Goal: Information Seeking & Learning: Learn about a topic

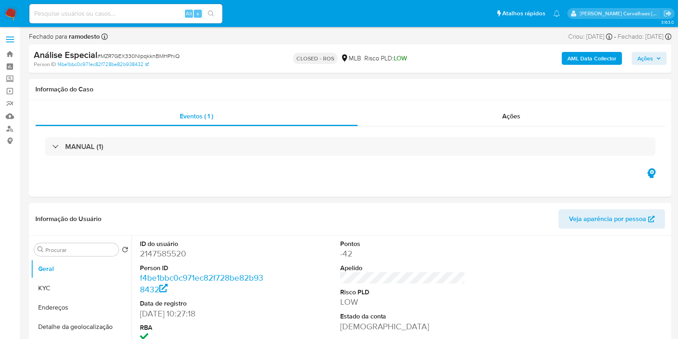
select select "10"
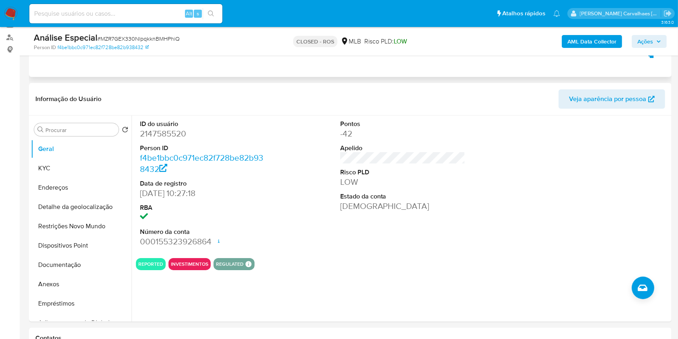
scroll to position [107, 0]
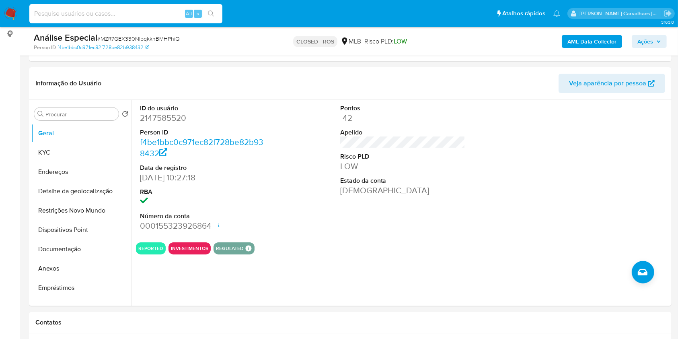
click at [69, 18] on input at bounding box center [125, 13] width 193 height 10
paste input "ZVIyfQsACd6y5ml3YG0lUm2i"
type input "ZVIyfQsACd6y5ml3YG0lUm2i"
click at [210, 9] on button "search-icon" at bounding box center [211, 13] width 16 height 11
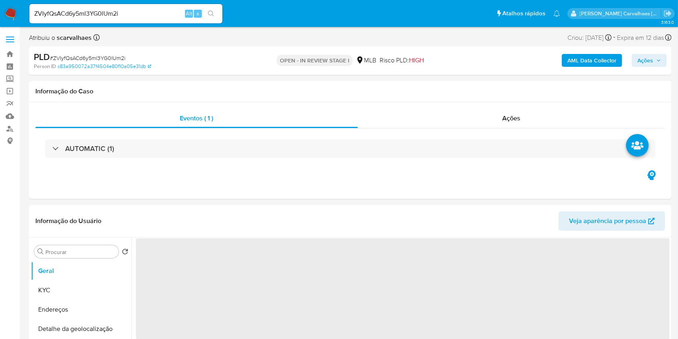
select select "10"
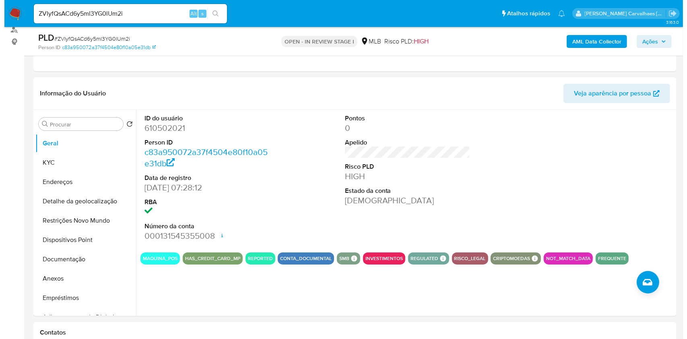
scroll to position [83, 0]
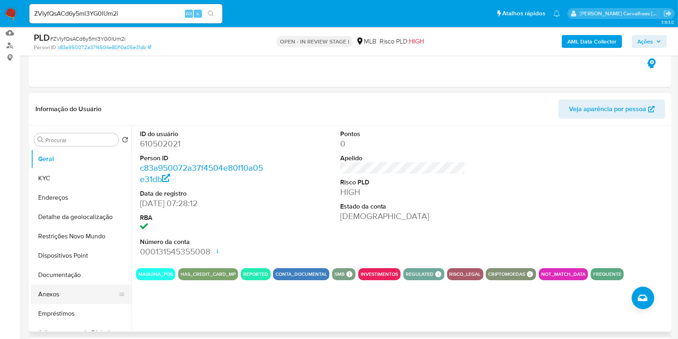
click at [51, 289] on button "Anexos" at bounding box center [78, 293] width 94 height 19
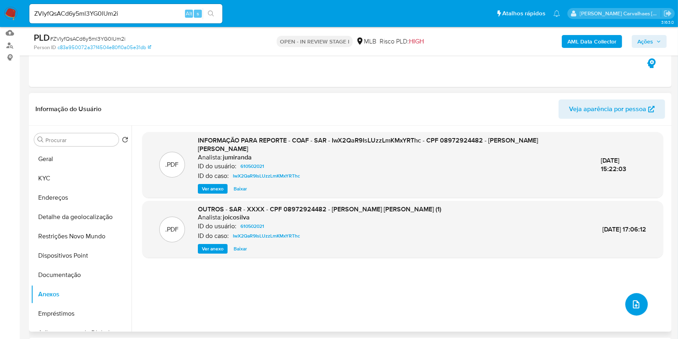
click at [633, 303] on icon "upload-file" at bounding box center [636, 304] width 6 height 8
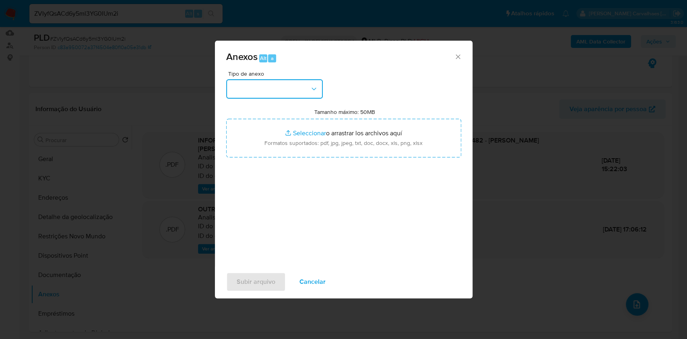
click at [274, 88] on button "button" at bounding box center [274, 88] width 97 height 19
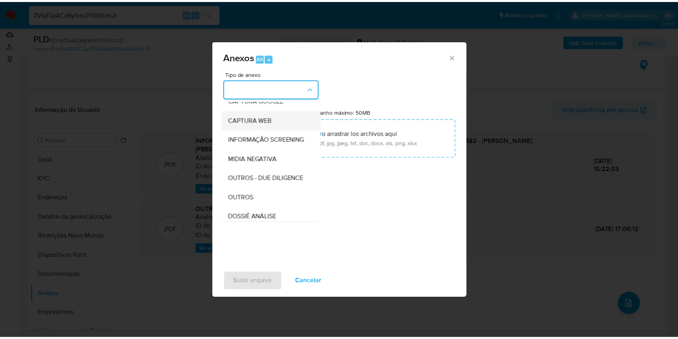
scroll to position [107, 0]
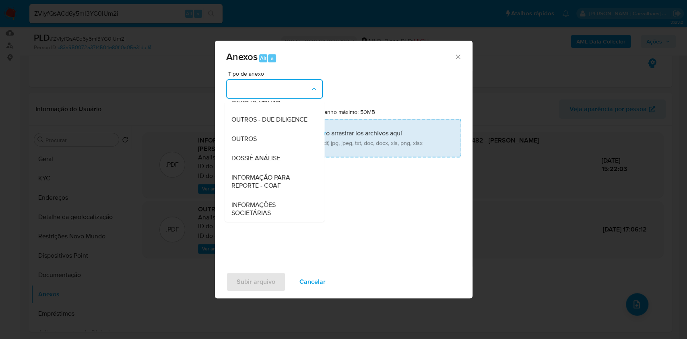
click at [264, 148] on div "OUTROS" at bounding box center [272, 138] width 82 height 19
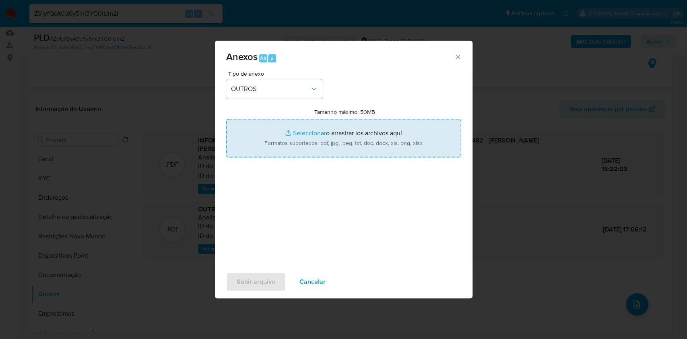
click at [312, 133] on input "Tamanho máximo: 50MB Seleccionar archivos" at bounding box center [343, 138] width 235 height 39
type input "C:\fakepath\Mulan Priscila Alves de Lima 610502021_2025_10_14_22_19_57 - Tabla …"
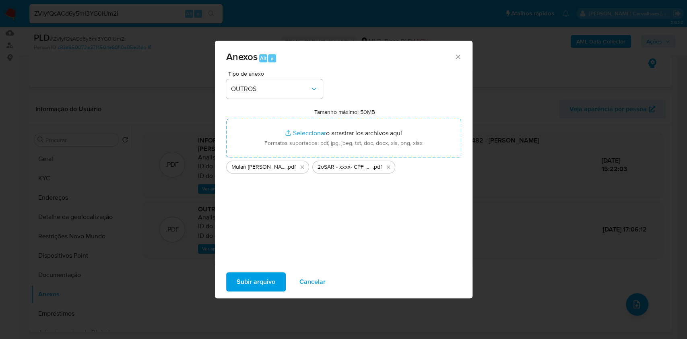
click at [251, 280] on span "Subir arquivo" at bounding box center [256, 282] width 39 height 18
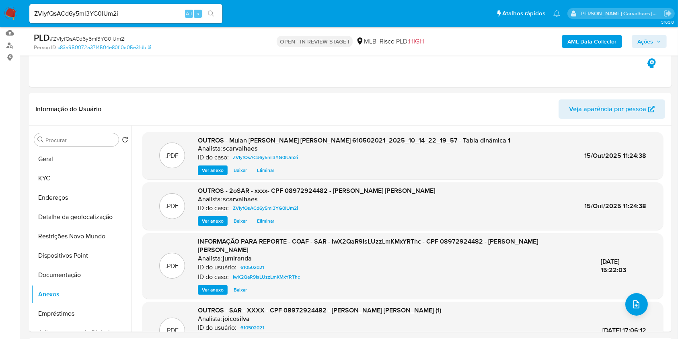
click at [642, 43] on span "Ações" at bounding box center [646, 41] width 16 height 13
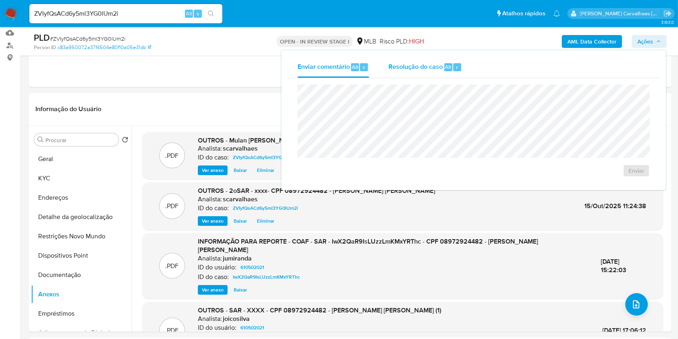
click at [425, 65] on span "Resolução do caso" at bounding box center [416, 66] width 54 height 9
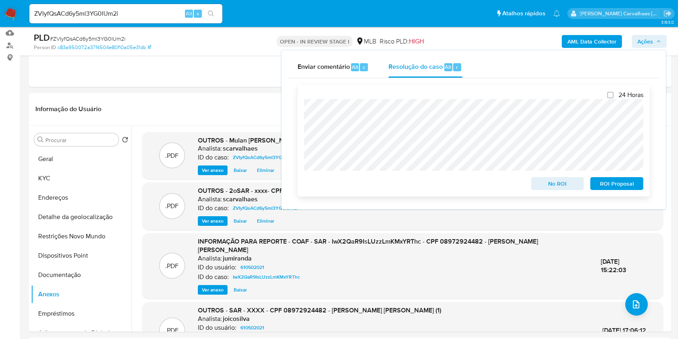
click at [609, 186] on span "ROI Proposal" at bounding box center [617, 183] width 42 height 11
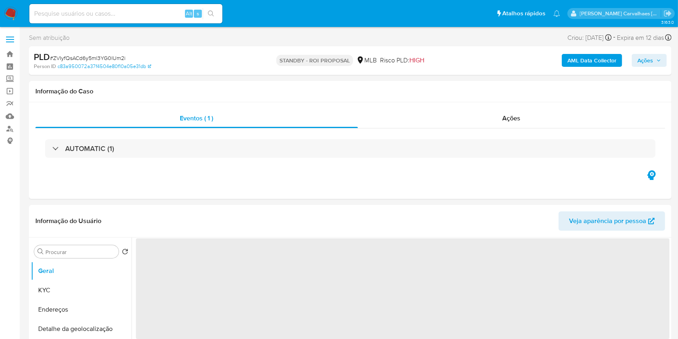
select select "10"
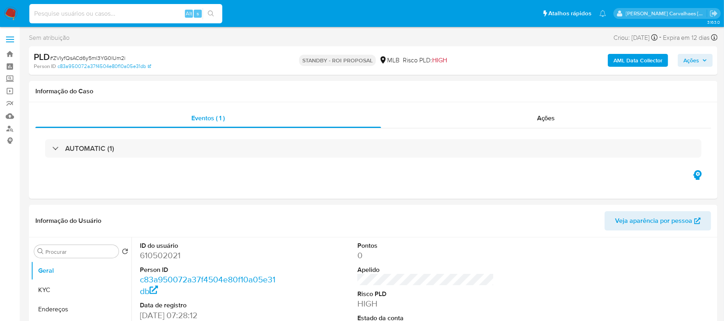
paste input "DIddEsQJwKjJhMTHuOSXIwo9"
type input "DIddEsQJwKjJhMTHuOSXIwo9"
click at [212, 13] on icon "search-icon" at bounding box center [211, 13] width 6 height 6
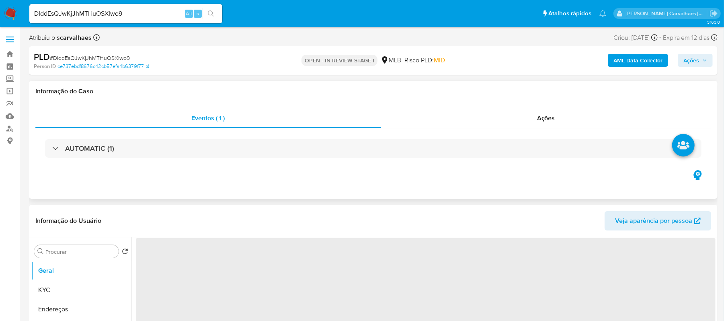
select select "10"
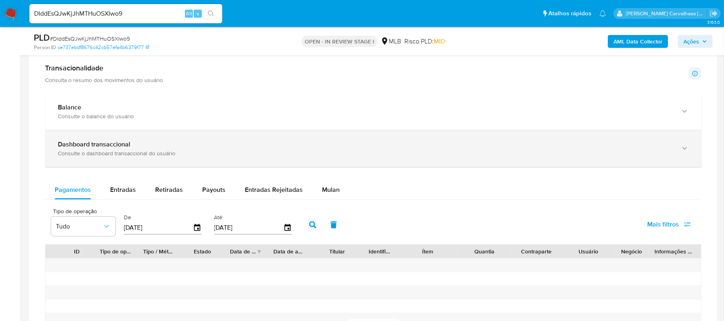
scroll to position [644, 0]
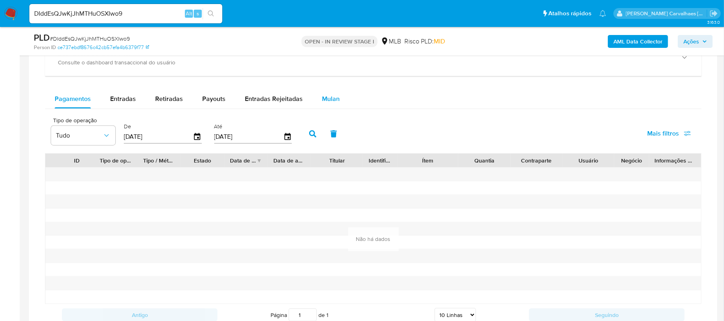
click at [323, 101] on span "Mulan" at bounding box center [331, 98] width 18 height 9
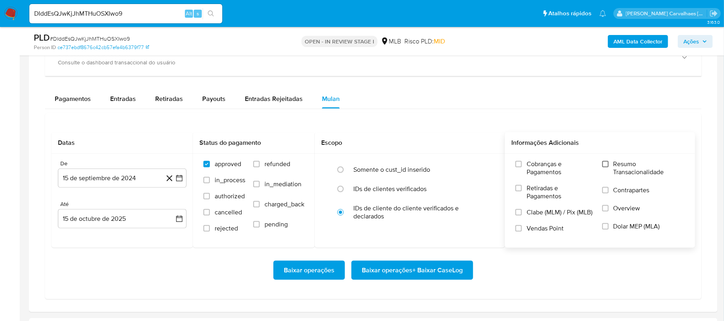
click at [608, 167] on input "Resumo Transacionalidade" at bounding box center [606, 164] width 6 height 6
click at [177, 180] on icon "button" at bounding box center [179, 178] width 6 height 6
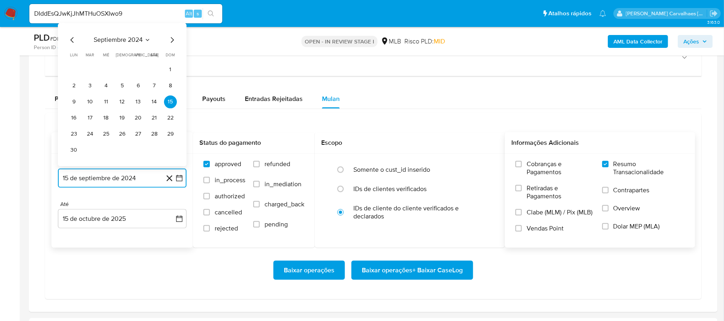
click at [171, 44] on icon "Mes siguiente" at bounding box center [172, 40] width 10 height 10
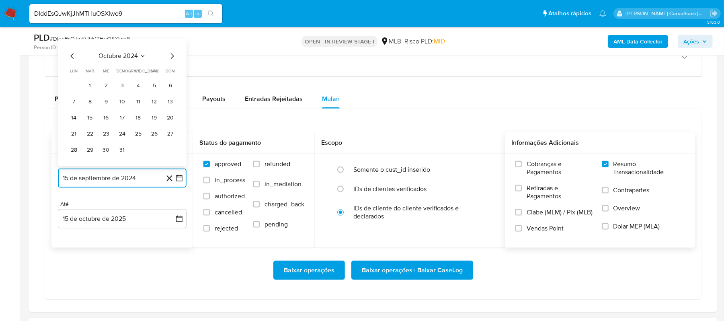
click at [167, 58] on icon "Mes siguiente" at bounding box center [172, 56] width 10 height 10
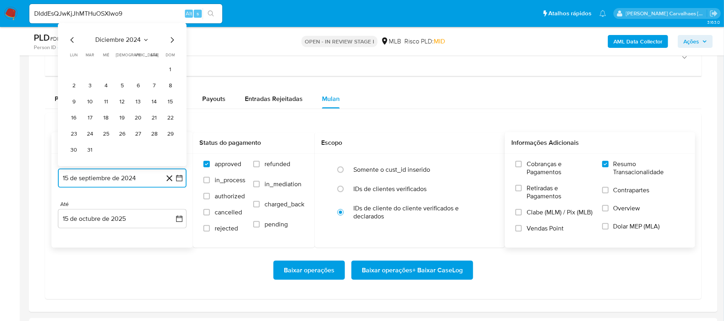
click at [171, 41] on icon "Mes siguiente" at bounding box center [172, 40] width 10 height 10
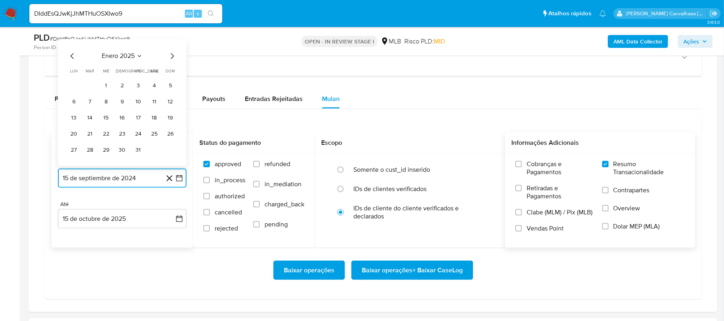
click at [174, 61] on icon "Mes siguiente" at bounding box center [172, 56] width 10 height 10
click at [174, 60] on icon "Mes siguiente" at bounding box center [172, 56] width 10 height 10
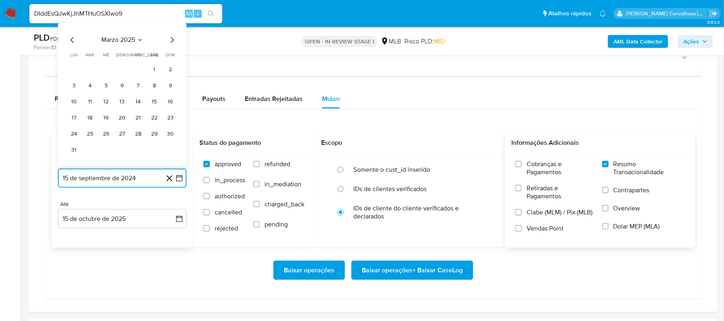
click at [169, 44] on icon "Mes siguiente" at bounding box center [172, 40] width 10 height 10
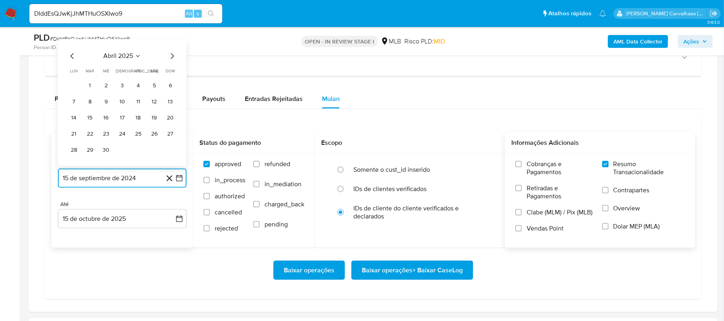
click at [173, 57] on icon "Mes siguiente" at bounding box center [172, 56] width 10 height 10
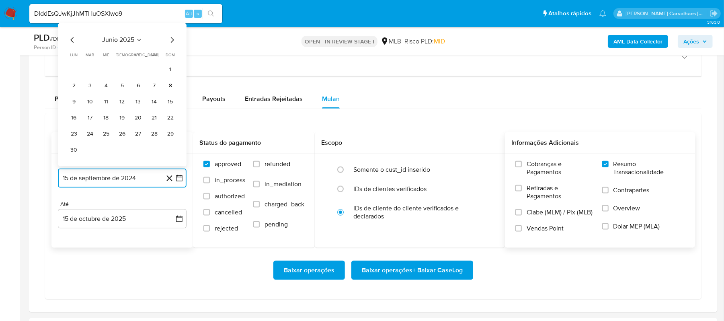
click at [169, 45] on icon "Mes siguiente" at bounding box center [172, 40] width 10 height 10
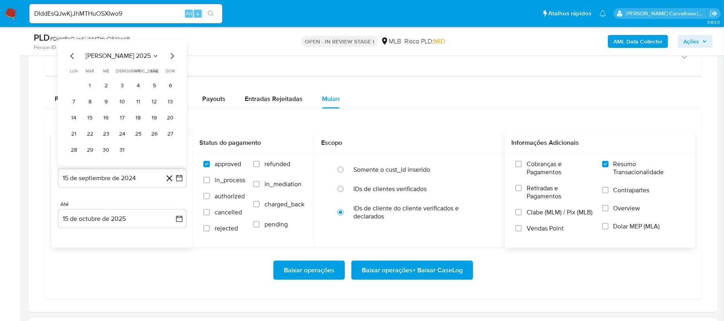
click at [164, 61] on div "julio 2025" at bounding box center [122, 56] width 109 height 10
click at [169, 60] on icon "Mes siguiente" at bounding box center [172, 56] width 10 height 10
click at [71, 123] on button "15" at bounding box center [74, 118] width 13 height 13
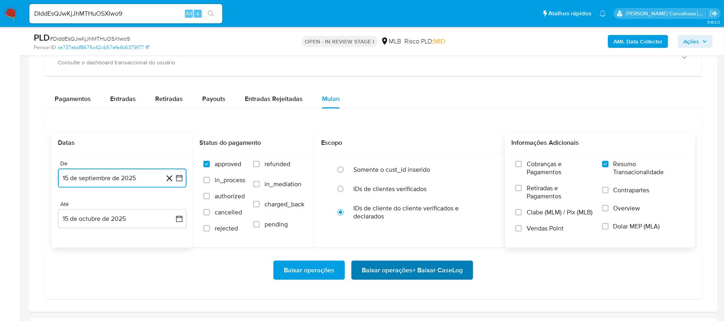
click at [385, 278] on span "Baixar operações + Baixar CaseLog" at bounding box center [412, 270] width 101 height 18
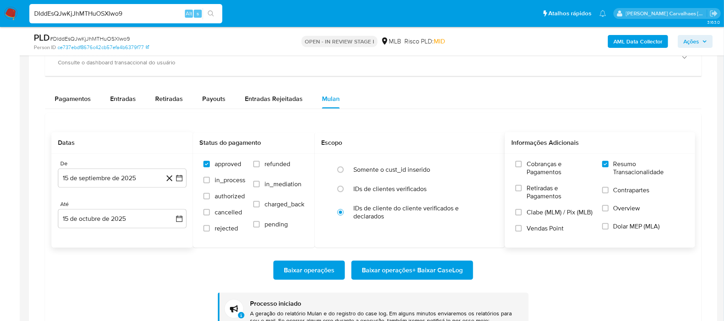
drag, startPoint x: 152, startPoint y: 15, endPoint x: -75, endPoint y: -1, distance: 227.4
click at [0, 0] on html "Pausado Ver notificaciones DIddEsQJwKjJhMTHuOSXIwo9 Alt s Atalhos rápidos Presi…" at bounding box center [362, 121] width 724 height 1531
paste input "y22DDRhCfUZFwwLLHLHy2N5m"
type input "y22DDRhCfUZFwwLLHLHy2N5m"
click at [213, 11] on icon "search-icon" at bounding box center [211, 13] width 6 height 6
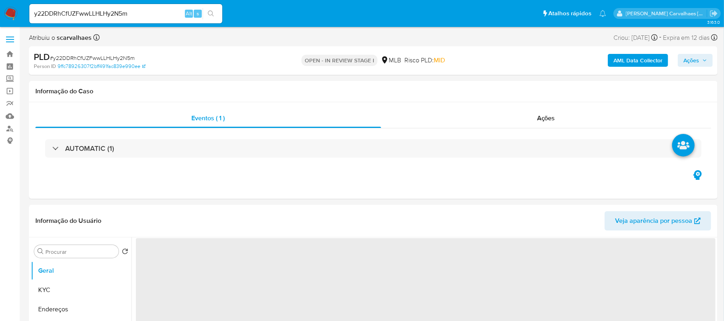
select select "10"
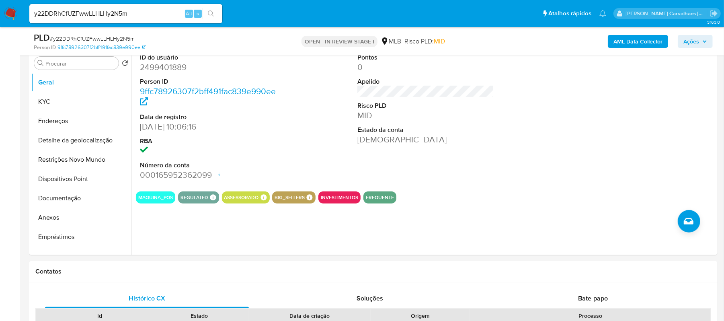
scroll to position [161, 0]
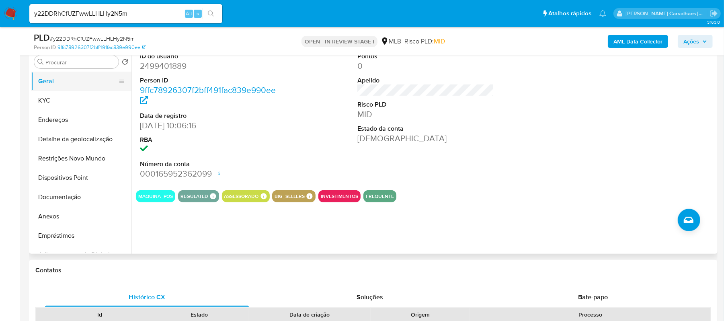
click at [73, 77] on button "Geral" at bounding box center [78, 81] width 94 height 19
click at [86, 194] on button "Documentação" at bounding box center [78, 196] width 94 height 19
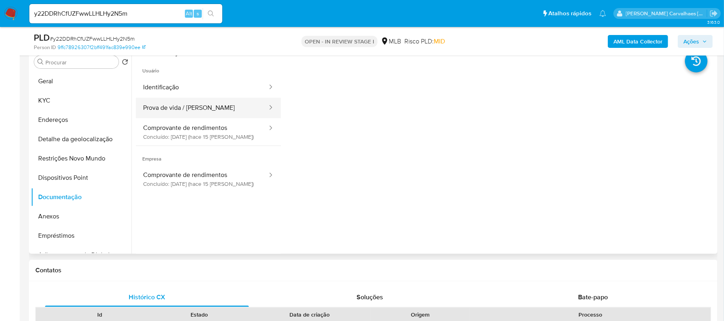
click at [184, 112] on button "Prova de vida / Selfie" at bounding box center [202, 108] width 132 height 21
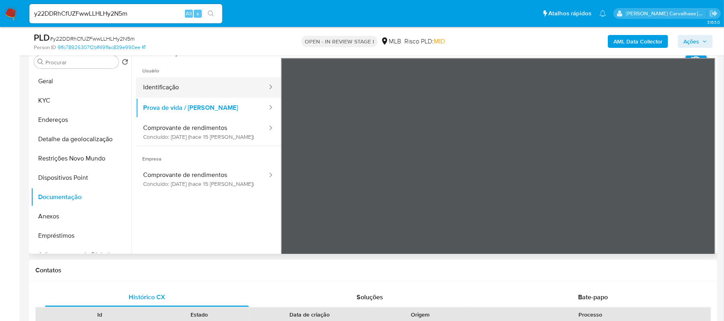
click at [200, 83] on button "Identificação" at bounding box center [202, 87] width 132 height 21
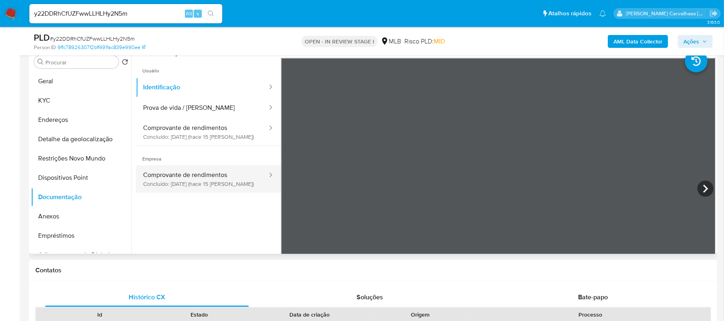
click at [196, 182] on button "Comprovante de rendimentos Concluído: 30/09/2025 (hace 15 días)" at bounding box center [202, 178] width 132 height 27
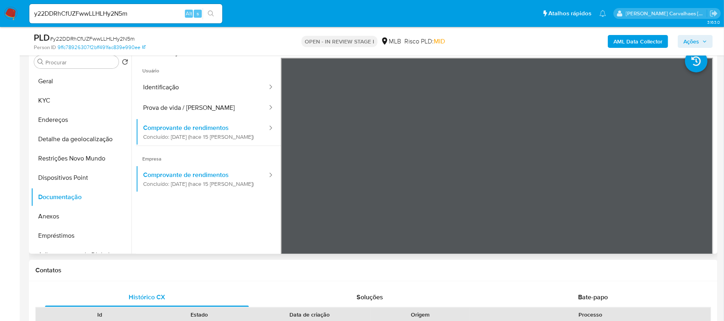
scroll to position [107, 0]
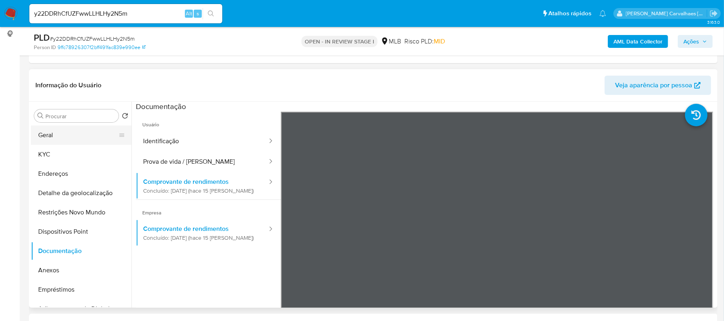
click at [63, 133] on button "Geral" at bounding box center [78, 134] width 94 height 19
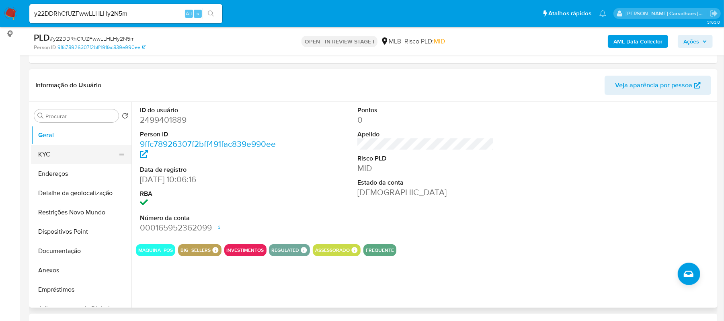
click at [80, 151] on button "KYC" at bounding box center [78, 154] width 94 height 19
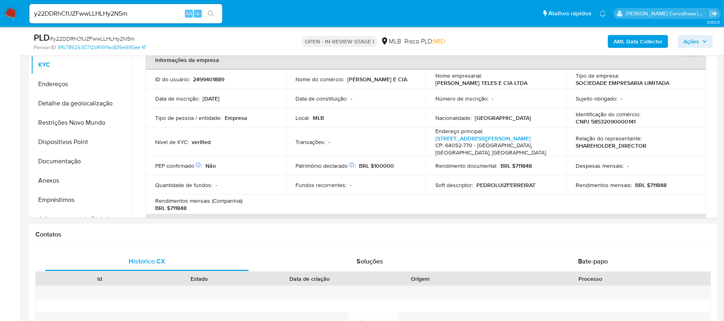
scroll to position [187, 0]
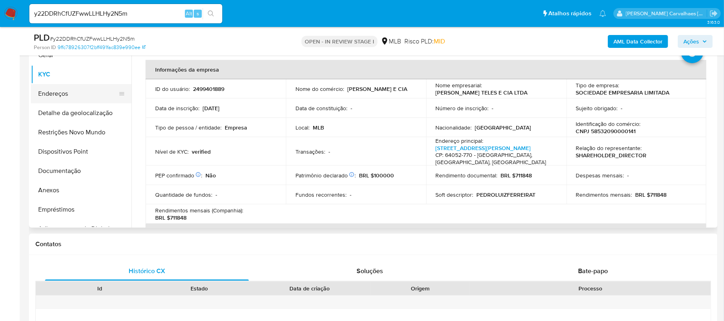
click at [76, 98] on button "Endereços" at bounding box center [78, 93] width 94 height 19
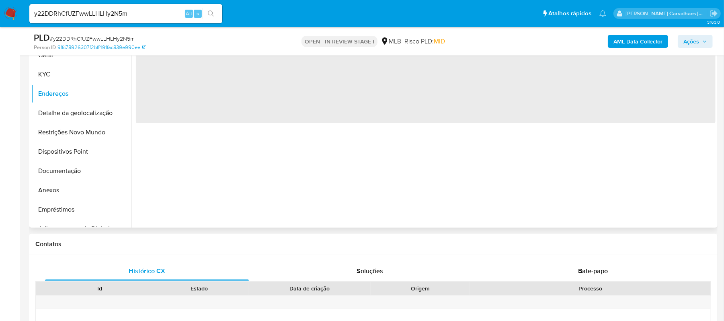
scroll to position [134, 0]
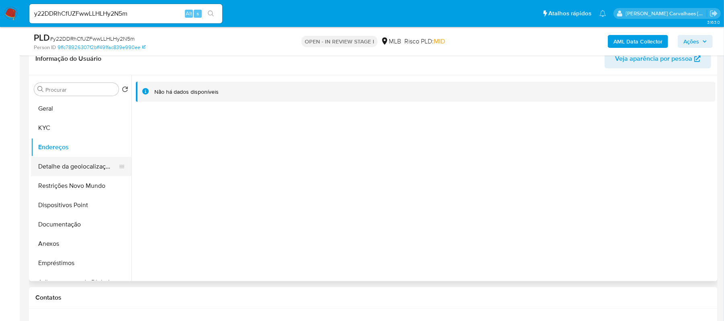
click at [80, 165] on button "Detalhe da geolocalização" at bounding box center [78, 166] width 94 height 19
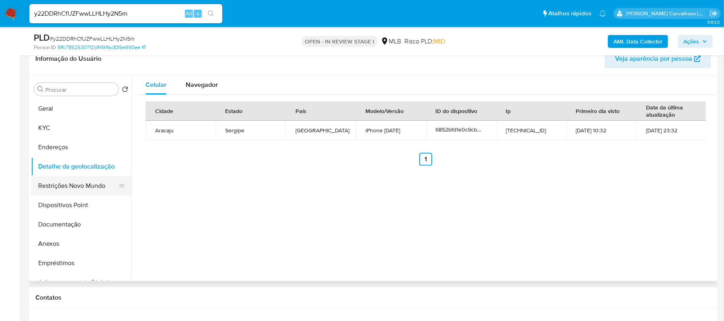
click at [99, 183] on button "Restrições Novo Mundo" at bounding box center [78, 185] width 94 height 19
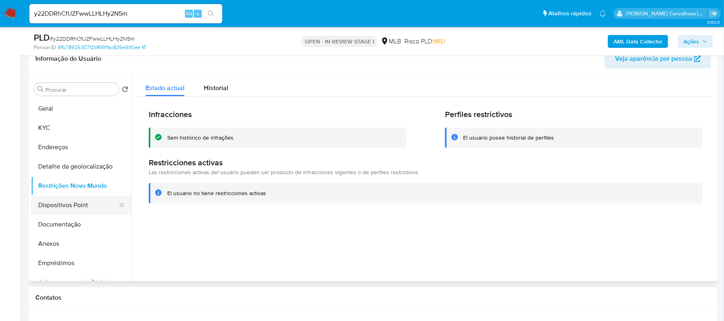
click at [56, 208] on button "Dispositivos Point" at bounding box center [78, 204] width 94 height 19
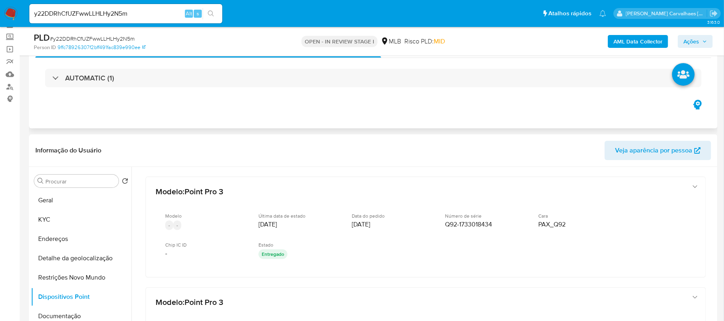
scroll to position [107, 0]
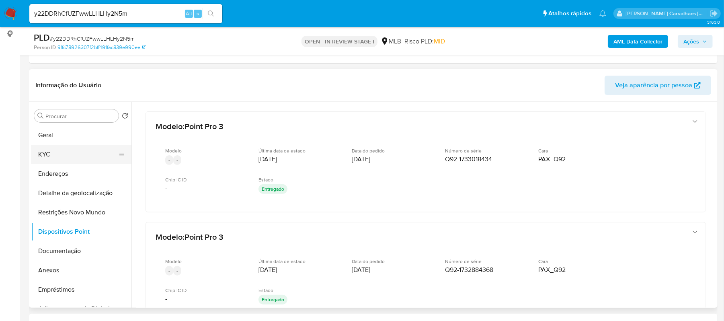
click at [46, 152] on button "KYC" at bounding box center [78, 154] width 94 height 19
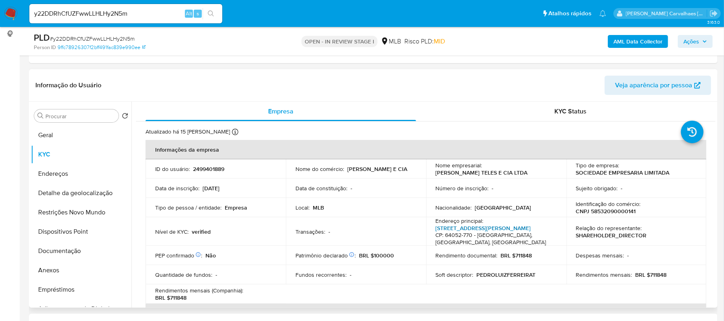
click at [473, 228] on link "Rua Thomas Edson 2203, Horto" at bounding box center [483, 228] width 95 height 8
drag, startPoint x: 80, startPoint y: 211, endPoint x: 86, endPoint y: 211, distance: 5.2
click at [81, 211] on button "Restrições Novo Mundo" at bounding box center [78, 212] width 94 height 19
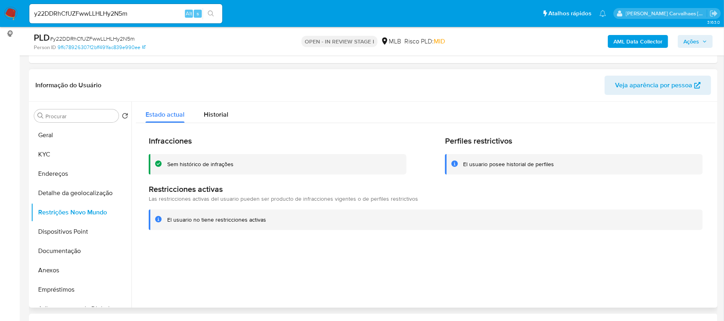
drag, startPoint x: 168, startPoint y: 221, endPoint x: 266, endPoint y: 222, distance: 98.2
click at [266, 222] on div "El usuario no tiene restricciones activas" at bounding box center [431, 220] width 529 height 8
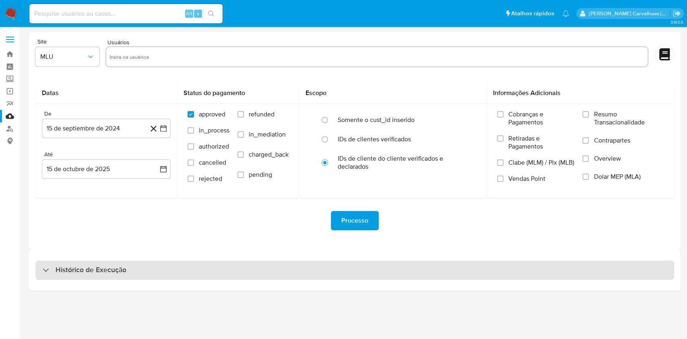
click at [50, 268] on div "Histórico de Execução" at bounding box center [354, 269] width 638 height 19
select select "10"
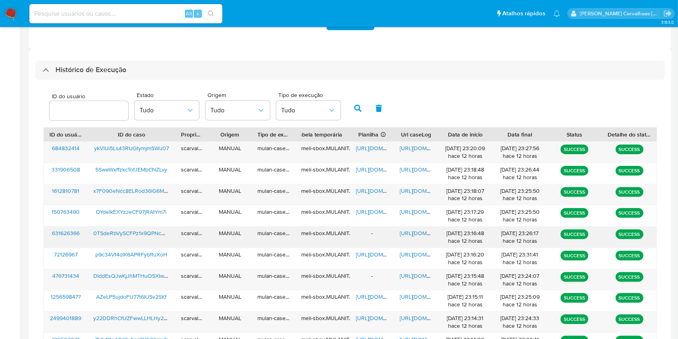
scroll to position [214, 0]
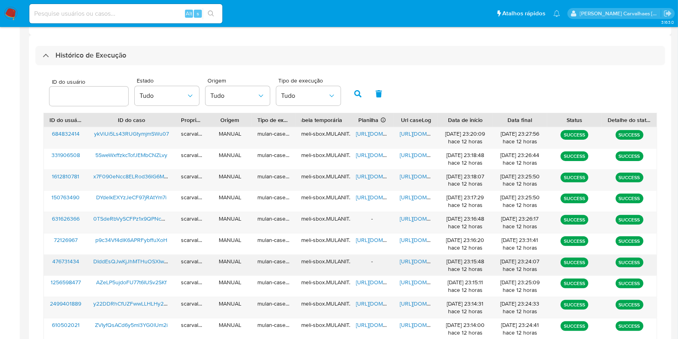
click at [413, 259] on span "https://docs.google.com/document/d/1C8g03krpbezmBwYlGsuiAPIVNYgP9QSxhqdgErun2uE…" at bounding box center [428, 261] width 56 height 8
click at [413, 218] on span "https://docs.google.com/document/d/1750jha5KQGSIxPkkfyV2gV5K9eKLnKebNacoB9v1lPI…" at bounding box center [428, 218] width 56 height 8
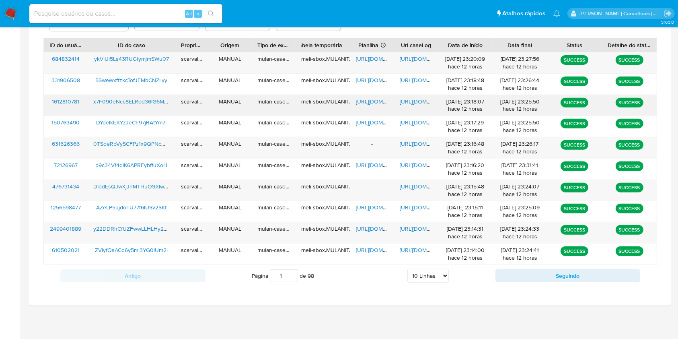
scroll to position [290, 0]
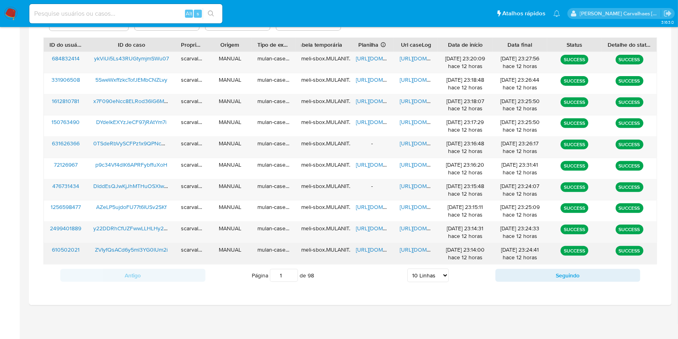
click at [415, 249] on span "https://docs.google.com/document/d/1zUVEq9t-Wt_cL18XHwqs_D1VDkZxNymG62nVuN9QqEQ…" at bounding box center [428, 249] width 56 height 8
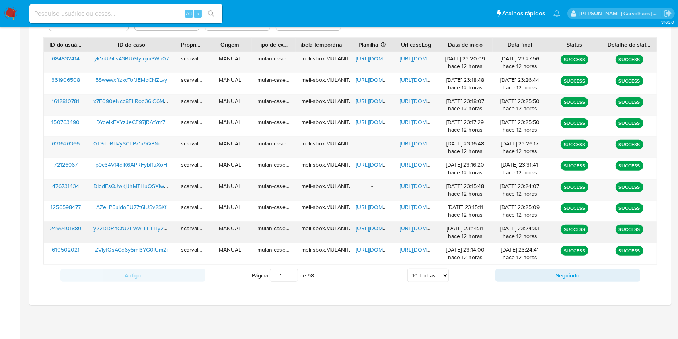
click at [401, 229] on span "https://docs.google.com/document/d/1zPo-wNjhf4tRRk2wogbHJeEmHJ4WJhLgVhXSfMbuLJo…" at bounding box center [428, 228] width 56 height 8
click at [376, 228] on span "https://docs.google.com/spreadsheets/d/1WbOU7F_DlbfVtrfllh4p1EYGSzpMZwosY8Dn0oW…" at bounding box center [384, 228] width 56 height 8
paste input "jxblVQLXVcVkjjLJcHwgywJD"
type input "jxblVQLXVcVkjjLJcHwgywJD"
click at [209, 13] on icon "search-icon" at bounding box center [211, 13] width 6 height 6
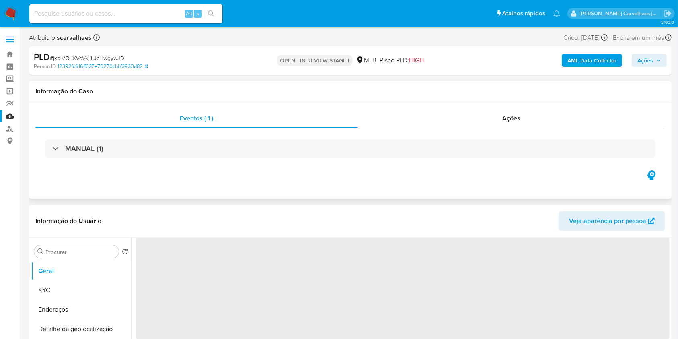
select select "10"
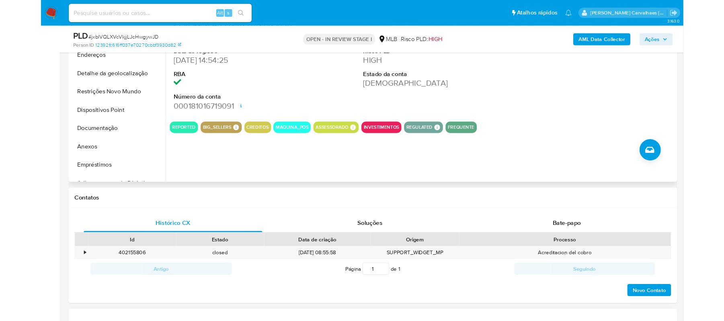
scroll to position [214, 0]
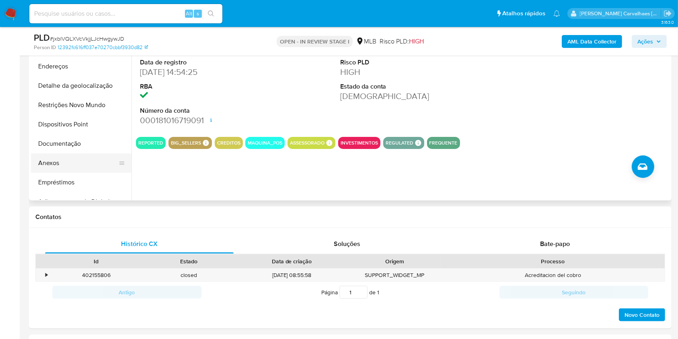
click at [54, 165] on button "Anexos" at bounding box center [78, 162] width 94 height 19
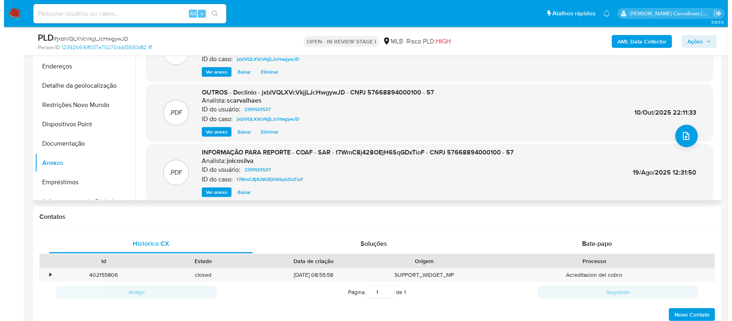
scroll to position [53, 0]
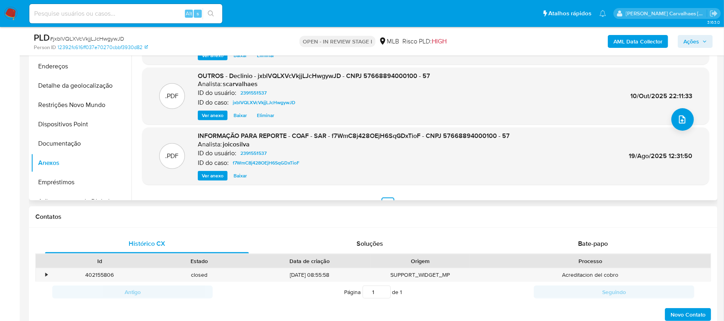
click at [212, 174] on span "Ver anexo" at bounding box center [213, 176] width 22 height 8
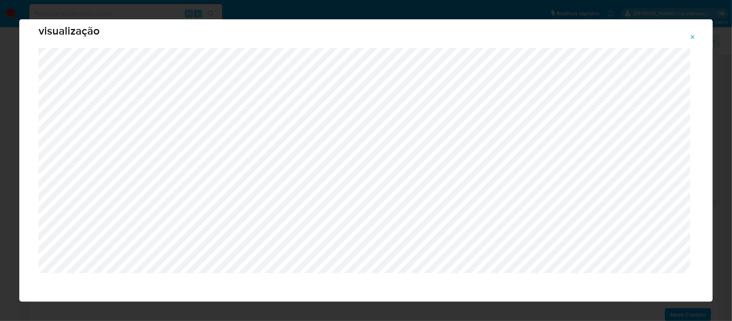
scroll to position [16, 0]
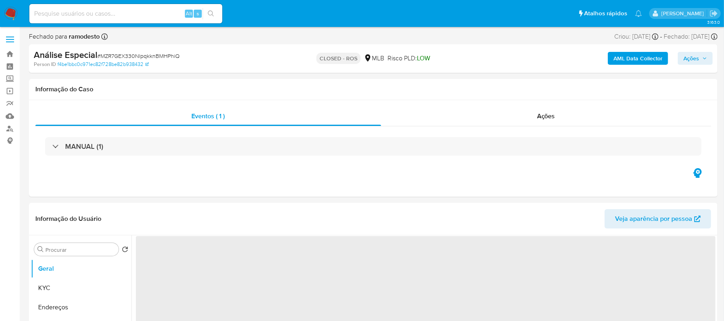
select select "10"
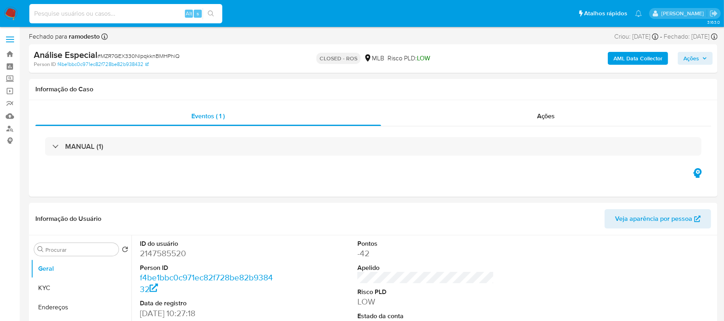
paste input "AZeLP5ujdoFU77t6IUSv2SKf"
type input "AZeLP5ujdoFU77t6IUSv2SKf"
click at [210, 11] on icon "search-icon" at bounding box center [211, 13] width 6 height 6
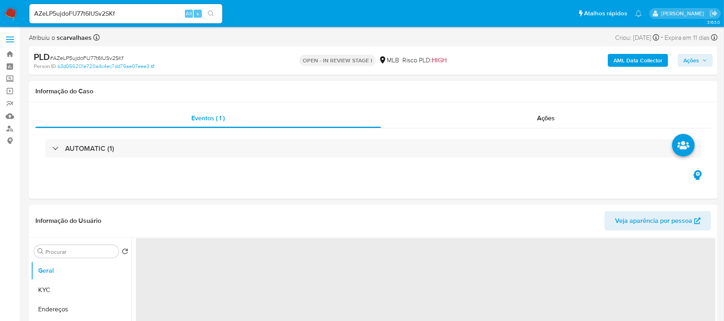
select select "10"
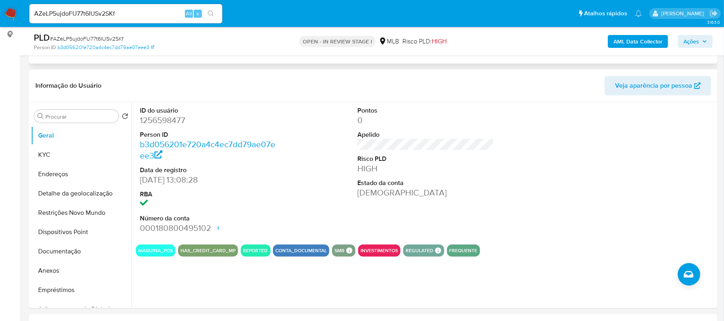
scroll to position [107, 0]
click at [52, 269] on button "Anexos" at bounding box center [78, 270] width 94 height 19
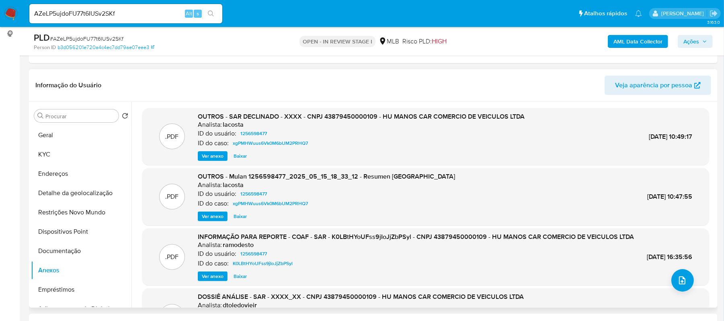
click at [208, 158] on span "Ver anexo" at bounding box center [213, 156] width 22 height 8
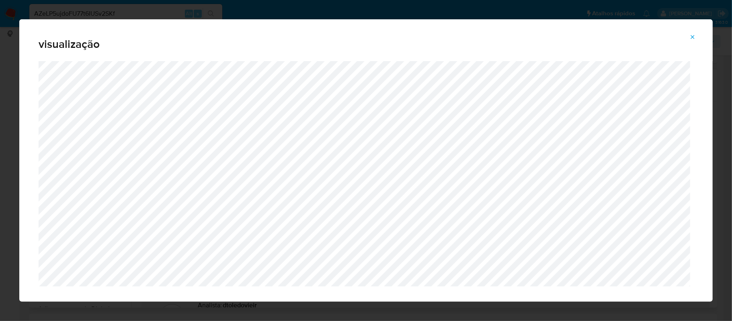
click at [693, 37] on icon "Attachment preview" at bounding box center [693, 37] width 6 height 6
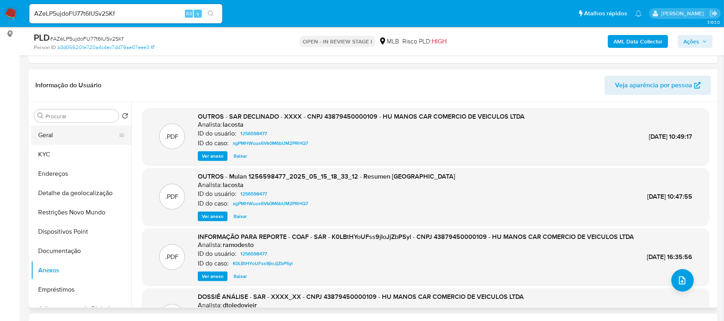
click at [53, 137] on button "Geral" at bounding box center [78, 134] width 94 height 19
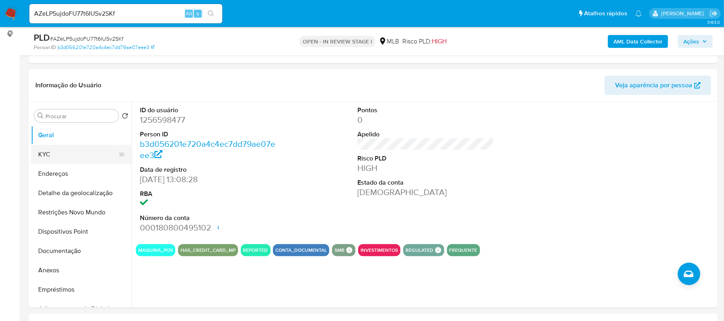
click at [55, 153] on button "KYC" at bounding box center [78, 154] width 94 height 19
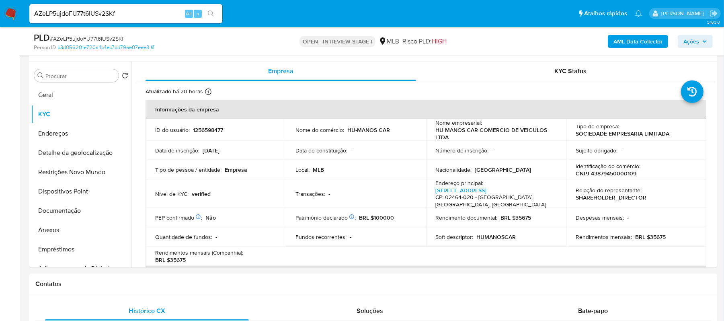
scroll to position [152, 0]
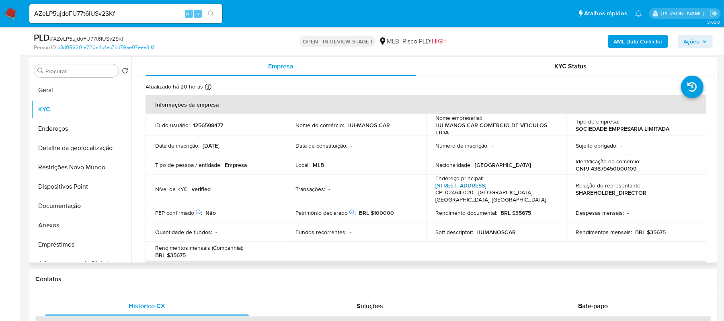
click at [470, 184] on link "Rua Santo Abílio 52, Imirim" at bounding box center [461, 185] width 51 height 8
click at [63, 128] on button "Endereços" at bounding box center [78, 128] width 94 height 19
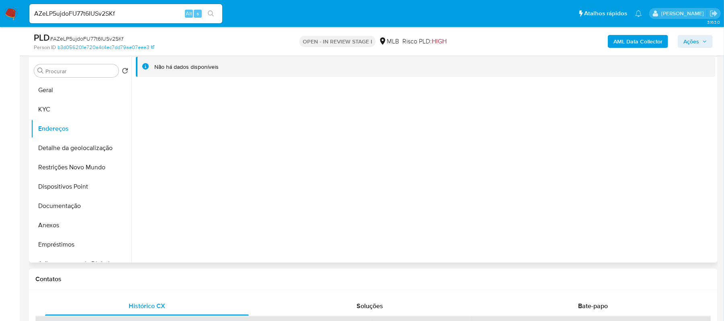
scroll to position [99, 0]
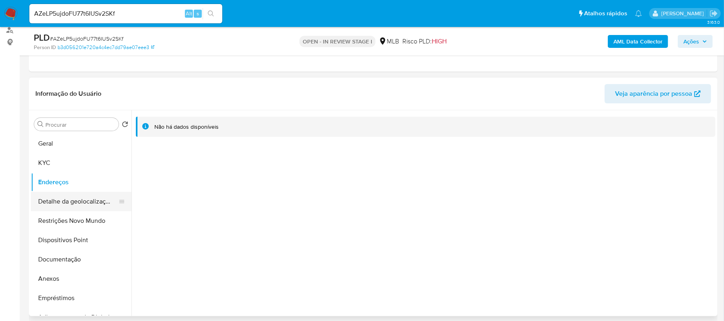
click at [102, 201] on button "Detalhe da geolocalização" at bounding box center [78, 201] width 94 height 19
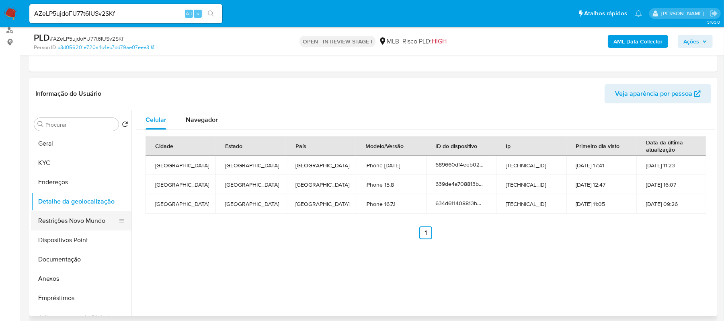
click at [73, 218] on button "Restrições Novo Mundo" at bounding box center [78, 220] width 94 height 19
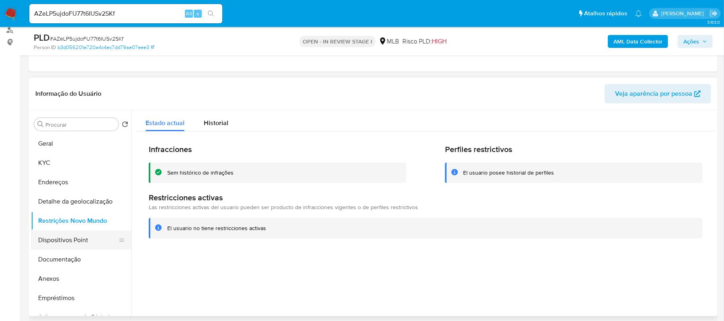
click at [94, 241] on button "Dispositivos Point" at bounding box center [78, 239] width 94 height 19
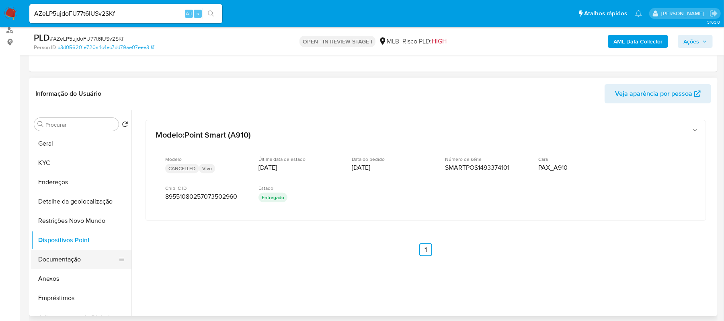
click at [72, 258] on button "Documentação" at bounding box center [78, 259] width 94 height 19
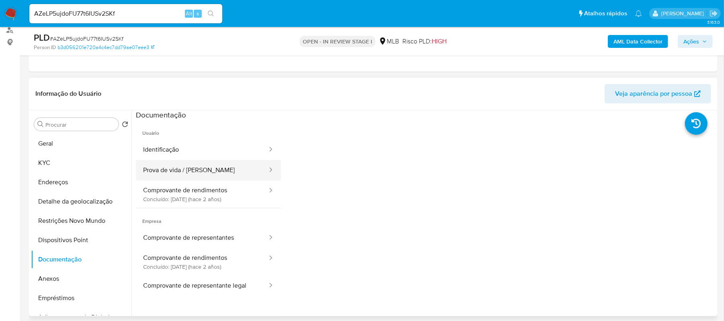
click at [199, 161] on button "Prova de vida / Selfie" at bounding box center [202, 170] width 132 height 21
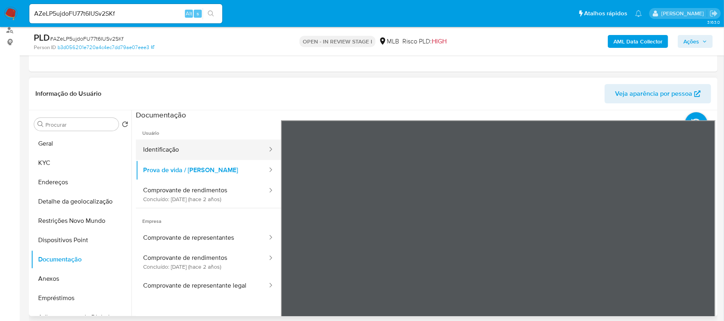
click at [227, 144] on button "Identificação" at bounding box center [202, 150] width 132 height 21
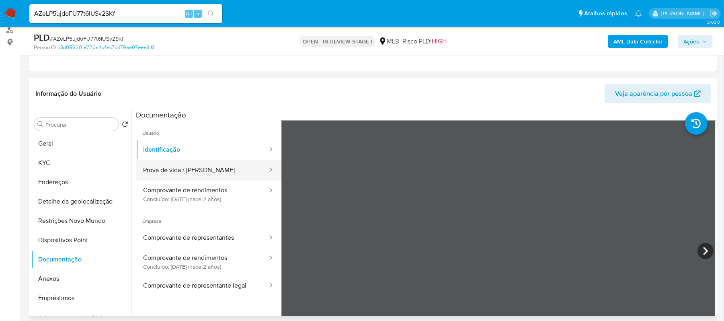
click at [195, 167] on button "Prova de vida / Selfie" at bounding box center [202, 170] width 132 height 21
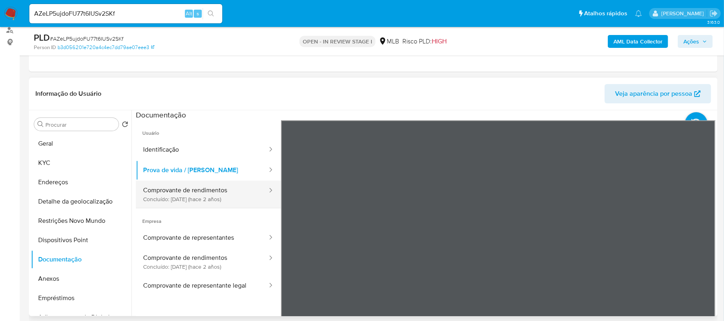
click at [185, 193] on button "Comprovante de rendimentos Concluído: 13/06/2023 (hace 2 años)" at bounding box center [202, 194] width 132 height 27
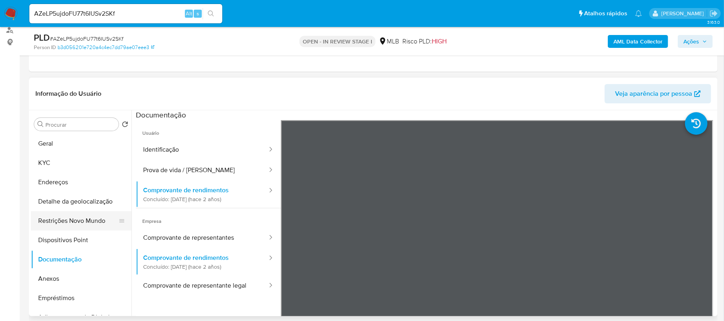
click at [85, 221] on button "Restrições Novo Mundo" at bounding box center [78, 220] width 94 height 19
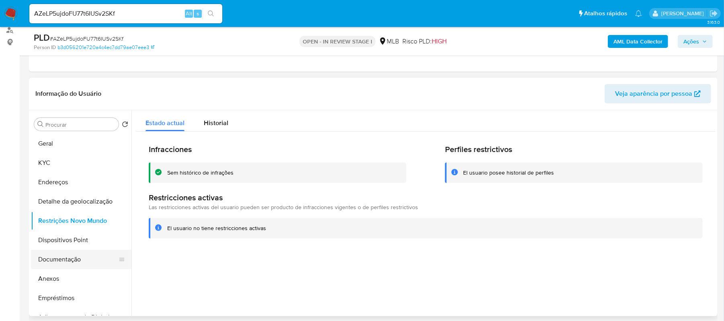
click at [58, 257] on button "Documentação" at bounding box center [78, 259] width 94 height 19
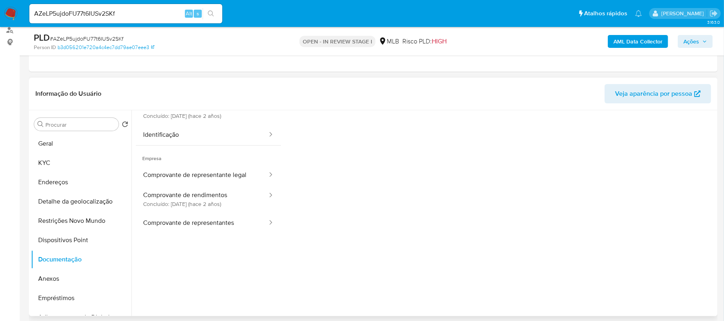
scroll to position [65, 0]
click at [72, 277] on button "Anexos" at bounding box center [78, 278] width 94 height 19
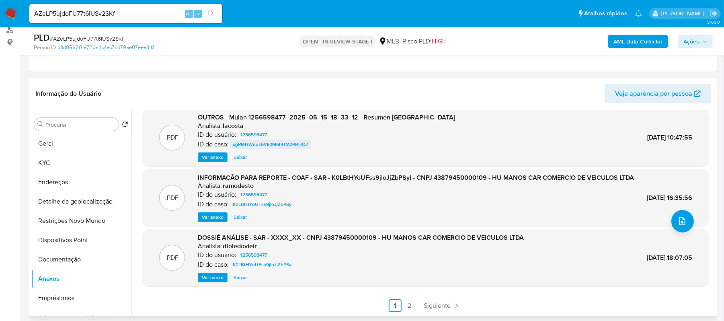
scroll to position [76, 0]
click at [409, 304] on link "2" at bounding box center [409, 305] width 13 height 13
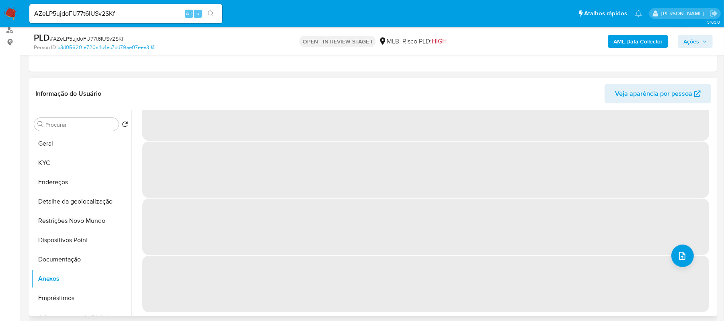
scroll to position [0, 0]
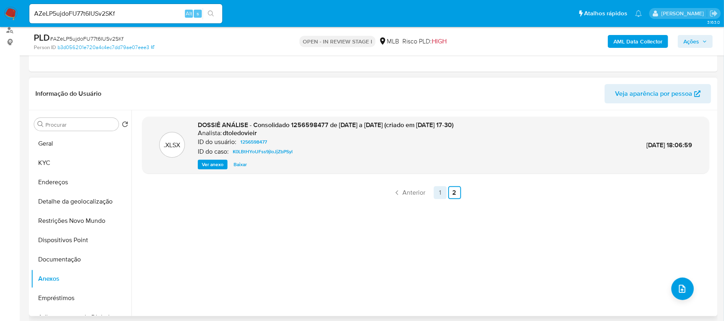
click at [438, 192] on link "1" at bounding box center [440, 192] width 13 height 13
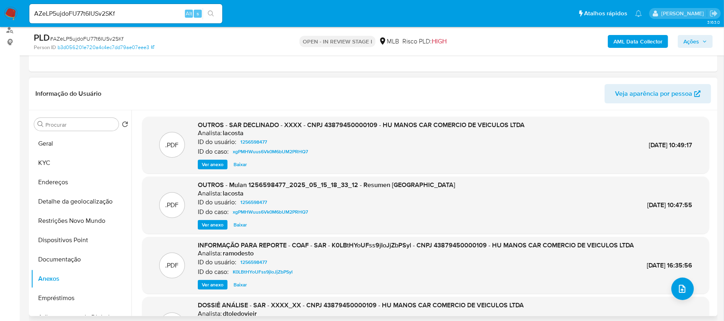
click at [218, 289] on span "Ver anexo" at bounding box center [213, 285] width 22 height 8
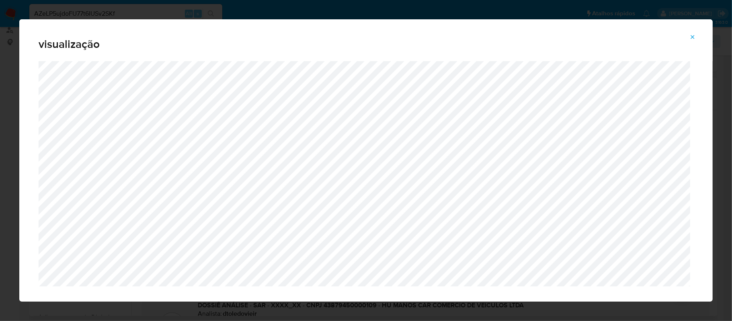
click at [691, 39] on icon "Attachment preview" at bounding box center [693, 37] width 6 height 6
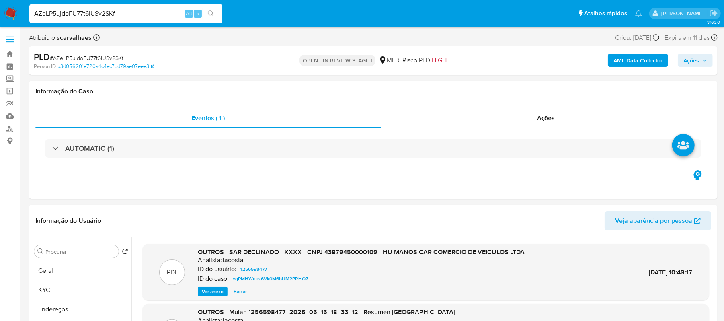
drag, startPoint x: 130, startPoint y: 10, endPoint x: 12, endPoint y: 12, distance: 118.3
click at [12, 12] on nav "Pausado Ver notificaciones AZeLP5ujdoFU77t6IUSv2SKf Alt s Atalhos rápidos Presi…" at bounding box center [362, 13] width 724 height 27
paste input "p9c34Vf4dlK6APRFybffuXoH"
type input "p9c34Vf4dlK6APRFybffuXoH"
click at [211, 13] on icon "search-icon" at bounding box center [211, 13] width 6 height 6
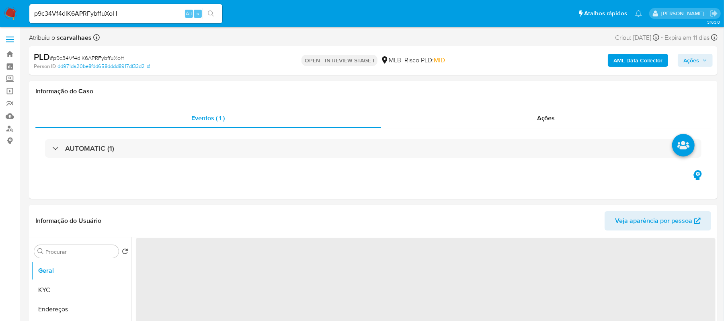
select select "10"
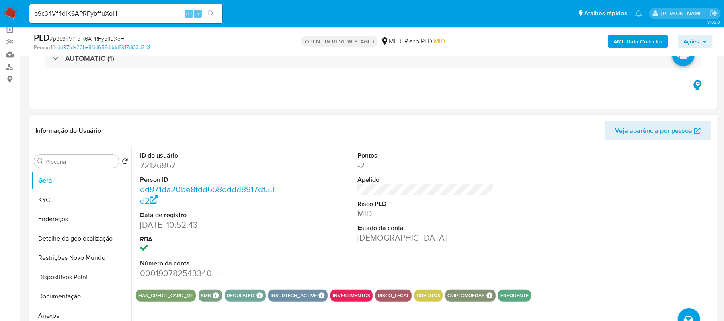
scroll to position [161, 0]
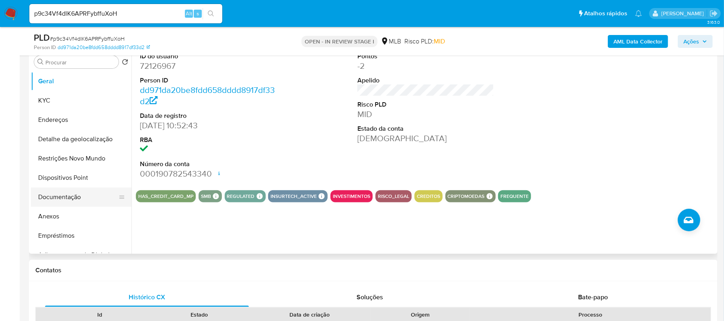
click at [63, 195] on button "Documentação" at bounding box center [78, 196] width 94 height 19
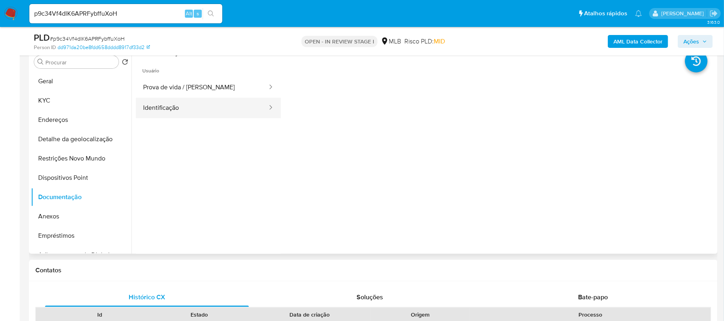
click at [190, 116] on button "Identificação" at bounding box center [202, 108] width 132 height 21
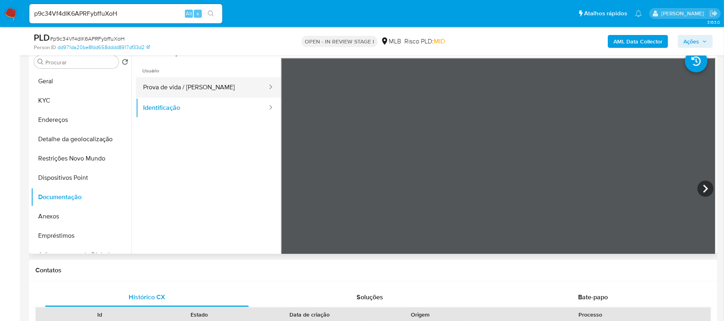
click at [206, 87] on button "Prova de vida / Selfie" at bounding box center [202, 87] width 132 height 21
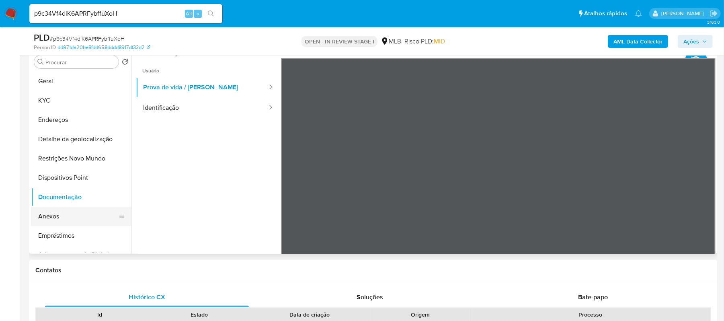
click at [53, 215] on button "Anexos" at bounding box center [78, 216] width 94 height 19
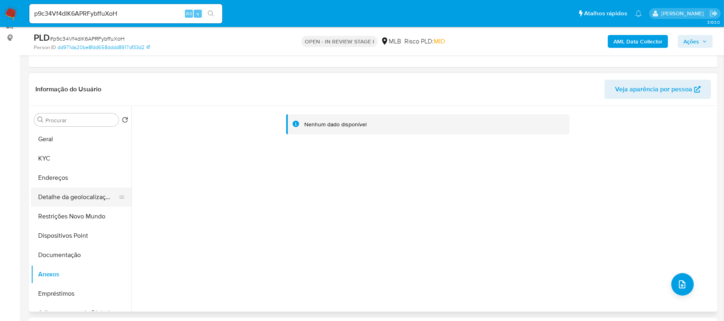
scroll to position [107, 0]
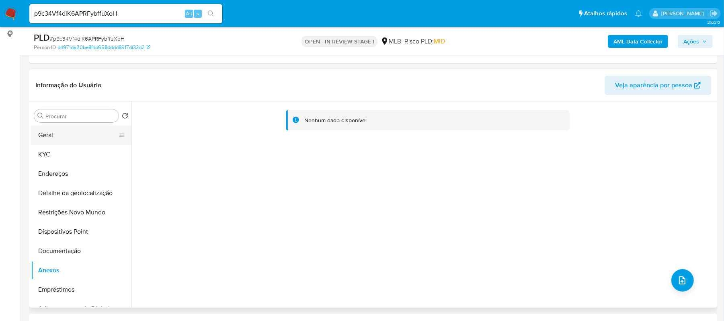
click at [48, 134] on button "Geral" at bounding box center [78, 134] width 94 height 19
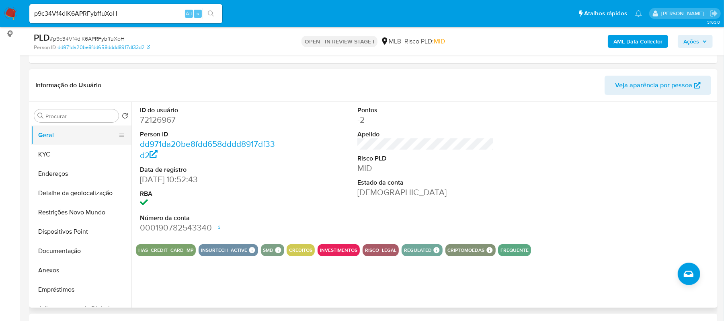
click at [72, 134] on button "Geral" at bounding box center [78, 134] width 94 height 19
click at [43, 151] on button "KYC" at bounding box center [78, 154] width 94 height 19
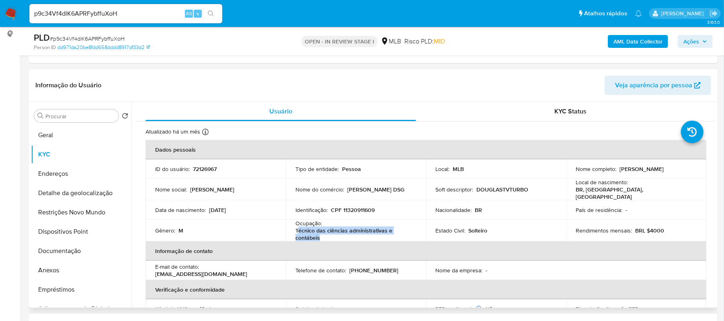
drag, startPoint x: 296, startPoint y: 224, endPoint x: 323, endPoint y: 235, distance: 28.2
click at [323, 235] on p "Técnico das ciências administrativas e contábeis" at bounding box center [355, 234] width 118 height 14
click at [322, 236] on p "Técnico das ciências administrativas e contábeis" at bounding box center [355, 234] width 118 height 14
drag, startPoint x: 294, startPoint y: 230, endPoint x: 321, endPoint y: 234, distance: 26.4
click at [321, 234] on p "Técnico das ciências administrativas e contábeis" at bounding box center [355, 234] width 118 height 14
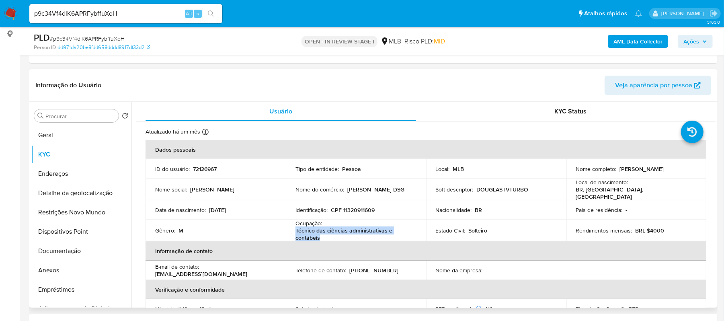
copy p "Técnico das ciências administrativas e contábeis"
drag, startPoint x: 136, startPoint y: 13, endPoint x: -19, endPoint y: 8, distance: 154.5
paste input
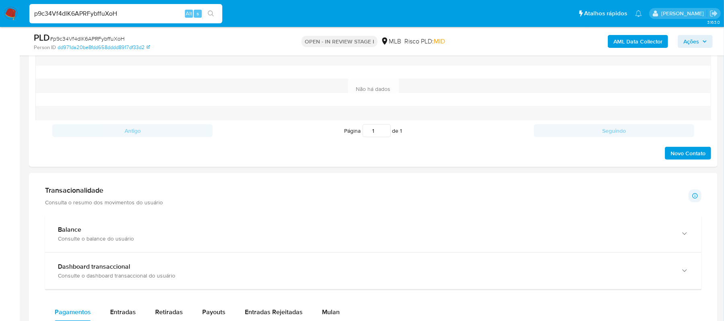
scroll to position [483, 0]
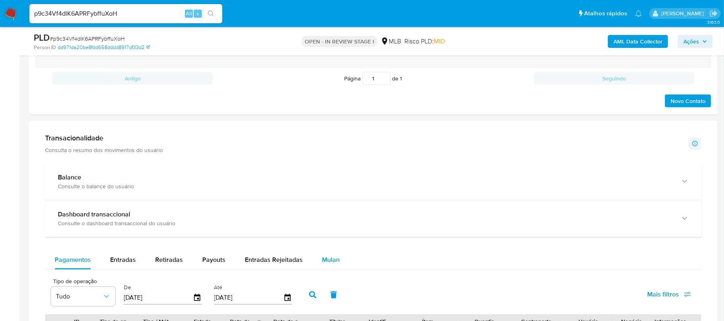
click at [324, 259] on span "Mulan" at bounding box center [331, 259] width 18 height 9
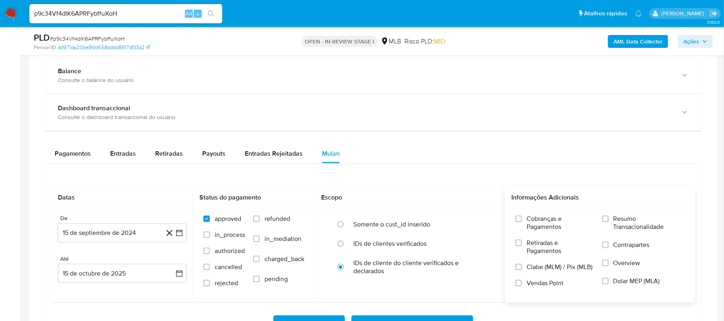
scroll to position [590, 0]
click at [605, 221] on input "Resumo Transacionalidade" at bounding box center [606, 218] width 6 height 6
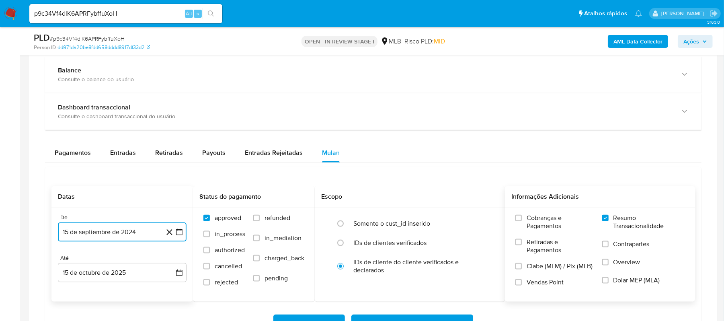
click at [179, 234] on icon "button" at bounding box center [179, 232] width 6 height 6
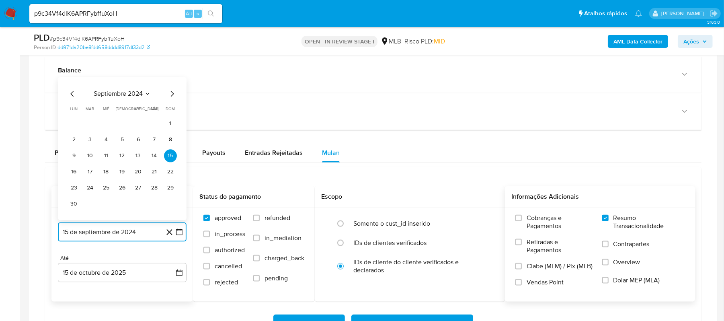
click at [171, 98] on icon "Mes siguiente" at bounding box center [172, 94] width 10 height 10
click at [172, 110] on icon "Mes siguiente" at bounding box center [172, 110] width 10 height 10
click at [170, 98] on icon "Mes siguiente" at bounding box center [172, 94] width 10 height 10
click at [171, 111] on icon "Mes siguiente" at bounding box center [172, 110] width 10 height 10
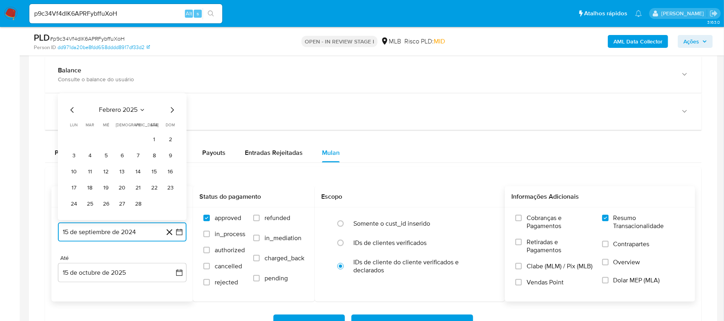
click at [171, 111] on icon "Mes siguiente" at bounding box center [172, 110] width 10 height 10
click at [167, 99] on icon "Mes siguiente" at bounding box center [172, 94] width 10 height 10
click at [170, 113] on icon "Mes siguiente" at bounding box center [172, 110] width 10 height 10
click at [171, 95] on icon "Mes siguiente" at bounding box center [172, 94] width 10 height 10
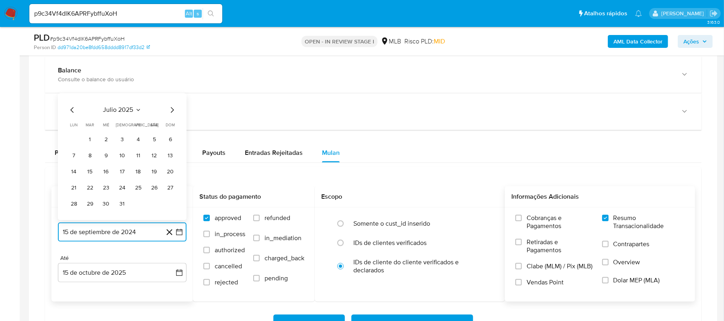
click at [169, 112] on icon "Mes siguiente" at bounding box center [172, 110] width 10 height 10
click at [72, 113] on icon "Mes anterior" at bounding box center [73, 110] width 10 height 10
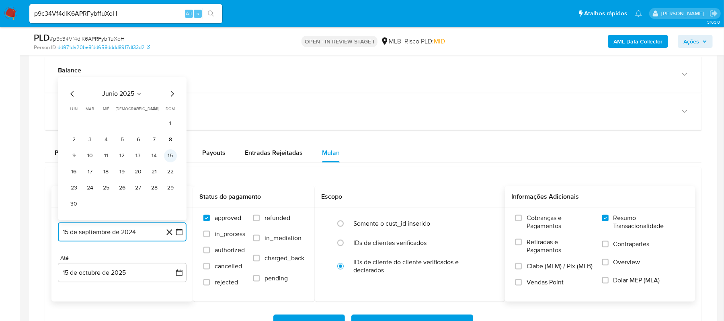
click at [169, 159] on button "15" at bounding box center [170, 156] width 13 height 13
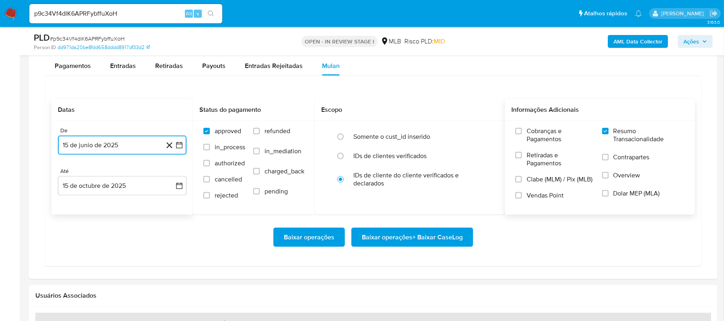
scroll to position [697, 0]
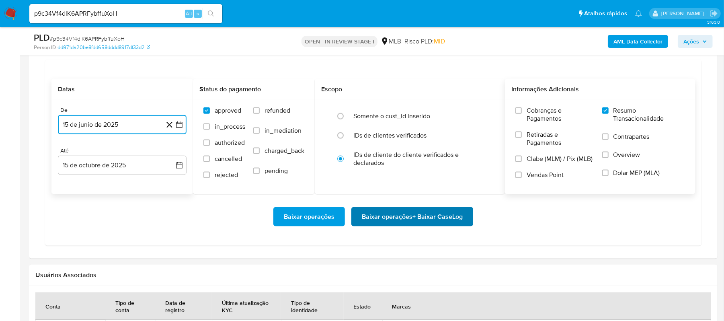
click at [405, 224] on span "Baixar operações + Baixar CaseLog" at bounding box center [412, 217] width 101 height 18
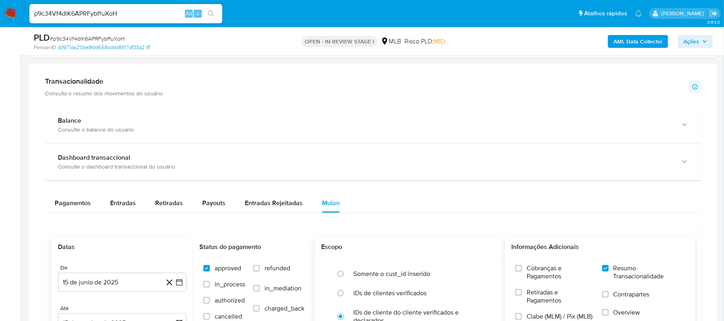
scroll to position [536, 0]
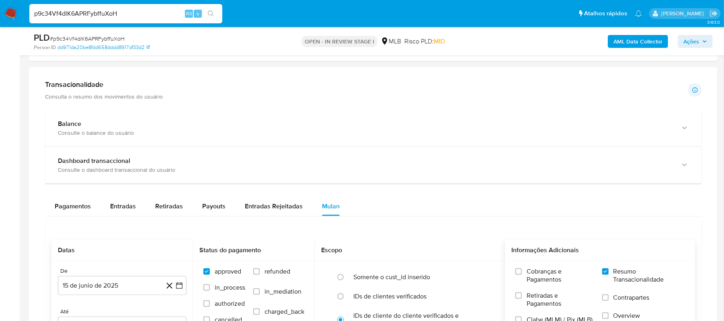
drag, startPoint x: 129, startPoint y: 16, endPoint x: 2, endPoint y: 16, distance: 126.3
click at [2, 16] on nav "Pausado Ver notificaciones p9c34Vf4dlK6APRFybffuXoH Alt s Atalhos rápidos Presi…" at bounding box center [362, 13] width 724 height 27
paste input "DYdelkEXYzJeCF97jRAtYm7i"
type input "DYdelkEXYzJeCF97jRAtYm7i"
click at [212, 13] on icon "search-icon" at bounding box center [211, 13] width 6 height 6
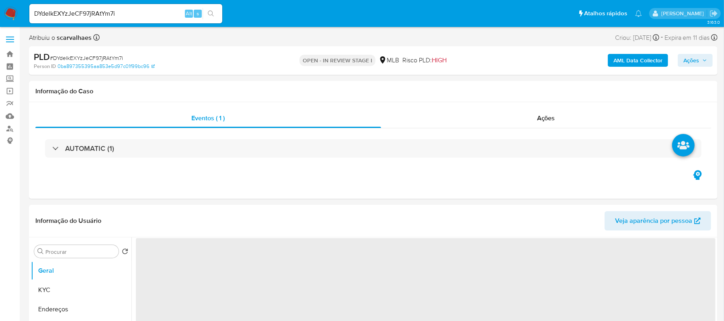
select select "10"
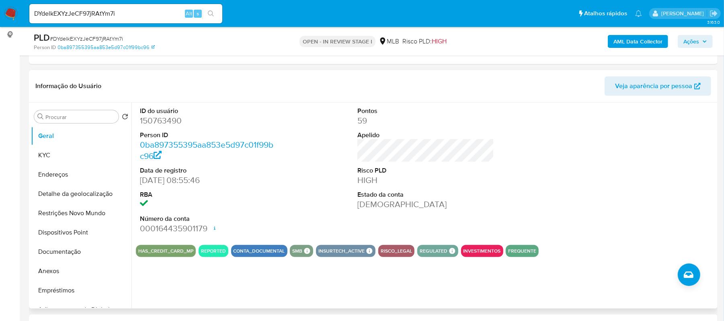
scroll to position [107, 0]
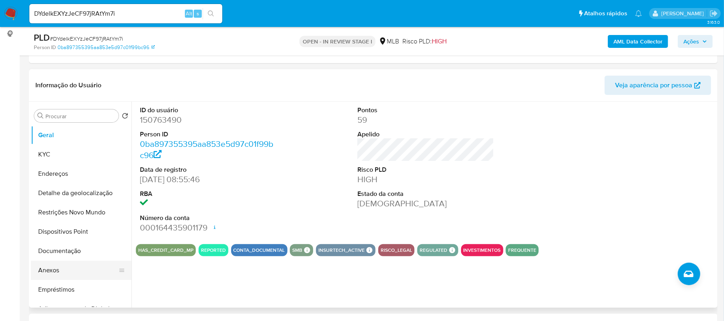
click at [72, 266] on button "Anexos" at bounding box center [78, 270] width 94 height 19
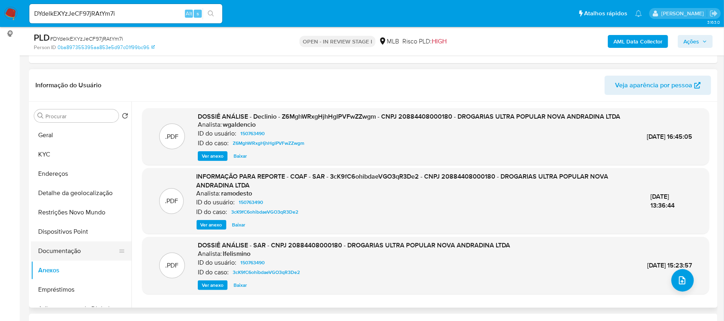
click at [80, 247] on button "Documentação" at bounding box center [78, 250] width 94 height 19
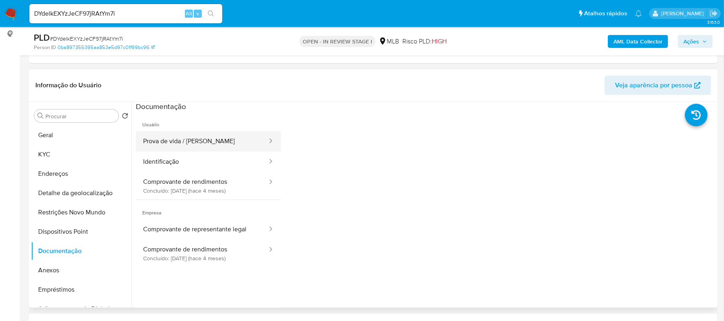
click at [214, 139] on button "Prova de vida / Selfie" at bounding box center [202, 141] width 132 height 21
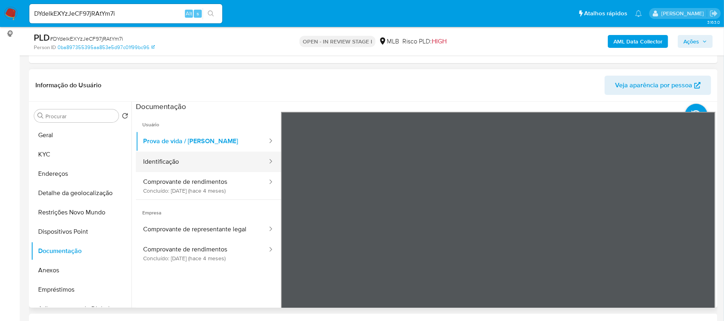
click at [182, 163] on button "Identificação" at bounding box center [202, 162] width 132 height 21
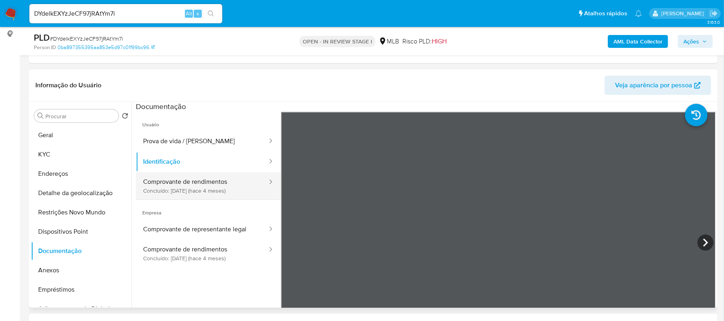
click at [214, 186] on button "Comprovante de rendimentos Concluído: 01/06/2025 (hace 4 meses)" at bounding box center [202, 185] width 132 height 27
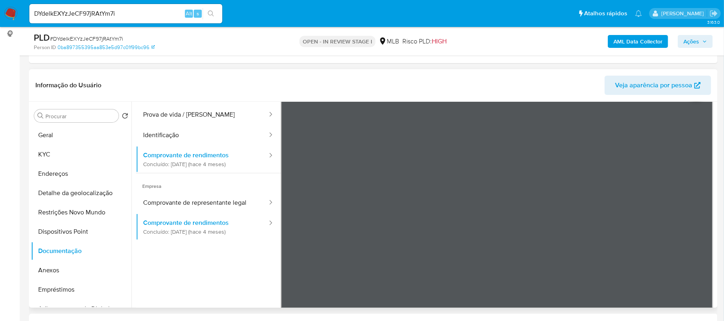
scroll to position [0, 0]
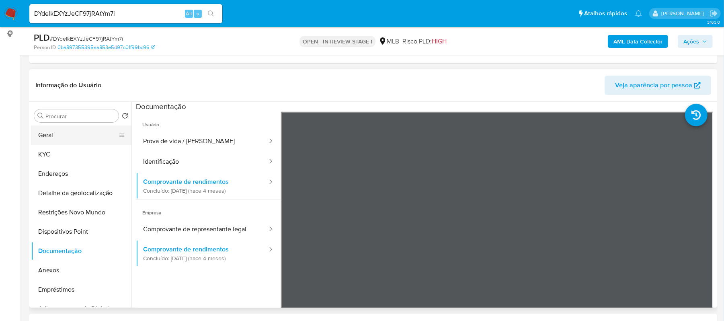
click at [64, 134] on button "Geral" at bounding box center [78, 134] width 94 height 19
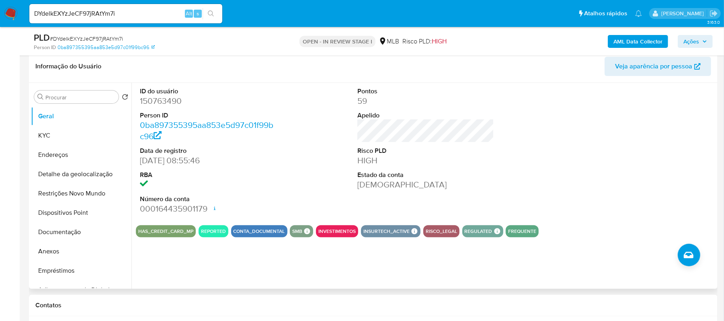
scroll to position [107, 0]
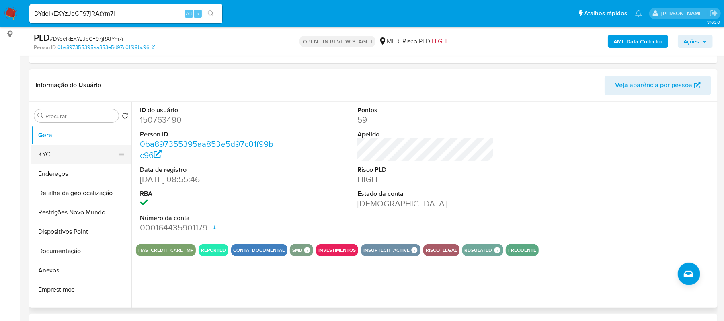
click at [73, 153] on button "KYC" at bounding box center [78, 154] width 94 height 19
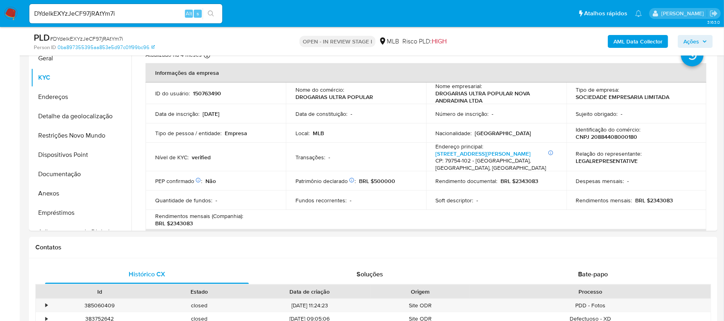
scroll to position [187, 0]
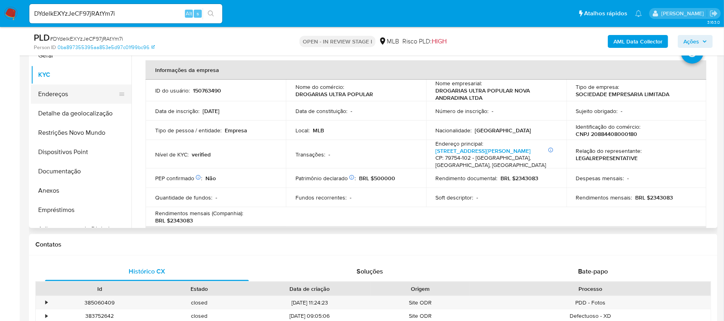
click at [75, 95] on button "Endereços" at bounding box center [78, 93] width 94 height 19
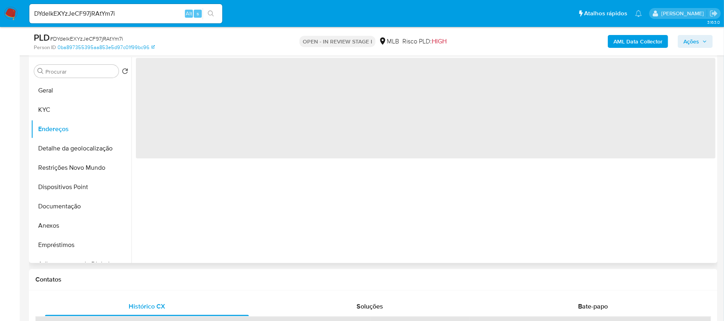
scroll to position [133, 0]
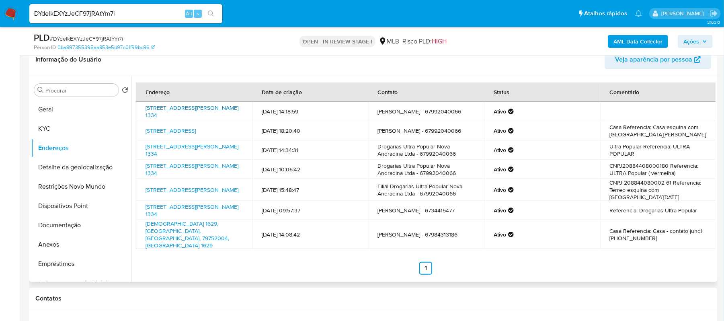
click at [194, 116] on link "Avenida Antônio Joaquim De Moura Andrade 1334, Nova Andradina, Mato Grosso Do S…" at bounding box center [192, 111] width 93 height 15
click at [168, 131] on link "Rua São Vicente De Paulo 67, Nova Andradina, Mato Grosso Do Sul, 79754102, Bras…" at bounding box center [171, 131] width 50 height 8
click at [179, 158] on link "Avenida Antônio Joaquim De Moura Andrade 1334, Nova Andradina, Mato Grosso Do S…" at bounding box center [192, 149] width 93 height 15
click at [200, 194] on link "Avenida Antônio Joaquim De Moura Andrade 1601, Nova Andradina, Mato Grosso Do S…" at bounding box center [192, 190] width 93 height 8
click at [182, 243] on link "Imaculada Conceicao 1629, Nova Andradina, Mato Grosso Do Sul, 79752004, Brasil …" at bounding box center [188, 235] width 84 height 30
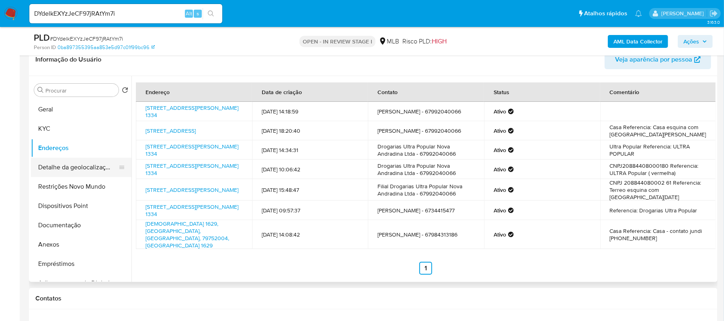
click at [84, 169] on button "Detalhe da geolocalização" at bounding box center [78, 167] width 94 height 19
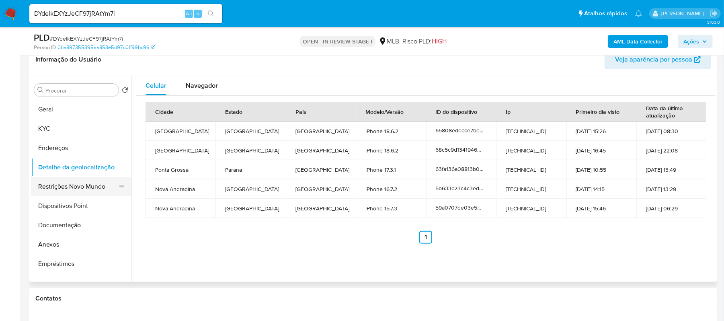
click at [71, 187] on button "Restrições Novo Mundo" at bounding box center [78, 186] width 94 height 19
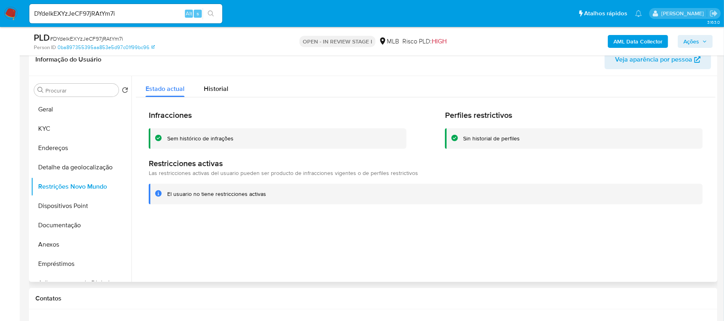
drag, startPoint x: 168, startPoint y: 193, endPoint x: 266, endPoint y: 195, distance: 97.8
click at [268, 196] on div "El usuario no tiene restricciones activas" at bounding box center [431, 194] width 529 height 8
click at [79, 206] on button "Dispositivos Point" at bounding box center [78, 205] width 94 height 19
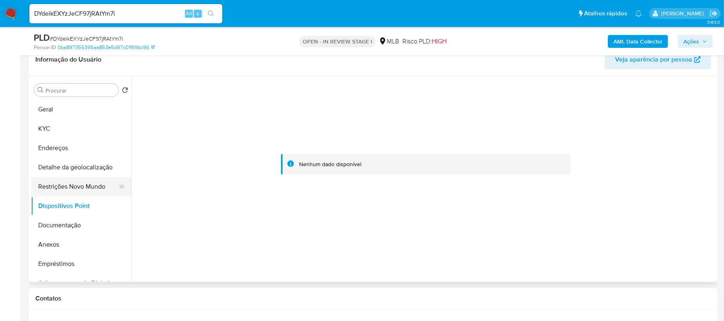
click at [66, 185] on button "Restrições Novo Mundo" at bounding box center [78, 186] width 94 height 19
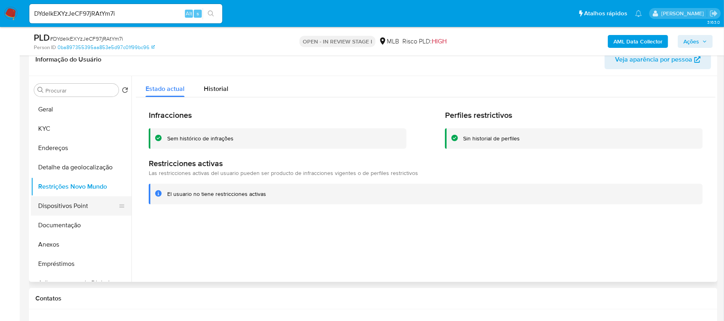
click at [58, 206] on button "Dispositivos Point" at bounding box center [78, 205] width 94 height 19
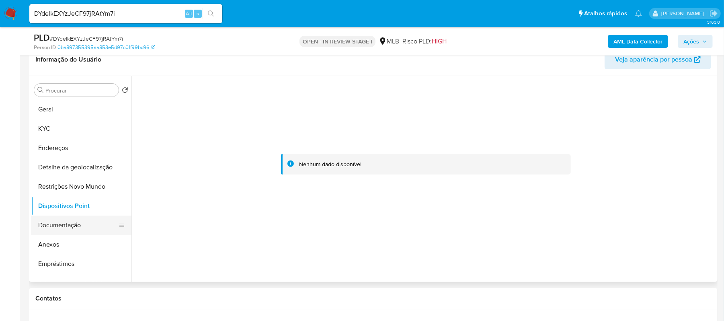
click at [53, 227] on button "Documentação" at bounding box center [78, 225] width 94 height 19
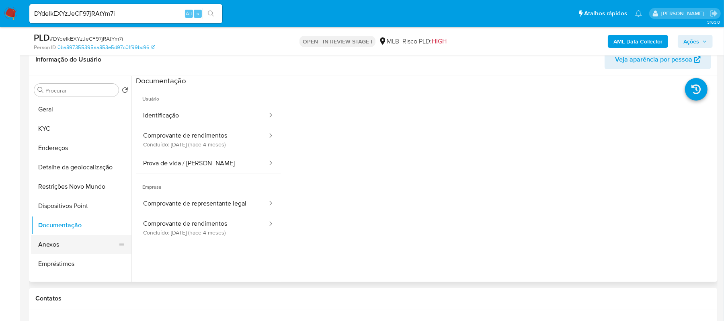
click at [84, 242] on button "Anexos" at bounding box center [78, 244] width 94 height 19
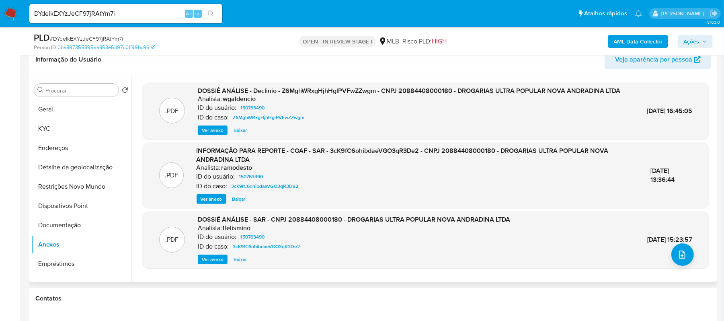
click at [208, 134] on span "Ver anexo" at bounding box center [213, 130] width 22 height 8
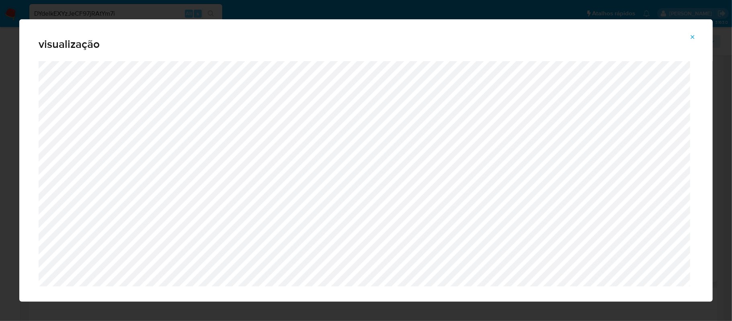
click at [694, 37] on icon "Attachment preview" at bounding box center [693, 37] width 6 height 6
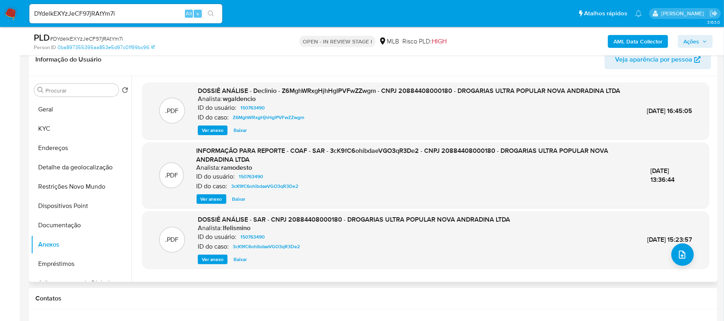
scroll to position [2, 0]
click at [203, 263] on span "Ver anexo" at bounding box center [213, 259] width 22 height 8
click at [203, 264] on div "Ver anexo Baixar" at bounding box center [354, 260] width 313 height 10
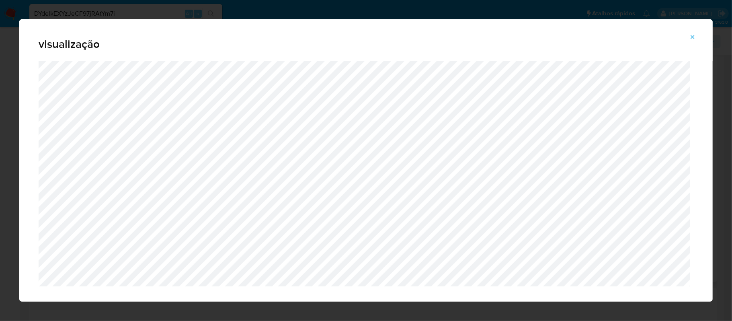
click at [693, 38] on icon "Attachment preview" at bounding box center [693, 37] width 6 height 6
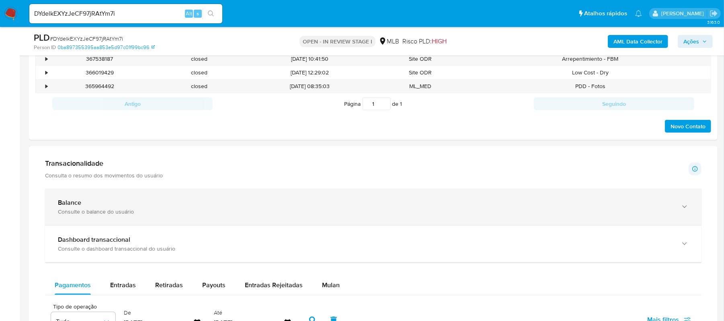
scroll to position [455, 0]
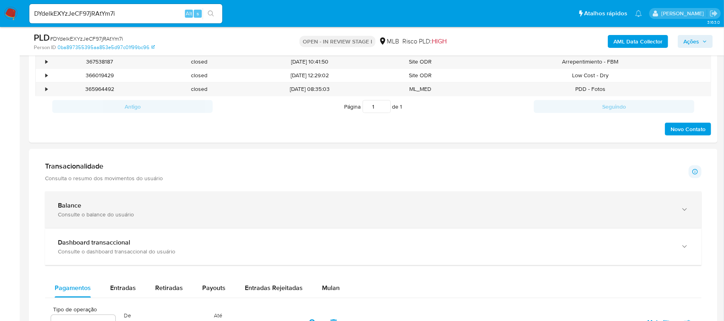
click at [686, 209] on icon "button" at bounding box center [685, 210] width 8 height 8
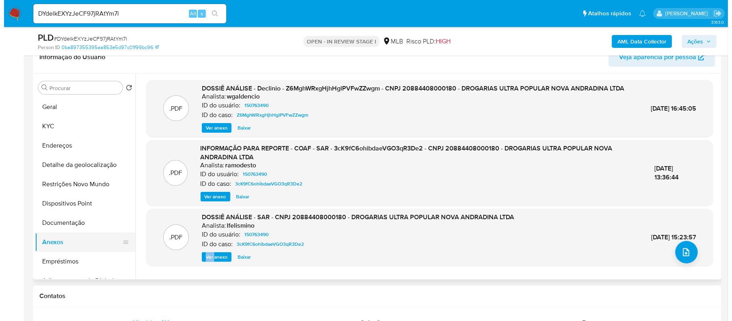
scroll to position [133, 0]
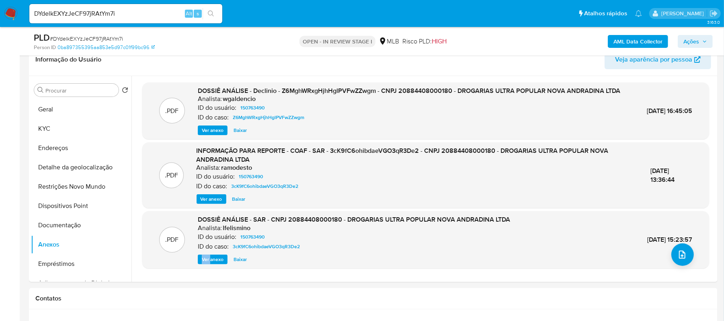
click at [213, 263] on span "Ver anexo" at bounding box center [213, 259] width 22 height 8
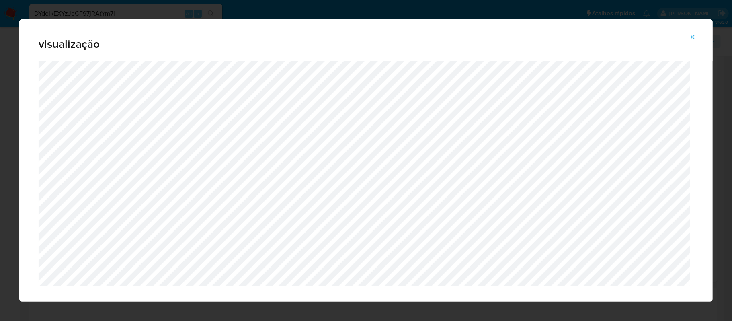
click at [691, 39] on icon "Attachment preview" at bounding box center [693, 37] width 6 height 6
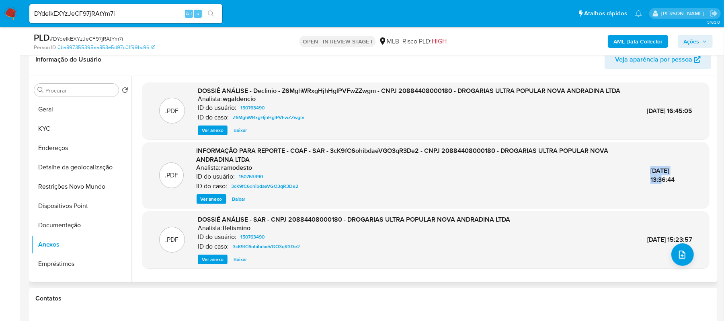
drag, startPoint x: 630, startPoint y: 181, endPoint x: 671, endPoint y: 177, distance: 41.2
click at [671, 177] on div ".PDF INFORMAÇÃO PARA REPORTE - COAF - SAR - 3cK9fC6ohibdaeVGO3qR3De2 - CNPJ 208…" at bounding box center [425, 175] width 559 height 58
copy span "16/Jan/2025"
click at [64, 243] on button "Anexos" at bounding box center [78, 244] width 94 height 19
click at [681, 253] on icon "upload-file" at bounding box center [683, 255] width 10 height 10
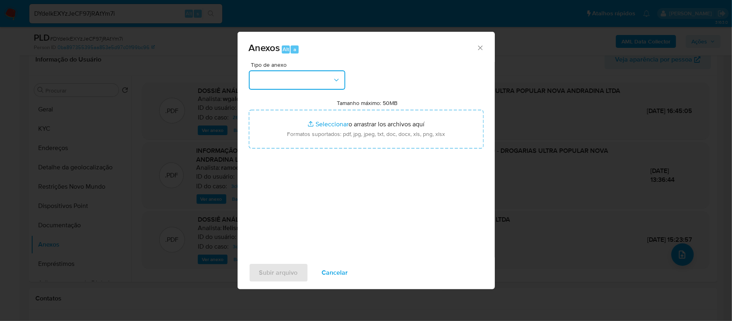
click at [331, 80] on button "button" at bounding box center [297, 79] width 97 height 19
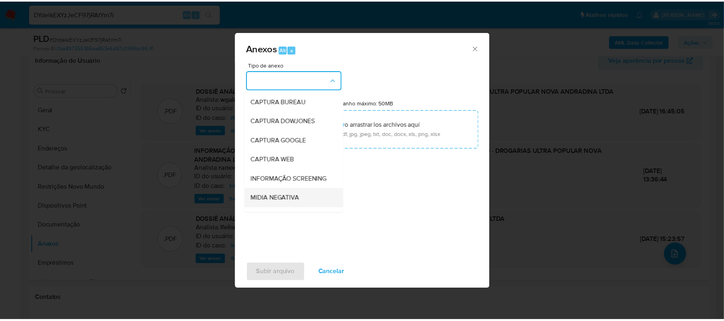
scroll to position [107, 0]
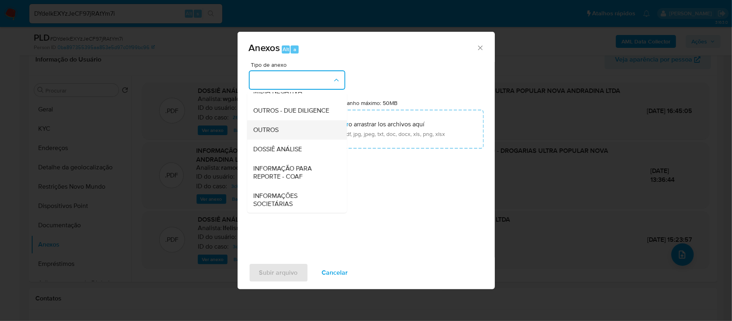
click at [269, 134] on span "OUTROS" at bounding box center [266, 130] width 25 height 8
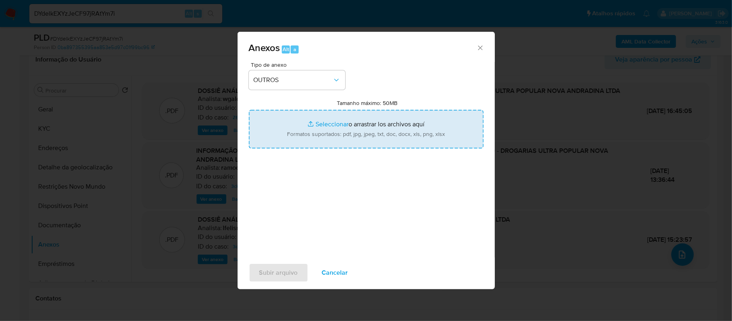
click at [323, 123] on input "Tamanho máximo: 50MB Seleccionar archivos" at bounding box center [366, 129] width 235 height 39
type input "C:\fakepath\2oDECLINIO - DYdelkEXYzJeCF97jRAtYm7i - CNPJ 20884408000180 - DROGA…"
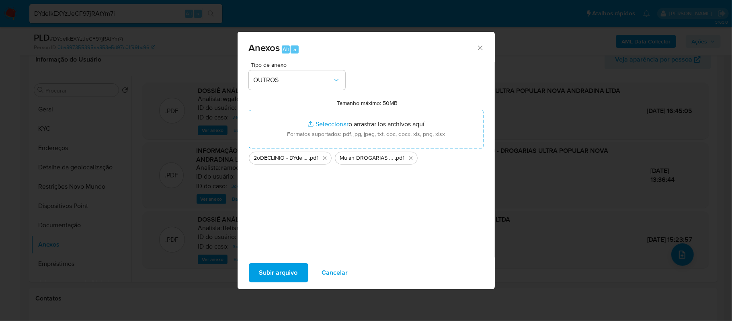
click at [274, 274] on span "Subir arquivo" at bounding box center [278, 273] width 39 height 18
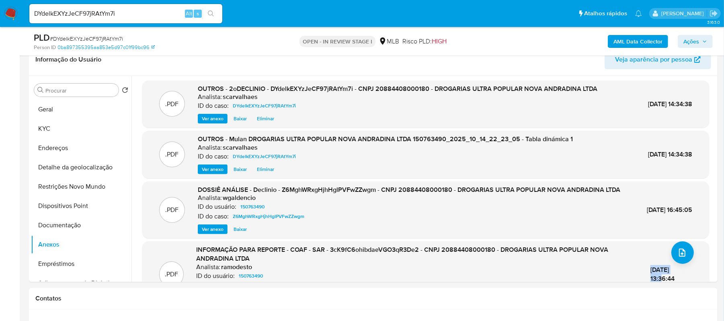
click at [686, 36] on span "Ações" at bounding box center [692, 41] width 16 height 13
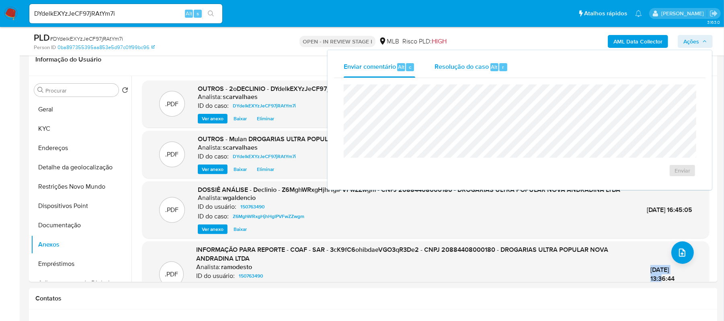
click at [467, 69] on span "Resolução do caso" at bounding box center [462, 66] width 54 height 9
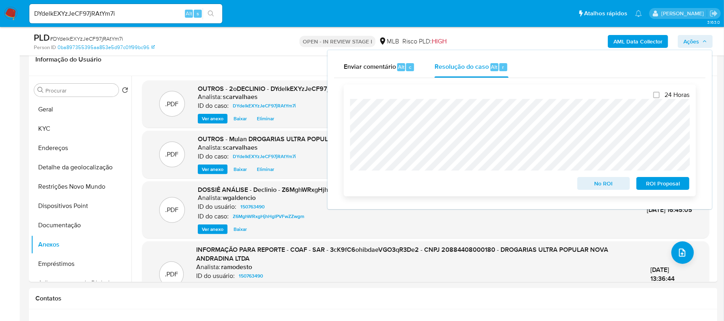
click at [591, 187] on span "No ROI" at bounding box center [604, 183] width 42 height 11
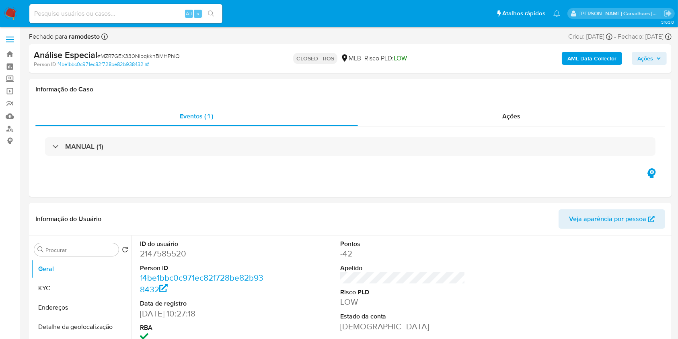
select select "10"
click at [14, 52] on link "Bandeja" at bounding box center [48, 54] width 96 height 12
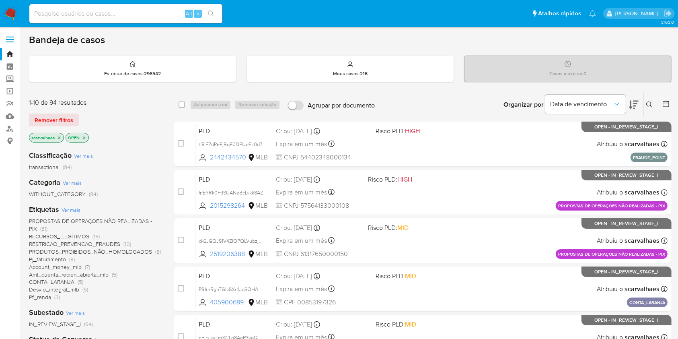
click at [628, 105] on div "Data de vencimento" at bounding box center [591, 104] width 93 height 25
click at [636, 104] on icon at bounding box center [634, 105] width 10 height 10
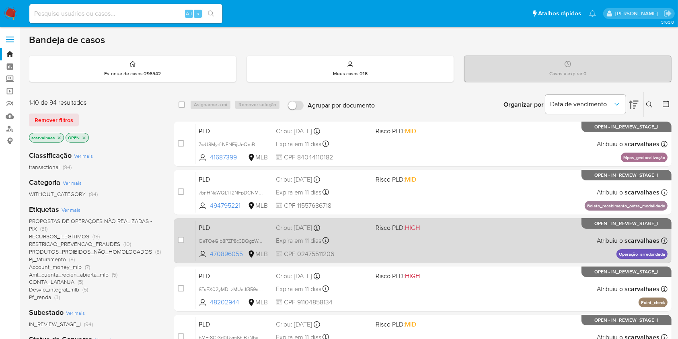
scroll to position [53, 0]
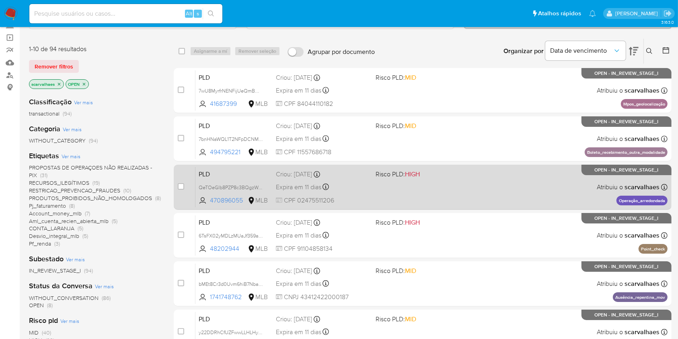
click at [482, 188] on div "PLD QeTOeGlb8PZP8c3BQgzWeyM6 470896055 MLB Risco PLD: HIGH Criou: [DATE] Criou:…" at bounding box center [431, 187] width 472 height 41
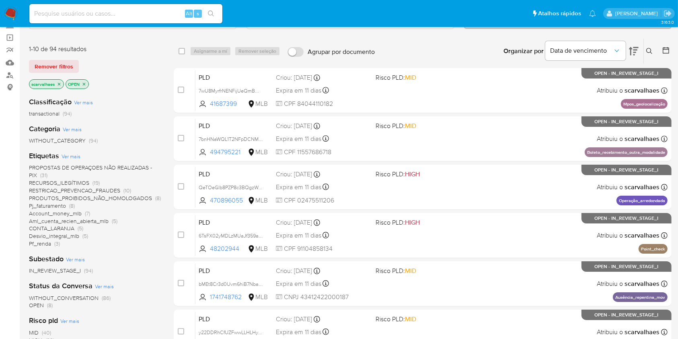
click at [66, 229] on span "CONTA_LARANJA" at bounding box center [51, 228] width 45 height 8
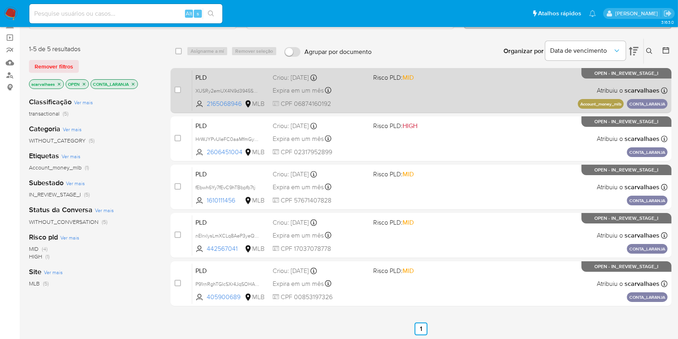
click at [389, 93] on div "PLD XUSRy2emUX4N9d3945S02xqJ 2165068946 MLB Risco PLD: MID Criou: [DATE] Criou:…" at bounding box center [429, 90] width 475 height 41
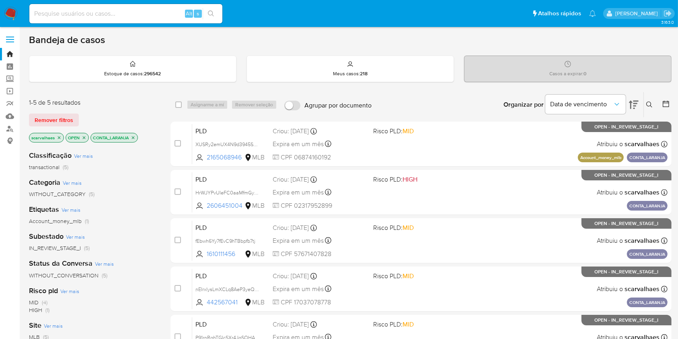
click at [132, 138] on icon "close-filter" at bounding box center [133, 137] width 5 height 5
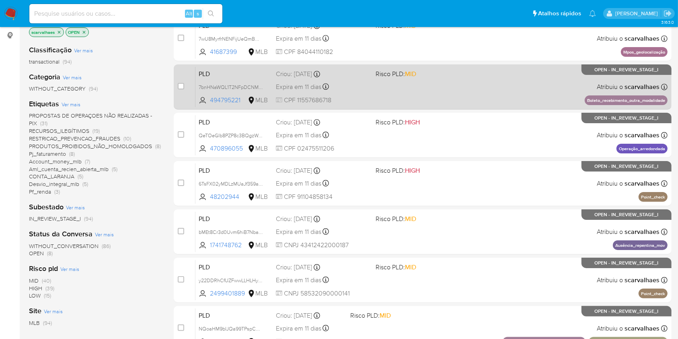
scroll to position [107, 0]
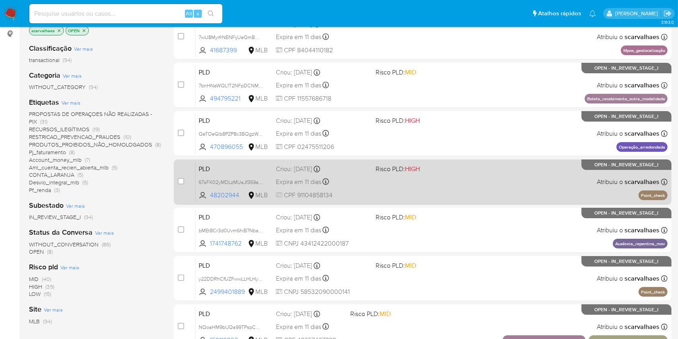
click at [436, 191] on div "PLD 6TsFX02yMDLzMUaJf359a00G 48202944 MLB Risco PLD: HIGH Criou: [DATE] Criou: …" at bounding box center [431, 181] width 472 height 41
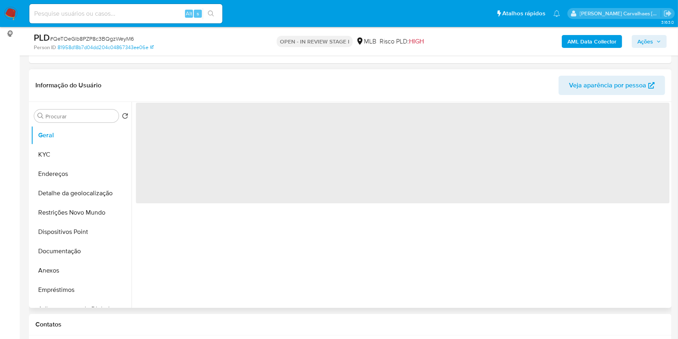
select select "10"
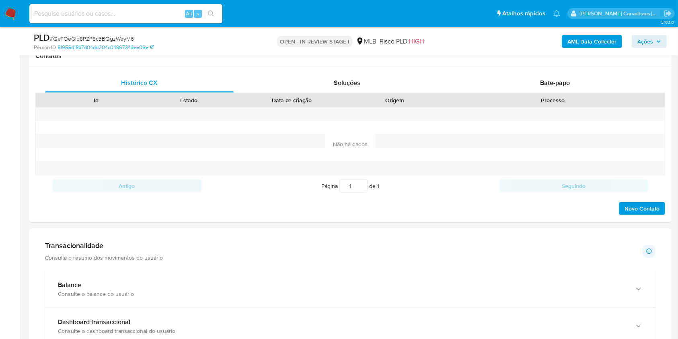
scroll to position [268, 0]
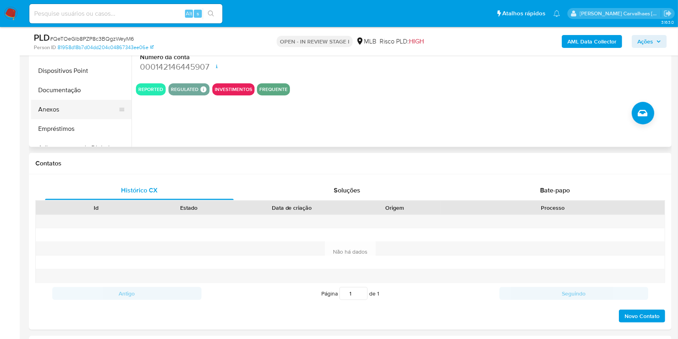
click at [86, 112] on button "Anexos" at bounding box center [78, 109] width 94 height 19
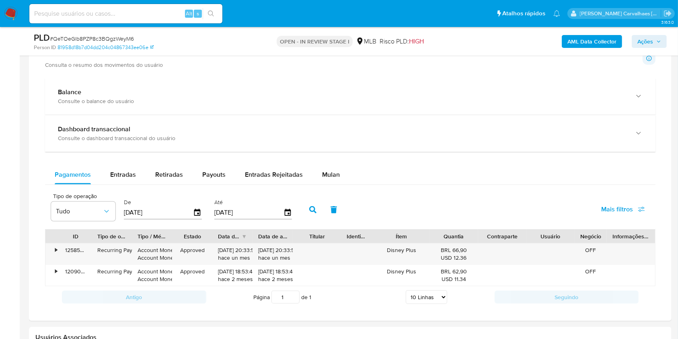
scroll to position [644, 0]
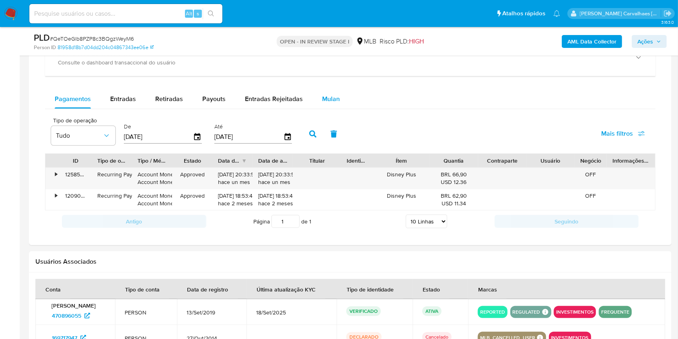
click at [327, 98] on span "Mulan" at bounding box center [331, 98] width 18 height 9
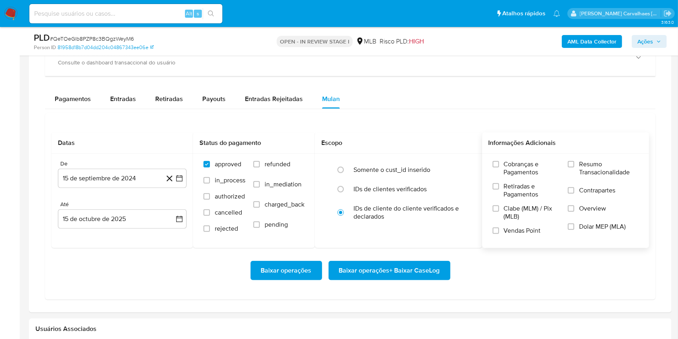
click at [576, 163] on label "Resumo Transacionalidade" at bounding box center [603, 173] width 71 height 26
click at [574, 163] on input "Resumo Transacionalidade" at bounding box center [571, 164] width 6 height 6
click at [183, 177] on button "15 de septiembre de 2024" at bounding box center [122, 178] width 129 height 19
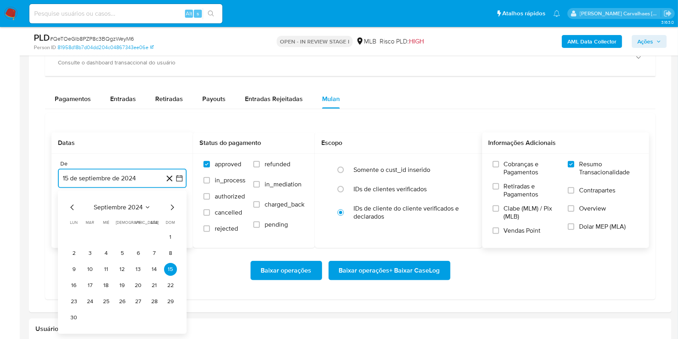
click at [171, 208] on icon "Mes siguiente" at bounding box center [172, 207] width 10 height 10
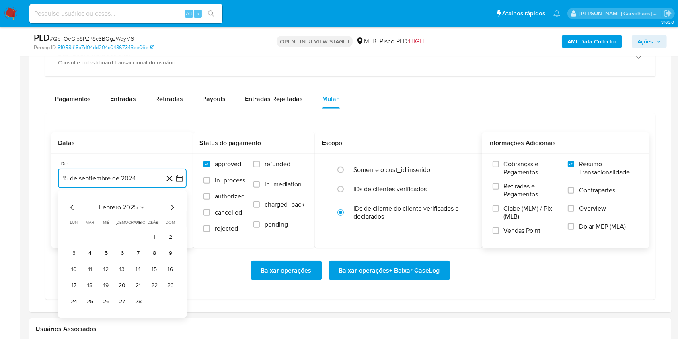
click at [171, 208] on icon "Mes siguiente" at bounding box center [172, 207] width 10 height 10
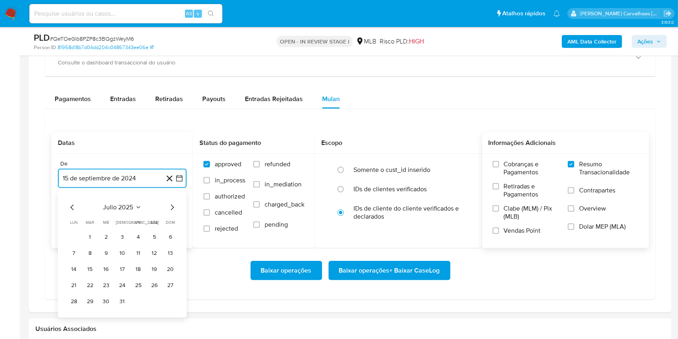
click at [171, 208] on icon "Mes siguiente" at bounding box center [172, 207] width 10 height 10
click at [139, 271] on button "15" at bounding box center [138, 269] width 13 height 13
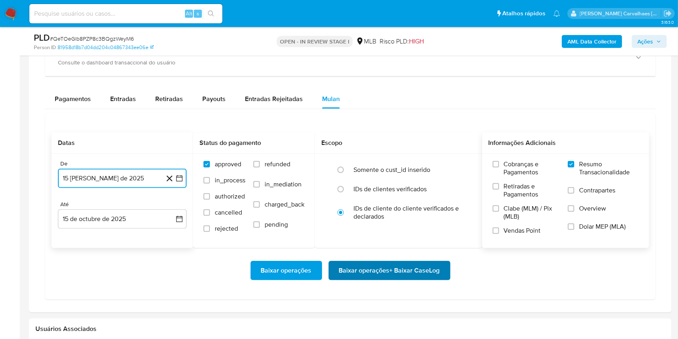
click at [354, 267] on span "Baixar operações + Baixar CaseLog" at bounding box center [389, 270] width 101 height 18
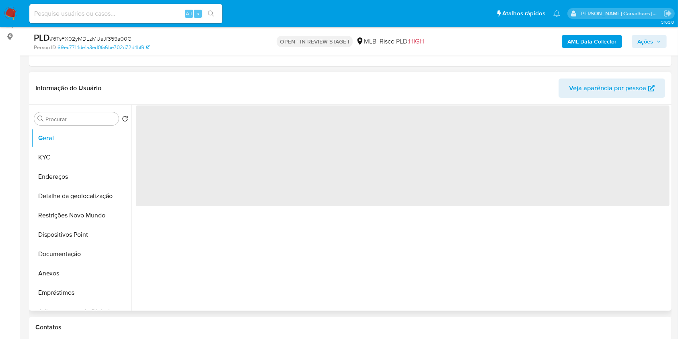
scroll to position [107, 0]
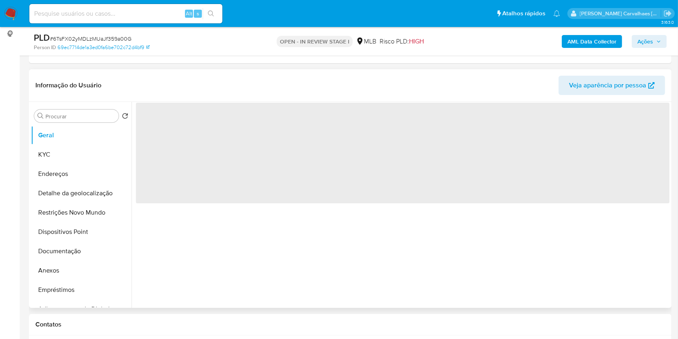
select select "10"
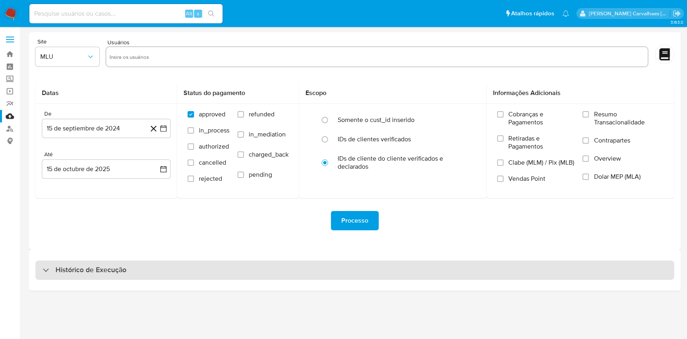
click at [70, 266] on h3 "Histórico de Execução" at bounding box center [91, 270] width 71 height 10
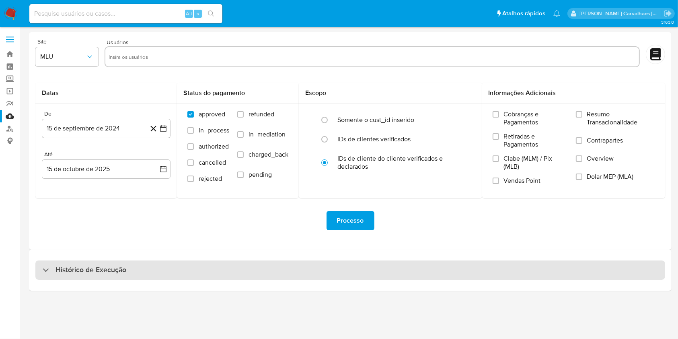
select select "10"
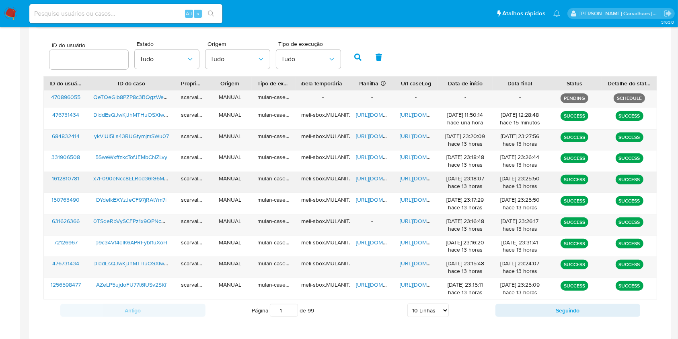
scroll to position [268, 0]
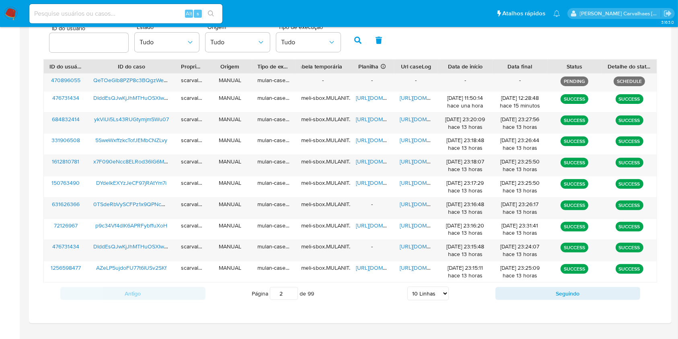
click at [293, 289] on input "2" at bounding box center [284, 293] width 28 height 13
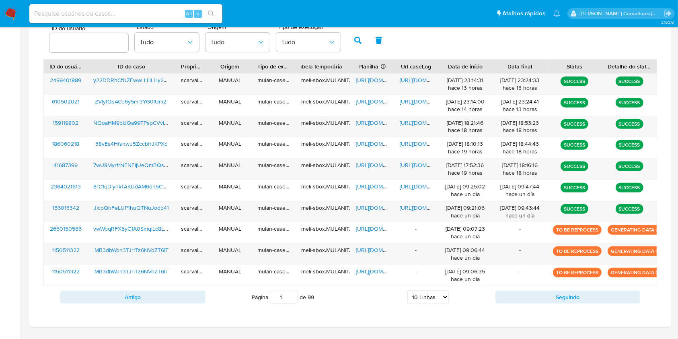
click at [292, 298] on input "1" at bounding box center [284, 296] width 28 height 13
type input "1"
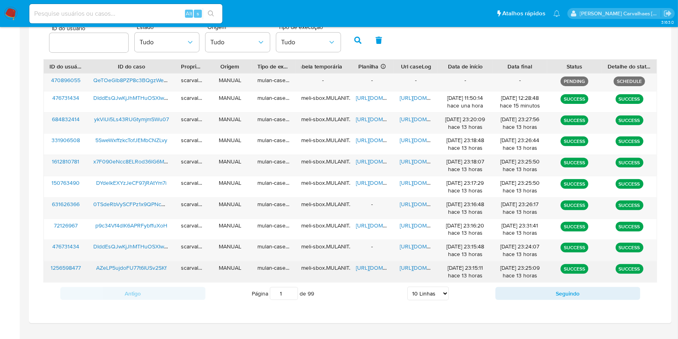
click at [409, 267] on span "[URL][DOMAIN_NAME]" at bounding box center [428, 267] width 56 height 8
click at [367, 265] on span "[URL][DOMAIN_NAME]" at bounding box center [384, 267] width 56 height 8
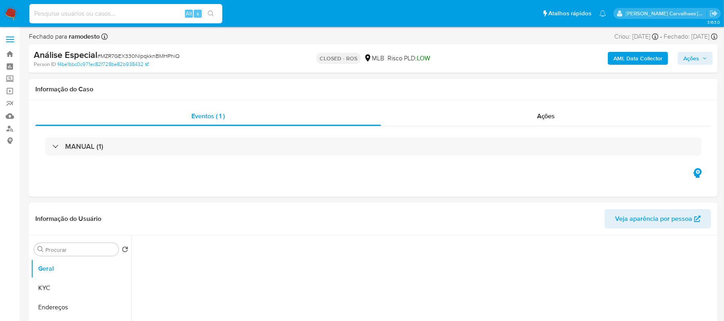
paste input "308.858.188-06"
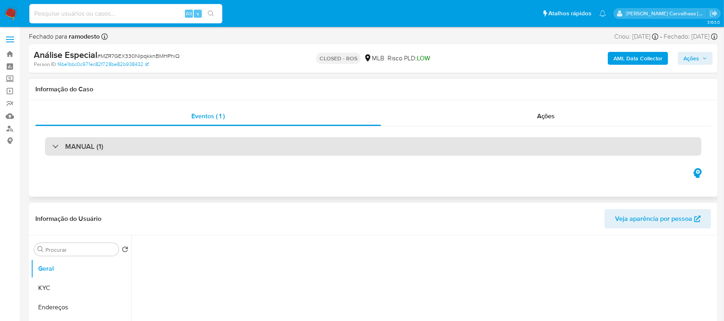
type input "308.858.188-06"
select select "10"
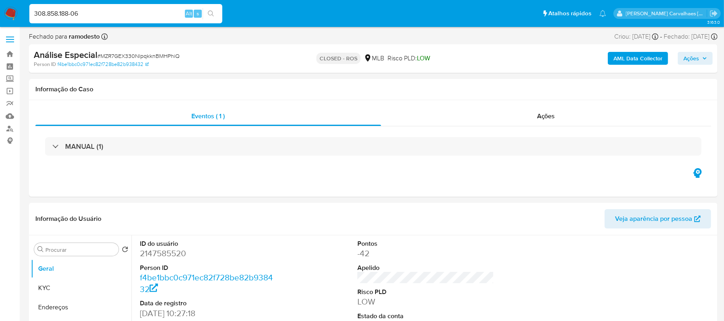
type input "308.858.188-06"
click at [216, 12] on button "search-icon" at bounding box center [211, 13] width 16 height 11
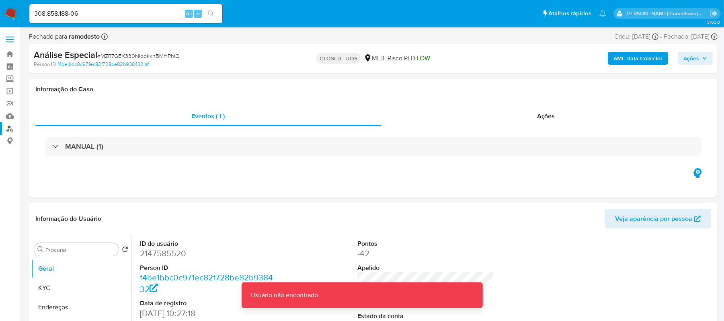
click at [12, 128] on link "Localizador de pessoas" at bounding box center [48, 128] width 96 height 12
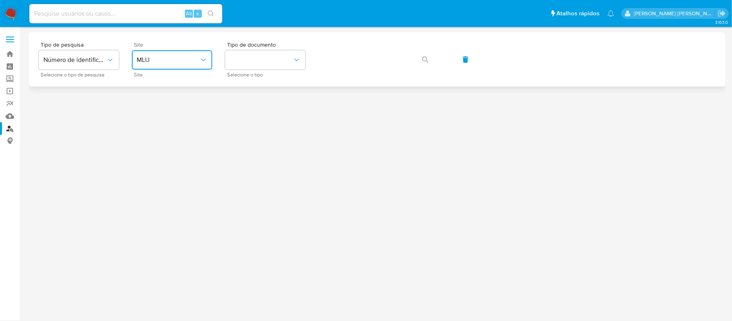
click at [163, 60] on span "MLU" at bounding box center [168, 60] width 63 height 8
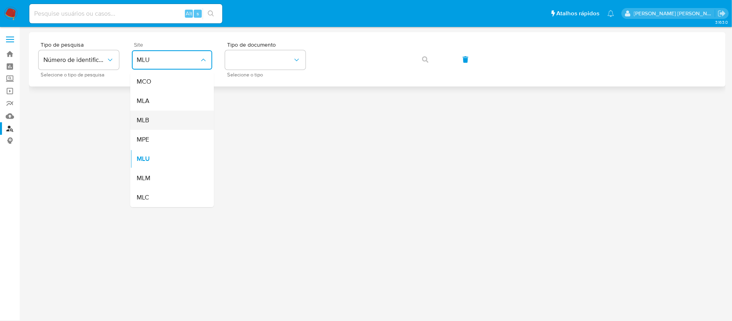
click at [166, 118] on div "MLB" at bounding box center [170, 120] width 66 height 19
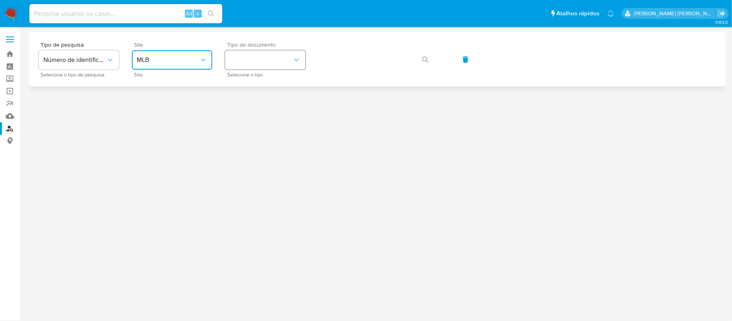
click at [248, 63] on button "identificationType" at bounding box center [265, 59] width 80 height 19
click at [251, 108] on div "CPF CPF" at bounding box center [263, 112] width 66 height 27
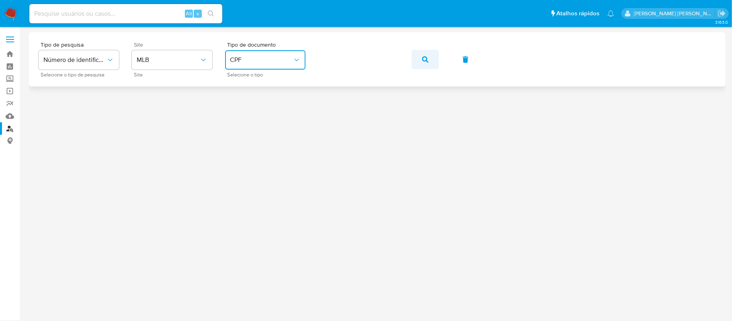
click at [422, 63] on span "button" at bounding box center [425, 60] width 6 height 18
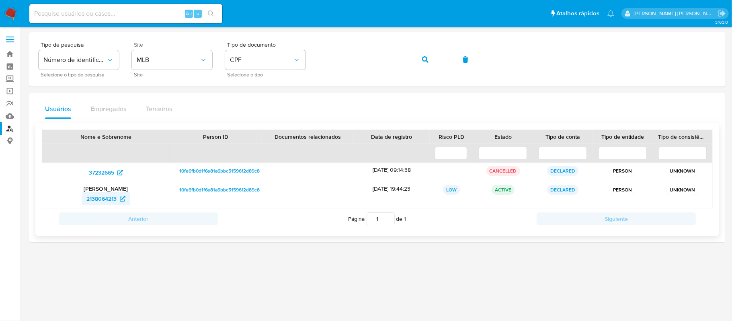
click at [105, 199] on span "2138064213" at bounding box center [101, 198] width 30 height 13
click at [105, 171] on span "37232665" at bounding box center [101, 172] width 25 height 13
paste input "5SweWxffzkcTofJEMbCNZLvy"
type input "5SweWxffzkcTofJEMbCNZLvy"
click at [208, 15] on icon "search-icon" at bounding box center [211, 13] width 6 height 6
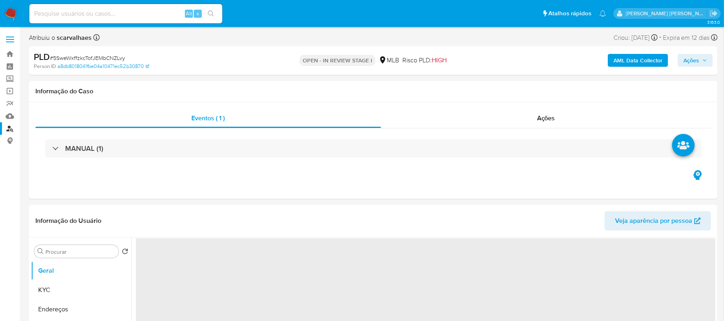
select select "10"
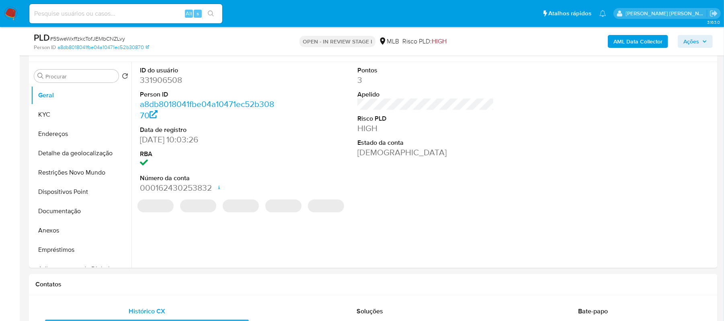
scroll to position [161, 0]
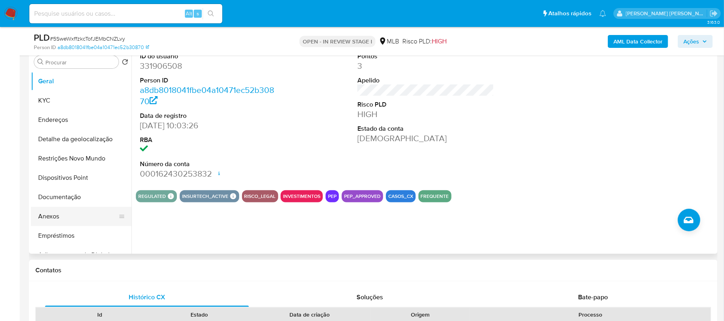
click at [61, 222] on button "Anexos" at bounding box center [78, 216] width 94 height 19
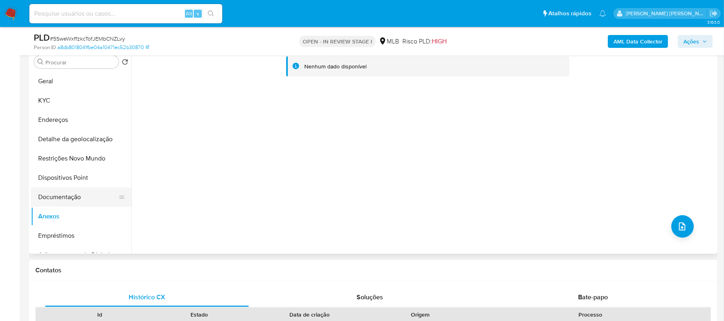
click at [73, 191] on button "Documentação" at bounding box center [78, 196] width 94 height 19
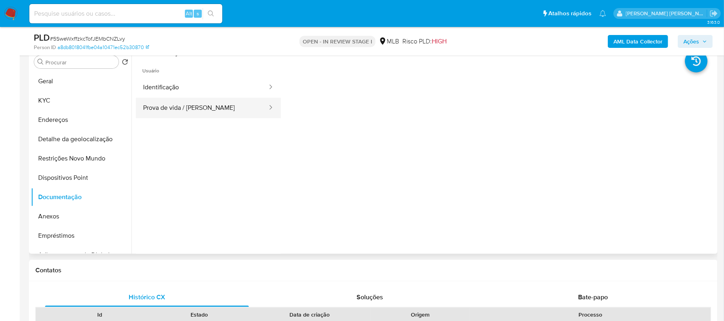
click at [208, 110] on button "Prova de vida / Selfie" at bounding box center [202, 108] width 132 height 21
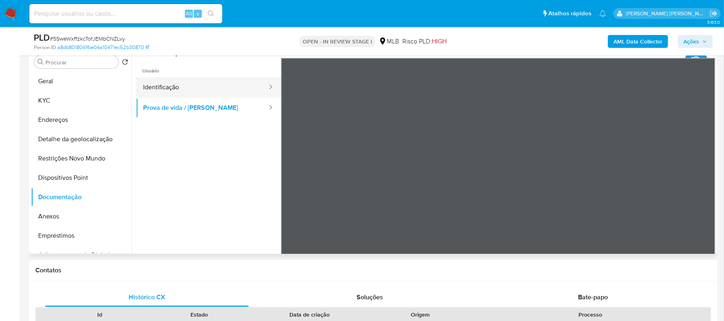
click at [173, 88] on button "Identificação" at bounding box center [202, 87] width 132 height 21
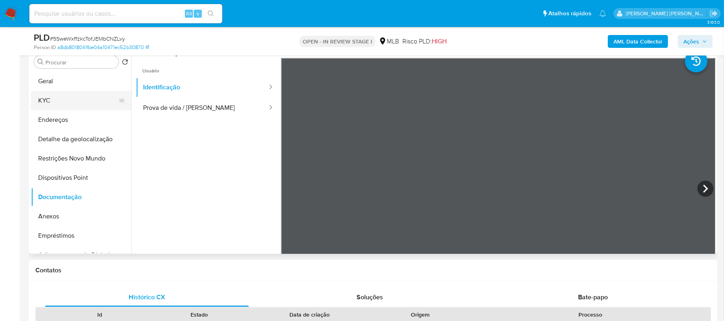
click at [59, 97] on button "KYC" at bounding box center [78, 100] width 94 height 19
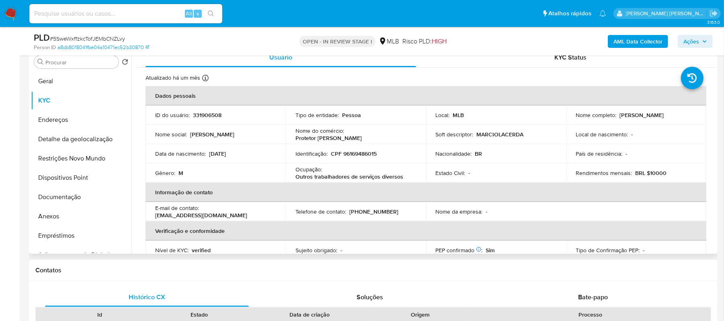
drag, startPoint x: 617, startPoint y: 117, endPoint x: 657, endPoint y: 115, distance: 40.7
click at [657, 115] on div "Nome completo : Marcio Lacerda" at bounding box center [636, 114] width 121 height 7
copy div "Marcio Lacerda"
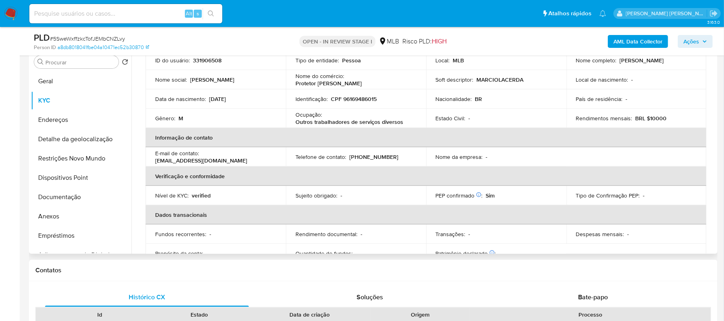
scroll to position [53, 0]
click at [71, 156] on button "Restrições Novo Mundo" at bounding box center [78, 158] width 94 height 19
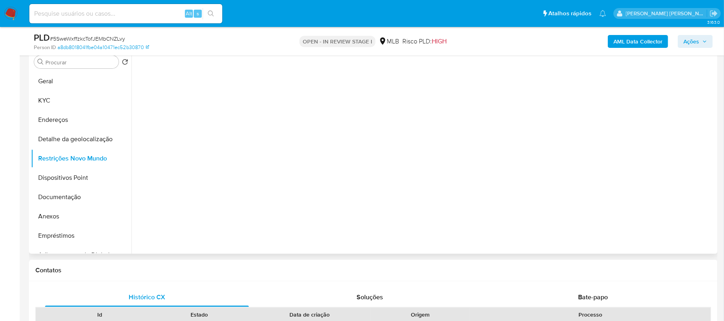
scroll to position [0, 0]
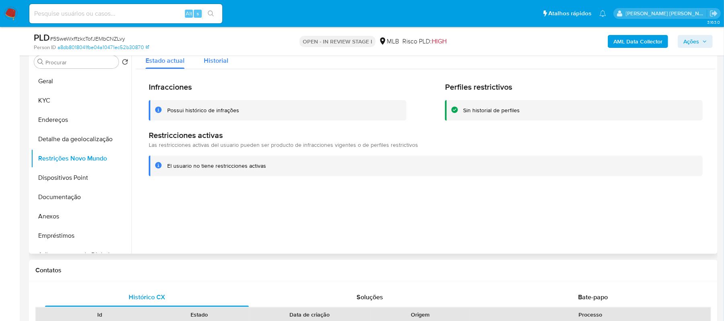
click at [221, 63] on span "Historial" at bounding box center [216, 60] width 25 height 9
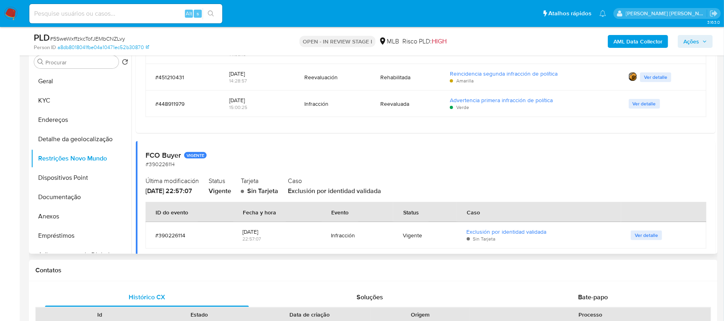
scroll to position [161, 0]
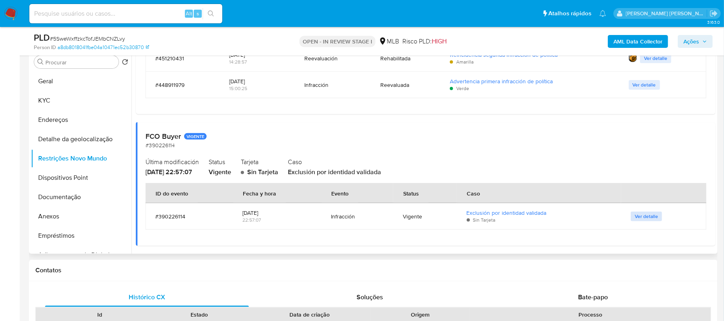
click at [639, 216] on span "Ver detalle" at bounding box center [646, 216] width 23 height 8
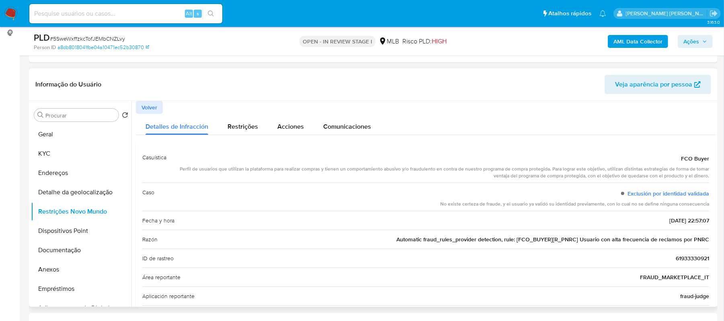
scroll to position [107, 0]
click at [245, 124] on span "Restrições" at bounding box center [243, 127] width 31 height 9
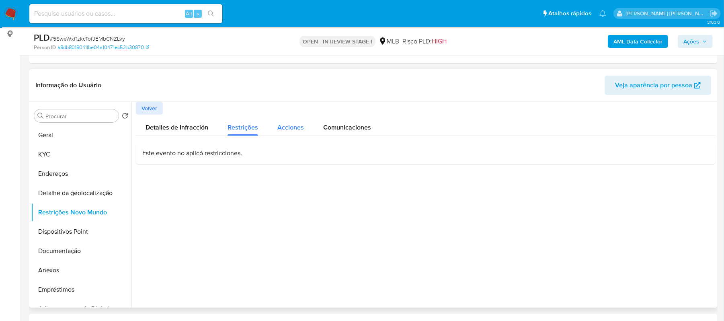
click at [295, 127] on span "Acciones" at bounding box center [291, 127] width 27 height 9
click at [368, 125] on span "Comunicaciones" at bounding box center [347, 127] width 48 height 9
click at [161, 123] on span "Detalles de Infracción" at bounding box center [177, 127] width 63 height 9
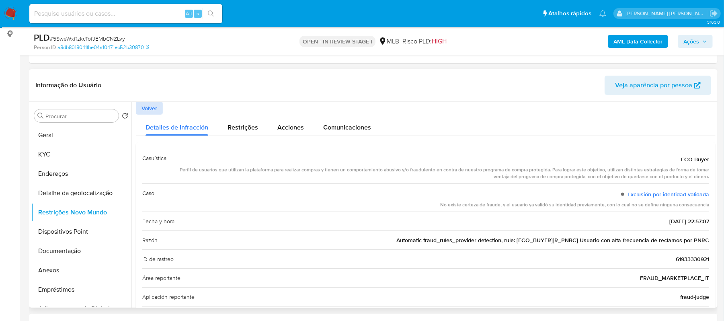
click at [153, 105] on span "Volver" at bounding box center [150, 108] width 16 height 11
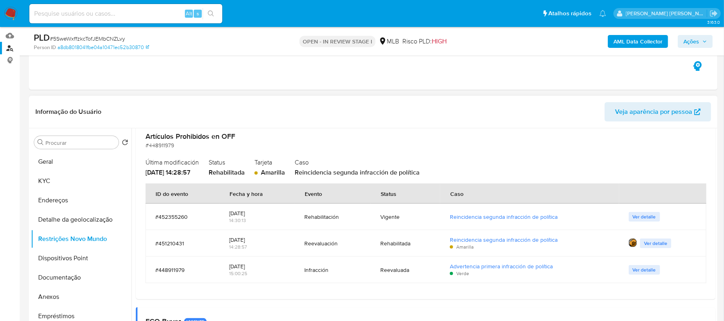
scroll to position [53, 0]
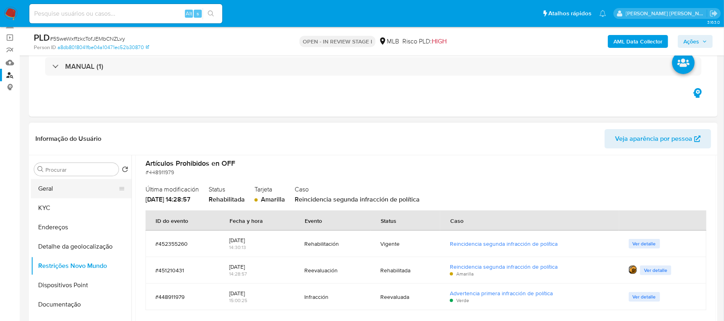
click at [53, 189] on button "Geral" at bounding box center [78, 188] width 94 height 19
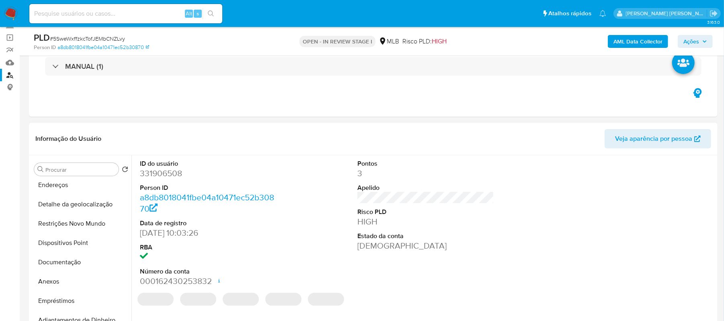
scroll to position [107, 0]
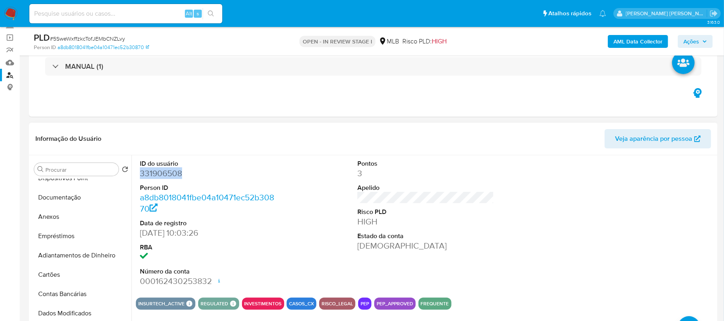
drag, startPoint x: 193, startPoint y: 173, endPoint x: 140, endPoint y: 175, distance: 53.5
click at [140, 175] on dd "331906508" at bounding box center [208, 173] width 137 height 11
copy dd "331906508"
drag, startPoint x: 174, startPoint y: 167, endPoint x: 145, endPoint y: 173, distance: 29.3
click at [146, 178] on dd "331906508" at bounding box center [208, 173] width 137 height 11
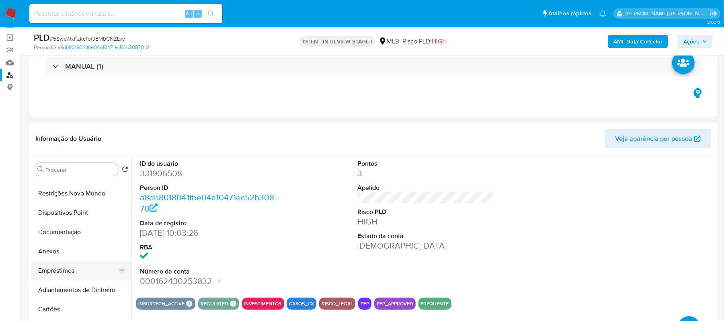
scroll to position [53, 0]
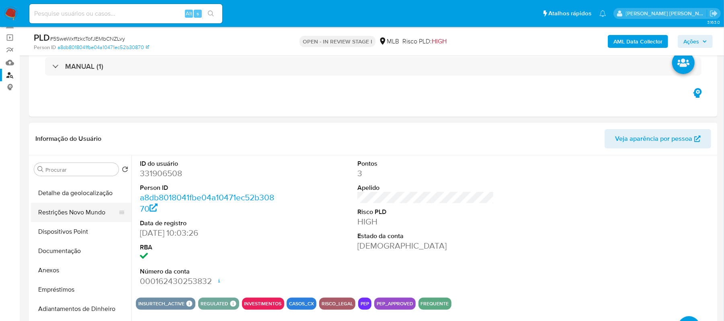
click at [68, 212] on button "Restrições Novo Mundo" at bounding box center [78, 212] width 94 height 19
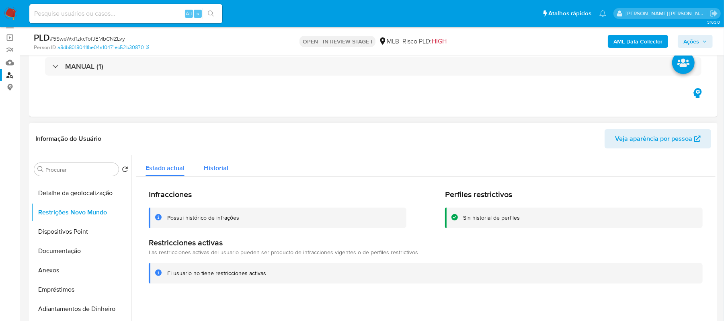
click at [219, 168] on span "Historial" at bounding box center [216, 167] width 25 height 9
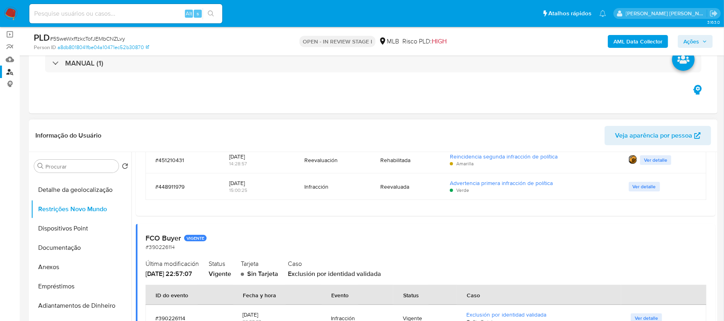
scroll to position [107, 0]
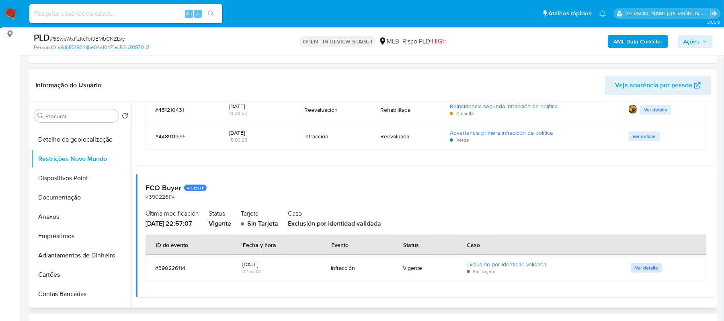
click at [637, 271] on span "Ver detalle" at bounding box center [646, 268] width 23 height 8
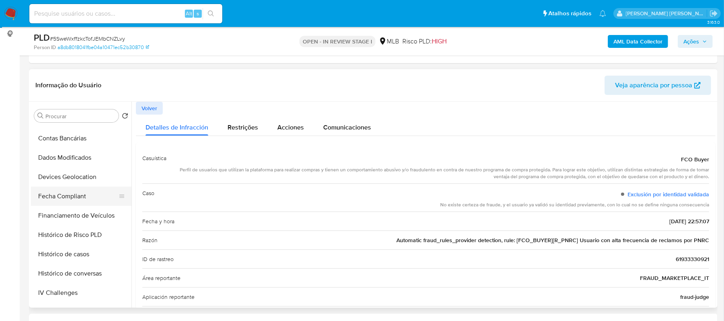
scroll to position [214, 0]
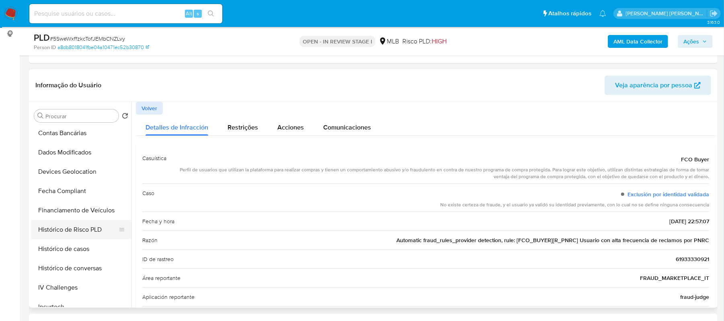
click at [90, 230] on button "Histórico de Risco PLD" at bounding box center [78, 229] width 94 height 19
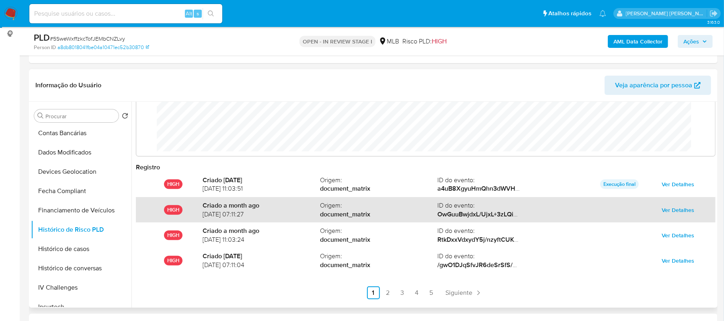
scroll to position [43, 0]
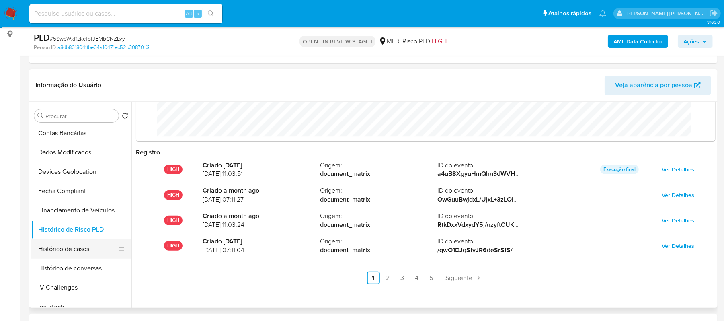
click at [66, 250] on button "Histórico de casos" at bounding box center [78, 248] width 94 height 19
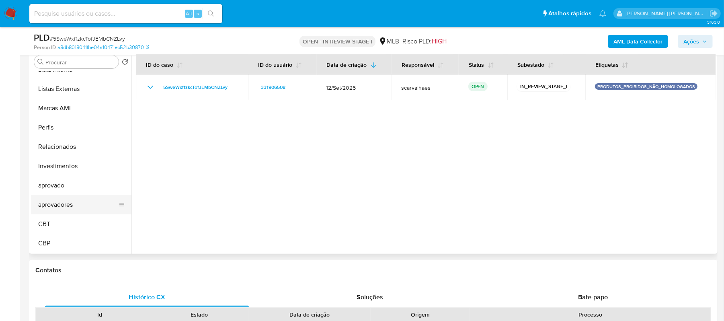
scroll to position [329, 0]
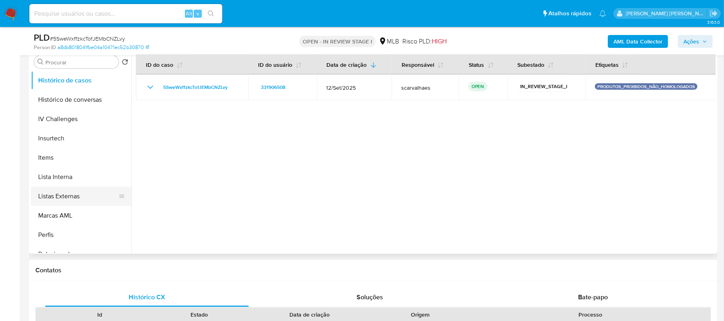
click at [64, 198] on button "Listas Externas" at bounding box center [78, 196] width 94 height 19
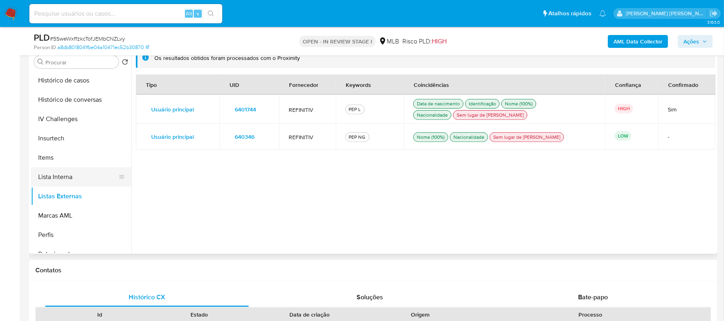
click at [58, 176] on button "Lista Interna" at bounding box center [78, 176] width 94 height 19
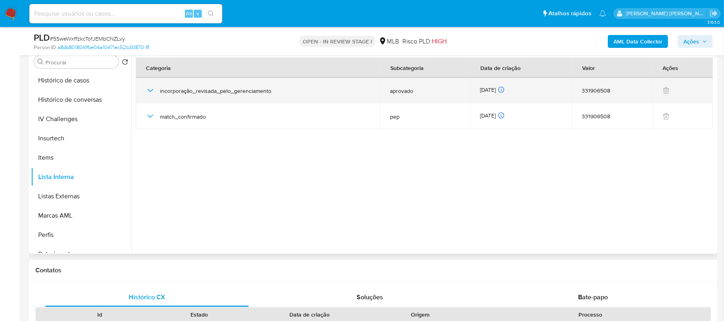
click at [179, 95] on span "incorporação_revisada_pelo_gerenciamento" at bounding box center [265, 90] width 211 height 7
click at [150, 92] on icon "button" at bounding box center [151, 90] width 6 height 3
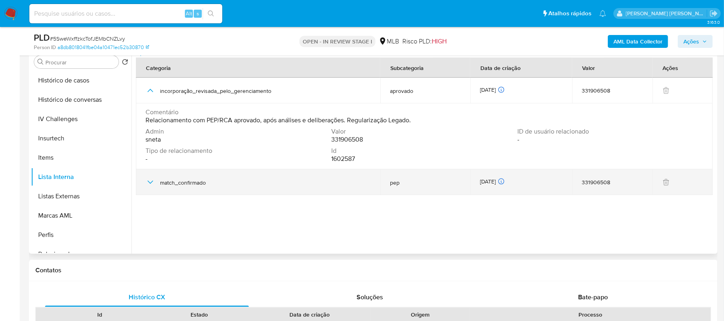
click at [150, 187] on icon "button" at bounding box center [151, 182] width 10 height 10
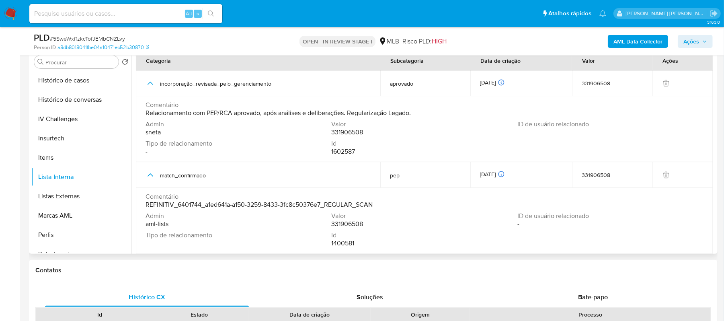
scroll to position [0, 0]
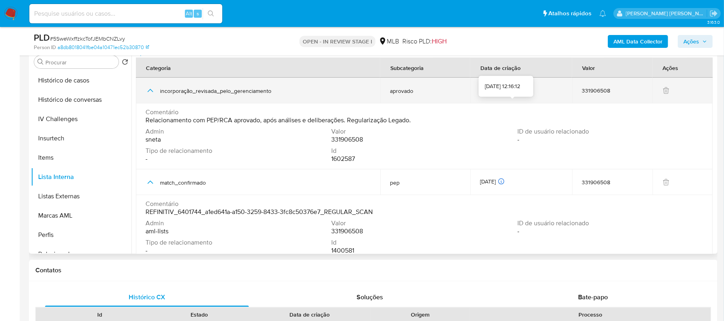
click at [505, 93] on icon at bounding box center [501, 89] width 7 height 7
click at [150, 92] on icon "button" at bounding box center [151, 90] width 6 height 3
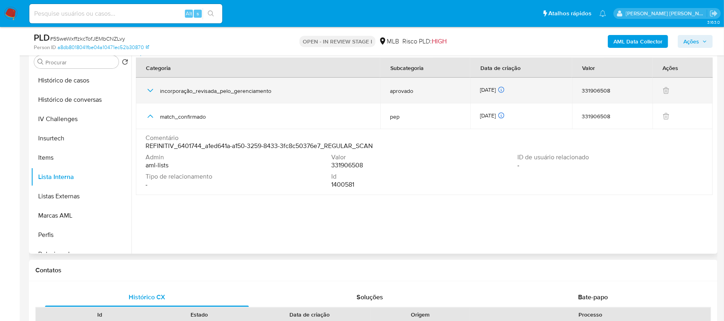
click at [151, 95] on icon "button" at bounding box center [151, 91] width 10 height 10
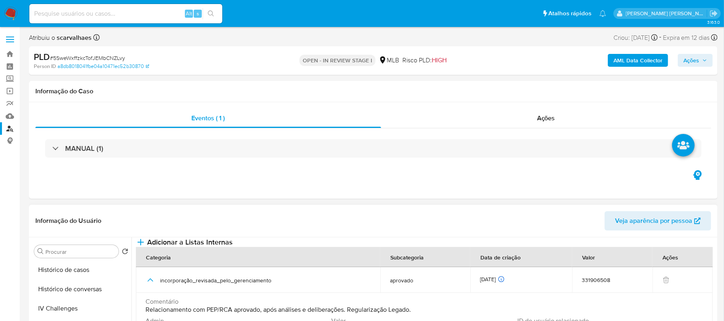
scroll to position [161, 0]
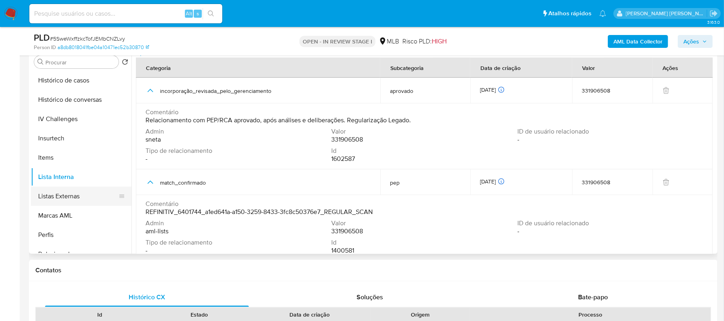
click at [74, 192] on button "Listas Externas" at bounding box center [78, 196] width 94 height 19
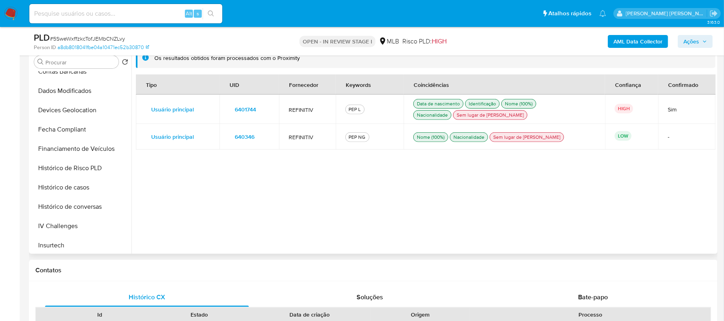
scroll to position [61, 0]
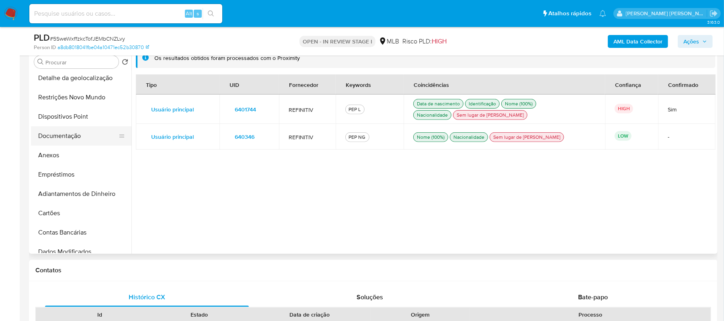
click at [71, 138] on button "Documentação" at bounding box center [78, 135] width 94 height 19
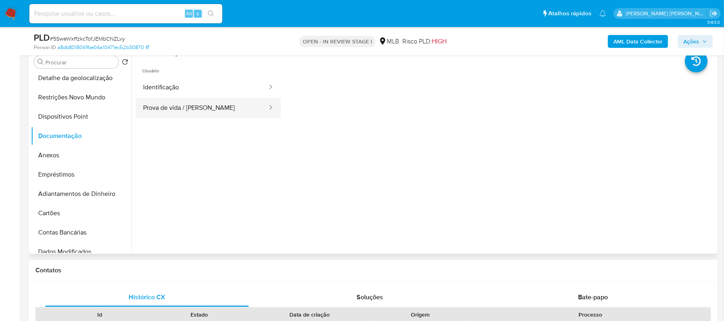
click at [245, 105] on button "Prova de vida / Selfie" at bounding box center [202, 108] width 132 height 21
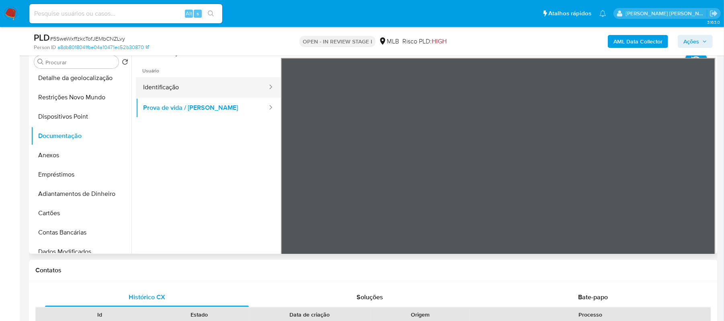
click at [179, 86] on button "Identificação" at bounding box center [202, 87] width 132 height 21
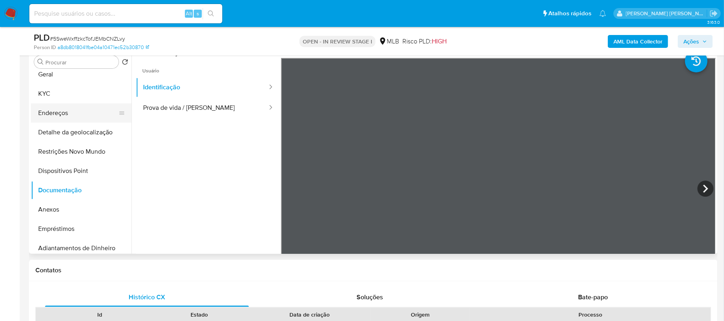
scroll to position [0, 0]
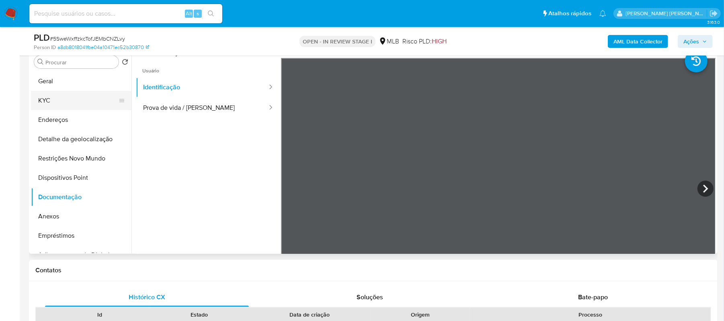
click at [61, 98] on button "KYC" at bounding box center [78, 100] width 94 height 19
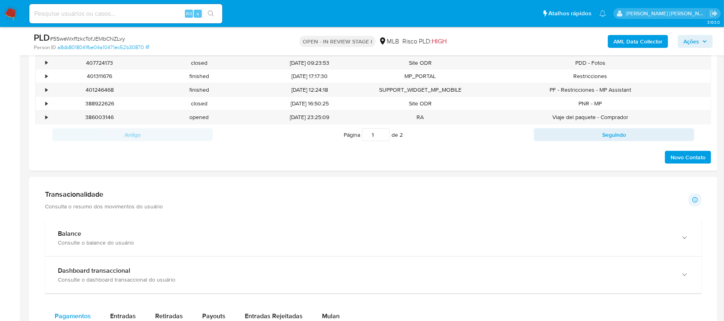
scroll to position [429, 0]
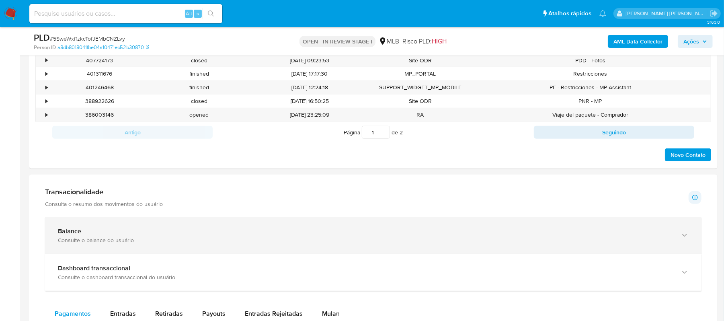
click at [685, 231] on div "button" at bounding box center [684, 235] width 10 height 16
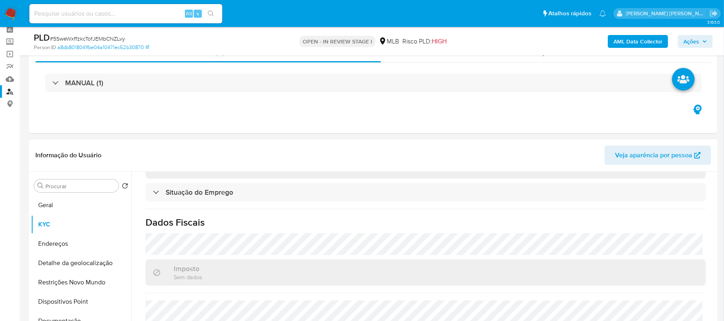
scroll to position [53, 0]
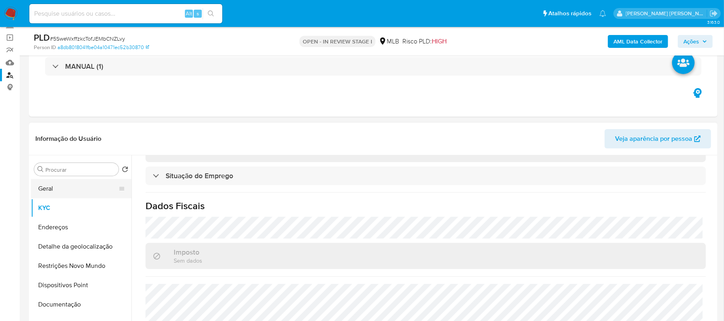
click at [45, 191] on button "Geral" at bounding box center [78, 188] width 94 height 19
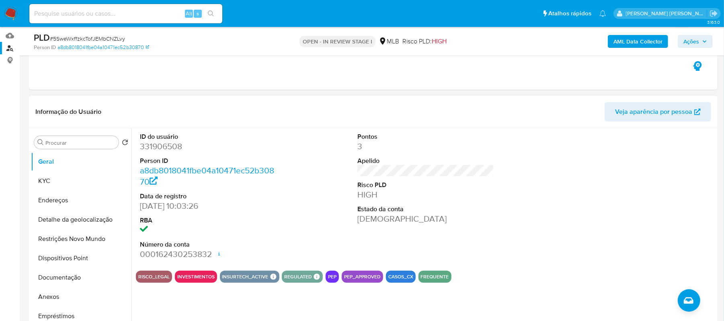
scroll to position [107, 0]
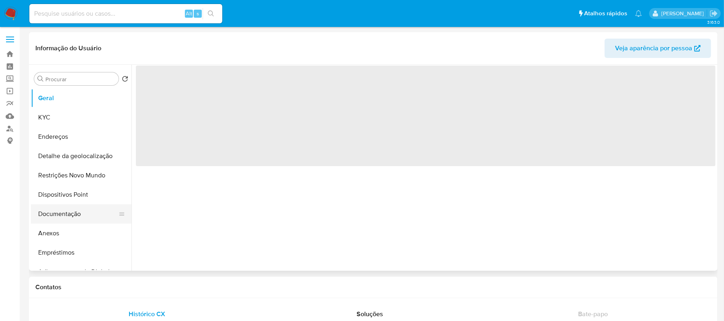
select select "10"
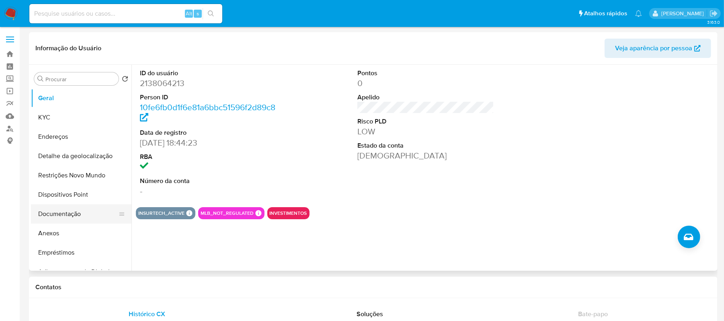
click at [71, 214] on button "Documentação" at bounding box center [78, 213] width 94 height 19
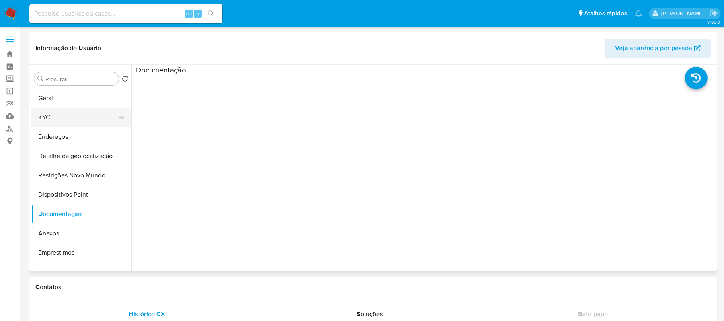
click at [55, 121] on button "KYC" at bounding box center [78, 117] width 94 height 19
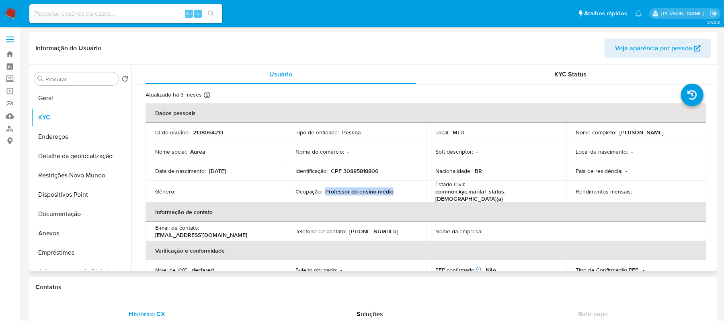
drag, startPoint x: 324, startPoint y: 190, endPoint x: 388, endPoint y: 187, distance: 64.0
click at [396, 188] on div "Ocupação : Professor do ensino médio" at bounding box center [356, 191] width 121 height 7
copy p "Professor do ensino médio"
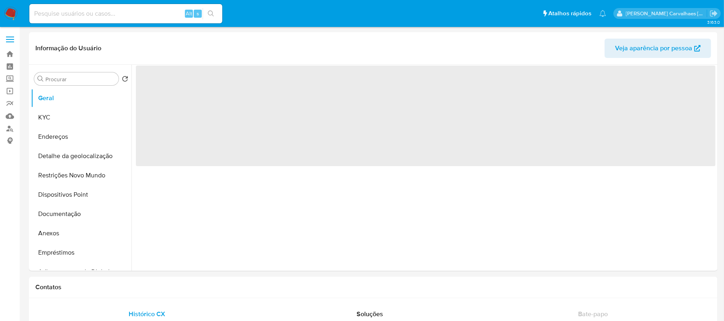
select select "10"
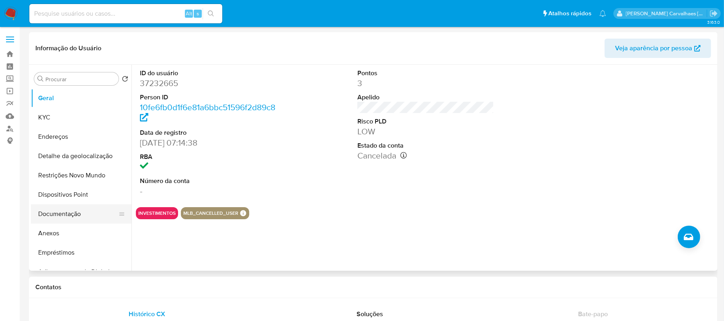
click at [88, 211] on button "Documentação" at bounding box center [78, 213] width 94 height 19
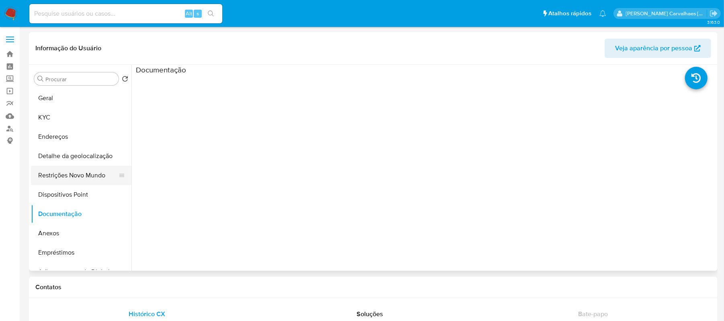
click at [80, 178] on button "Restrições Novo Mundo" at bounding box center [78, 175] width 94 height 19
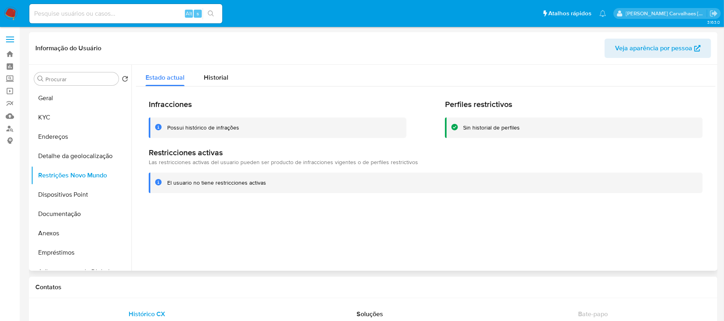
drag, startPoint x: 168, startPoint y: 181, endPoint x: 266, endPoint y: 182, distance: 98.2
click at [266, 182] on div "El usuario no tiene restricciones activas" at bounding box center [431, 183] width 529 height 8
click at [76, 234] on button "Anexos" at bounding box center [78, 233] width 94 height 19
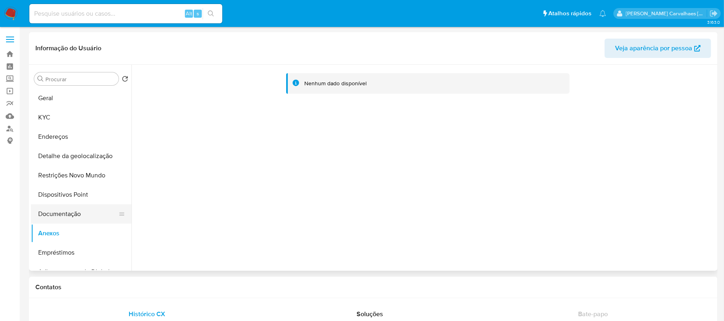
click at [51, 216] on button "Documentação" at bounding box center [78, 213] width 94 height 19
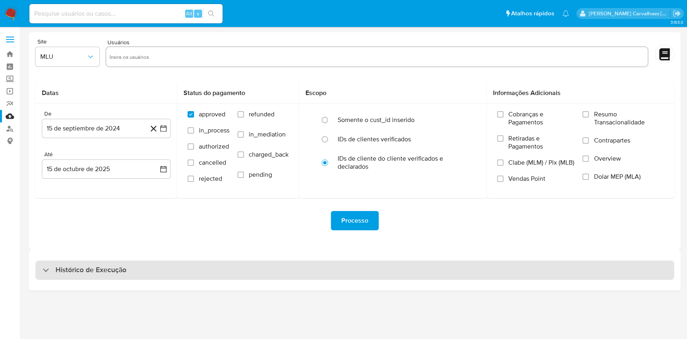
click at [68, 272] on h3 "Histórico de Execução" at bounding box center [91, 270] width 71 height 10
select select "10"
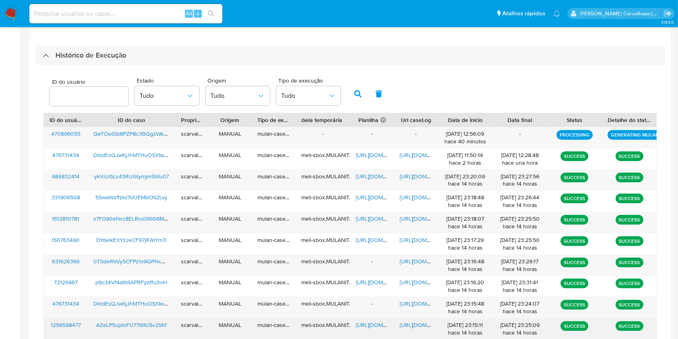
scroll to position [268, 0]
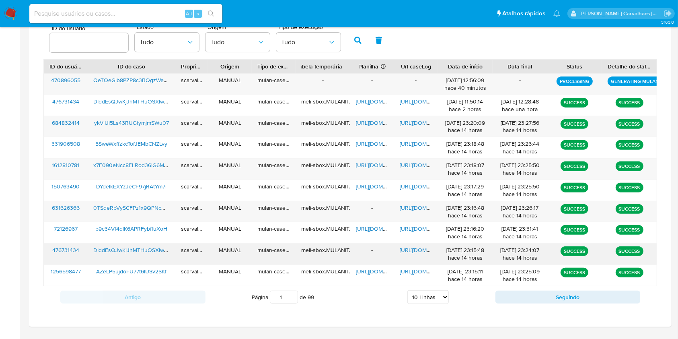
click at [412, 251] on span "[URL][DOMAIN_NAME]" at bounding box center [428, 250] width 56 height 8
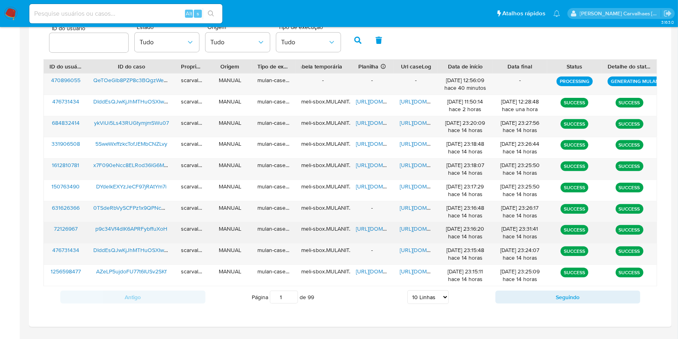
click at [415, 227] on span "[URL][DOMAIN_NAME]" at bounding box center [428, 228] width 56 height 8
click at [376, 227] on span "[URL][DOMAIN_NAME]" at bounding box center [384, 228] width 56 height 8
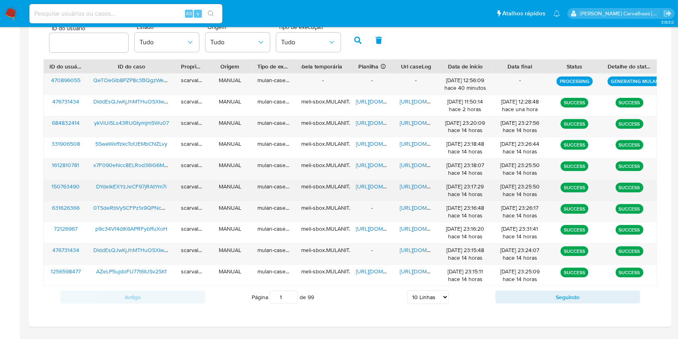
click at [417, 188] on span "[URL][DOMAIN_NAME]" at bounding box center [428, 186] width 56 height 8
click at [373, 188] on span "[URL][DOMAIN_NAME]" at bounding box center [384, 186] width 56 height 8
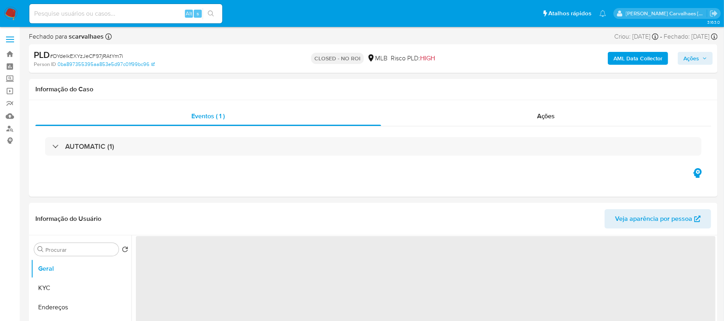
select select "10"
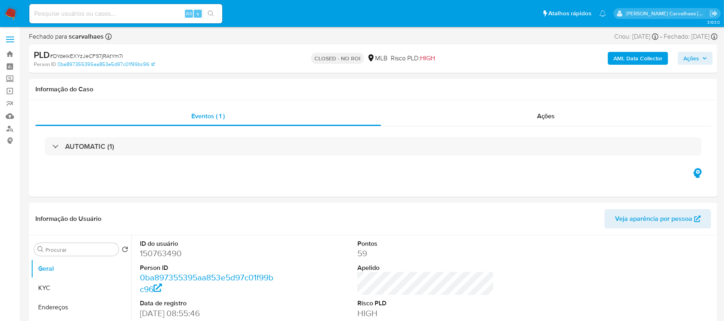
click at [152, 16] on input at bounding box center [125, 13] width 193 height 10
paste input "x7F090eNcc8ELRod36lG6MFA"
type input "x7F090eNcc8ELRod36lG6MFA"
click at [210, 8] on button "search-icon" at bounding box center [211, 13] width 16 height 11
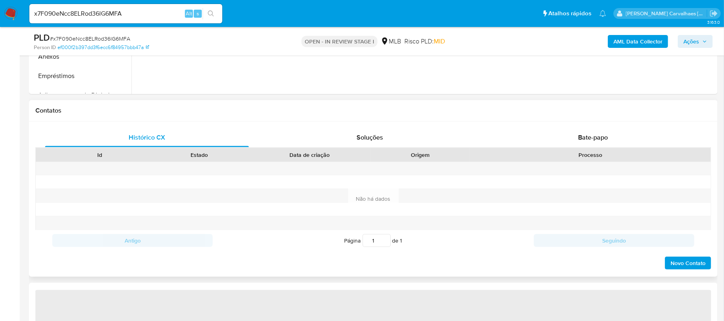
select select "10"
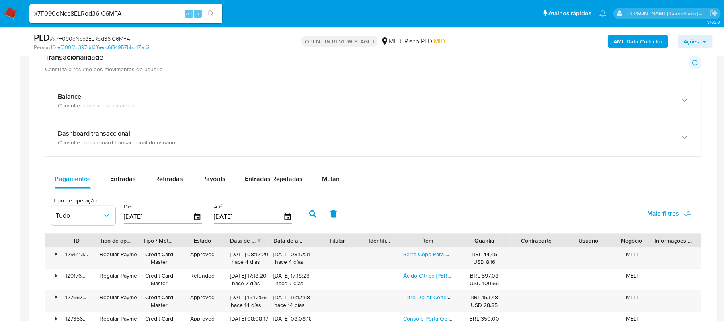
scroll to position [590, 0]
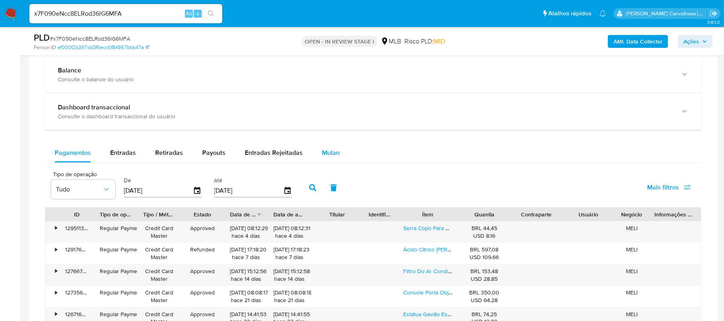
click at [328, 157] on span "Mulan" at bounding box center [331, 152] width 18 height 9
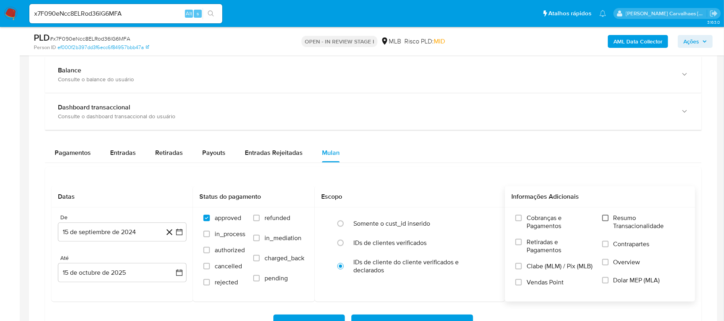
click at [607, 218] on input "Resumo Transacionalidade" at bounding box center [606, 218] width 6 height 6
click at [177, 234] on icon "button" at bounding box center [179, 232] width 6 height 6
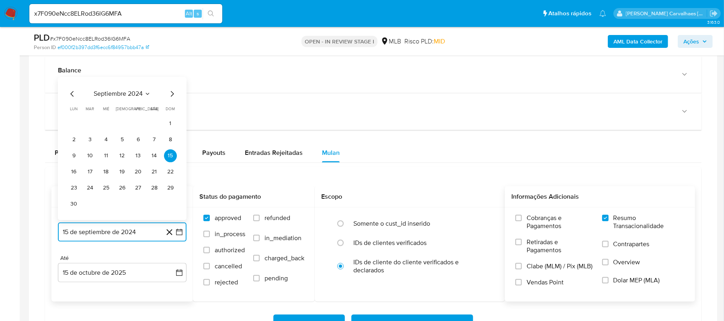
click at [171, 96] on icon "Mes siguiente" at bounding box center [172, 94] width 10 height 10
click at [168, 115] on icon "Mes siguiente" at bounding box center [172, 110] width 10 height 10
click at [169, 93] on icon "Mes siguiente" at bounding box center [172, 94] width 10 height 10
click at [171, 109] on icon "Mes siguiente" at bounding box center [172, 110] width 10 height 10
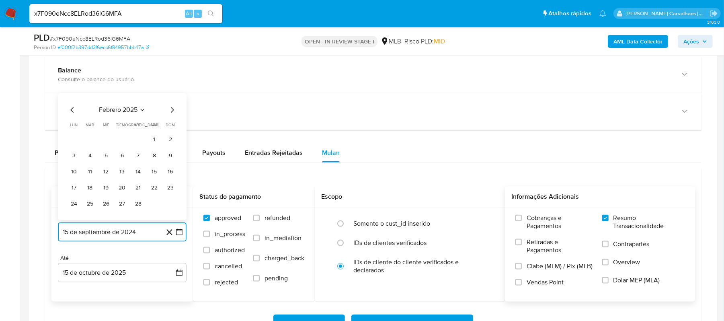
click at [171, 111] on icon "Mes siguiente" at bounding box center [172, 110] width 10 height 10
click at [171, 97] on icon "Mes siguiente" at bounding box center [172, 94] width 3 height 6
click at [171, 114] on icon "Mes siguiente" at bounding box center [172, 110] width 10 height 10
click at [168, 158] on button "15" at bounding box center [170, 156] width 13 height 13
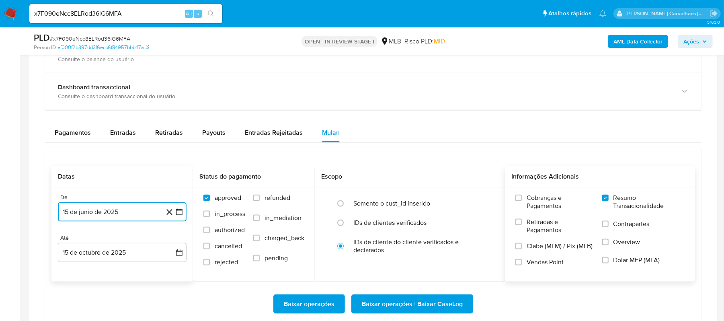
scroll to position [644, 0]
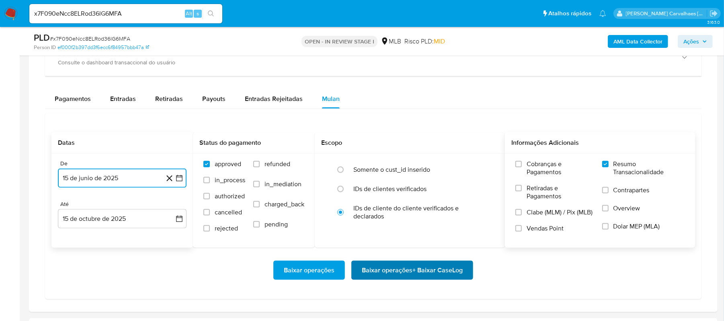
click at [372, 279] on span "Baixar operações + Baixar CaseLog" at bounding box center [412, 270] width 101 height 18
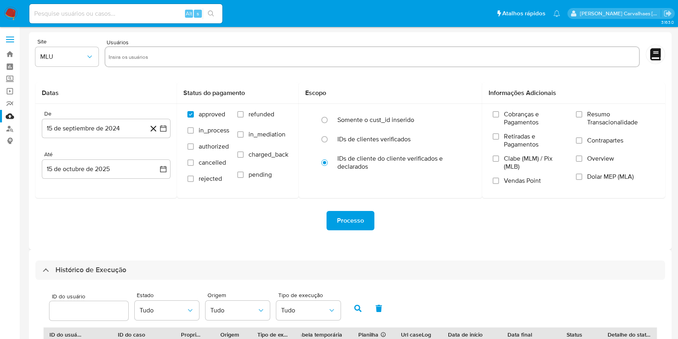
select select "10"
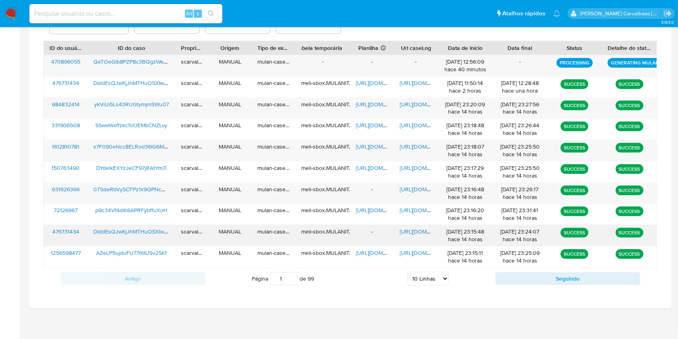
scroll to position [290, 0]
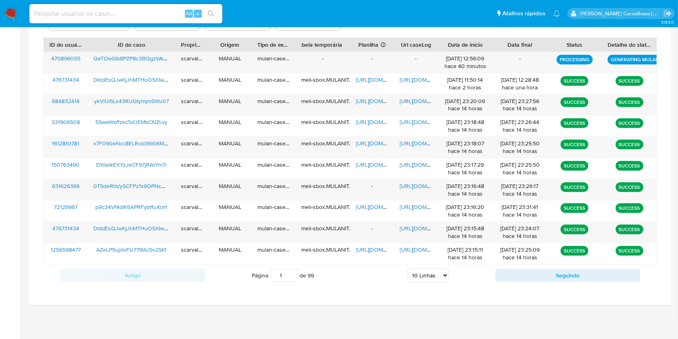
click at [294, 278] on input "1" at bounding box center [284, 275] width 28 height 13
click at [290, 275] on input "1" at bounding box center [284, 275] width 28 height 13
click at [290, 272] on input "2" at bounding box center [284, 275] width 28 height 13
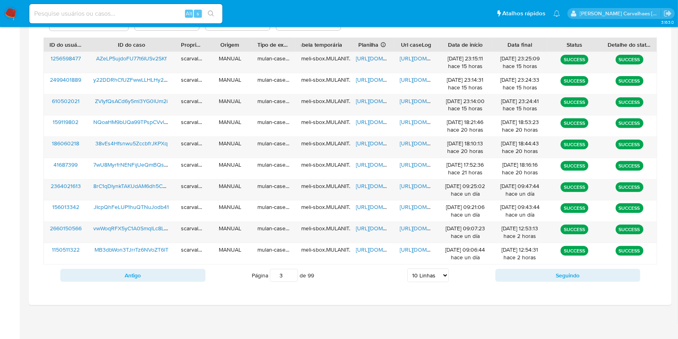
click at [295, 276] on input "3" at bounding box center [284, 275] width 28 height 13
click at [290, 278] on input "2" at bounding box center [284, 275] width 28 height 13
click at [411, 59] on span "[URL][DOMAIN_NAME]" at bounding box center [428, 58] width 56 height 8
click at [290, 272] on input "3" at bounding box center [284, 275] width 28 height 13
click at [290, 278] on input "2" at bounding box center [284, 275] width 28 height 13
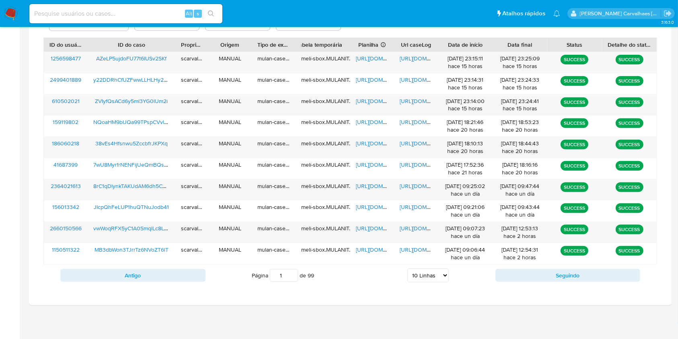
type input "1"
click at [292, 278] on input "1" at bounding box center [284, 275] width 28 height 13
click at [412, 227] on span "[URL][DOMAIN_NAME]" at bounding box center [428, 228] width 56 height 8
click at [412, 186] on span "[URL][DOMAIN_NAME]" at bounding box center [428, 186] width 56 height 8
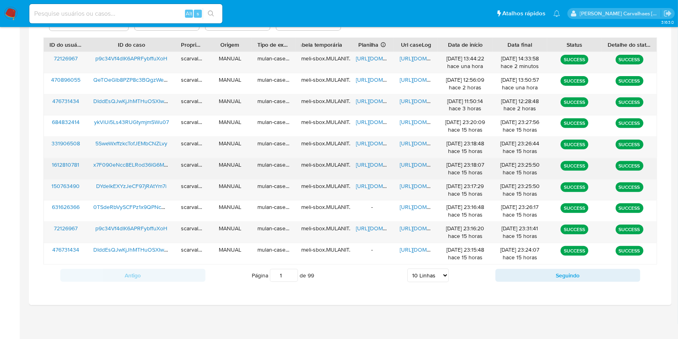
click at [417, 163] on span "[URL][DOMAIN_NAME]" at bounding box center [428, 164] width 56 height 8
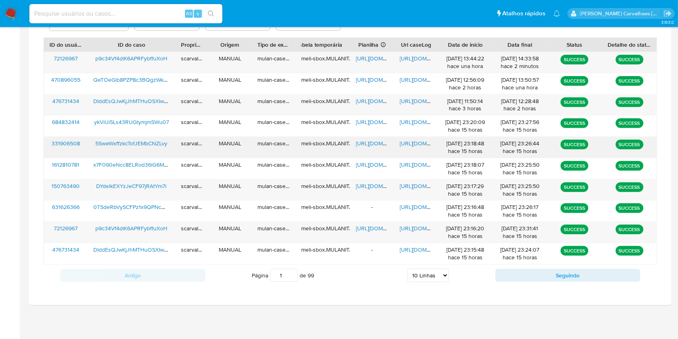
click at [417, 143] on span "[URL][DOMAIN_NAME]" at bounding box center [428, 143] width 56 height 8
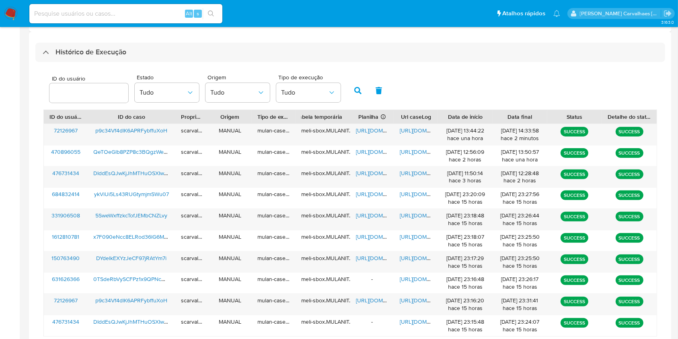
scroll to position [182, 0]
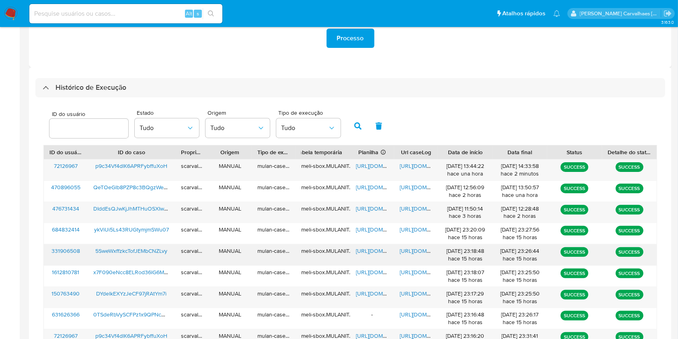
click at [377, 247] on span "[URL][DOMAIN_NAME]" at bounding box center [384, 251] width 56 height 8
